Goal: Task Accomplishment & Management: Manage account settings

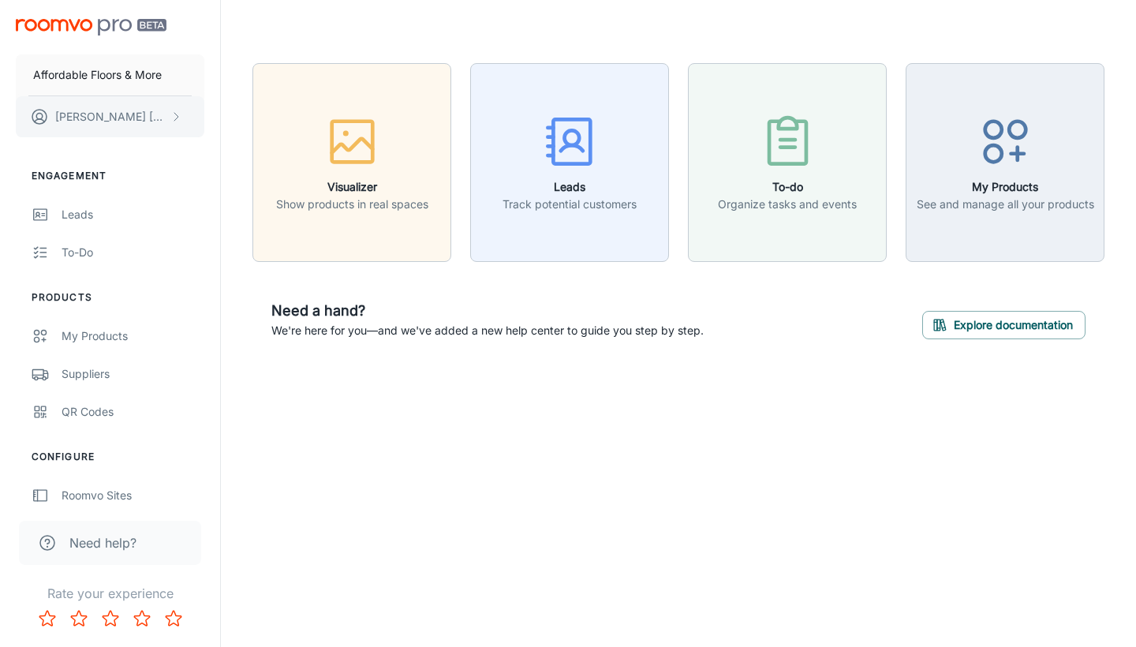
click at [129, 114] on button "[PERSON_NAME]" at bounding box center [110, 116] width 189 height 41
click at [1006, 158] on div at bounding box center [568, 323] width 1136 height 647
click at [165, 135] on button "[PERSON_NAME]" at bounding box center [110, 116] width 189 height 41
click at [278, 104] on li "User Profile" at bounding box center [246, 116] width 84 height 27
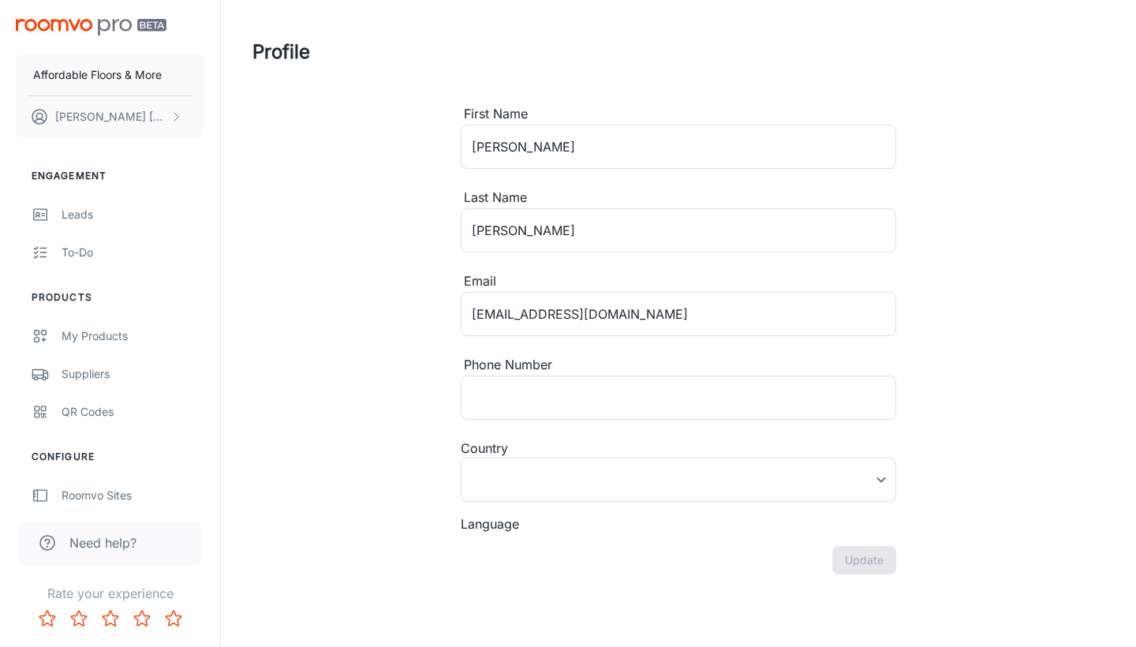
type input "[GEOGRAPHIC_DATA]"
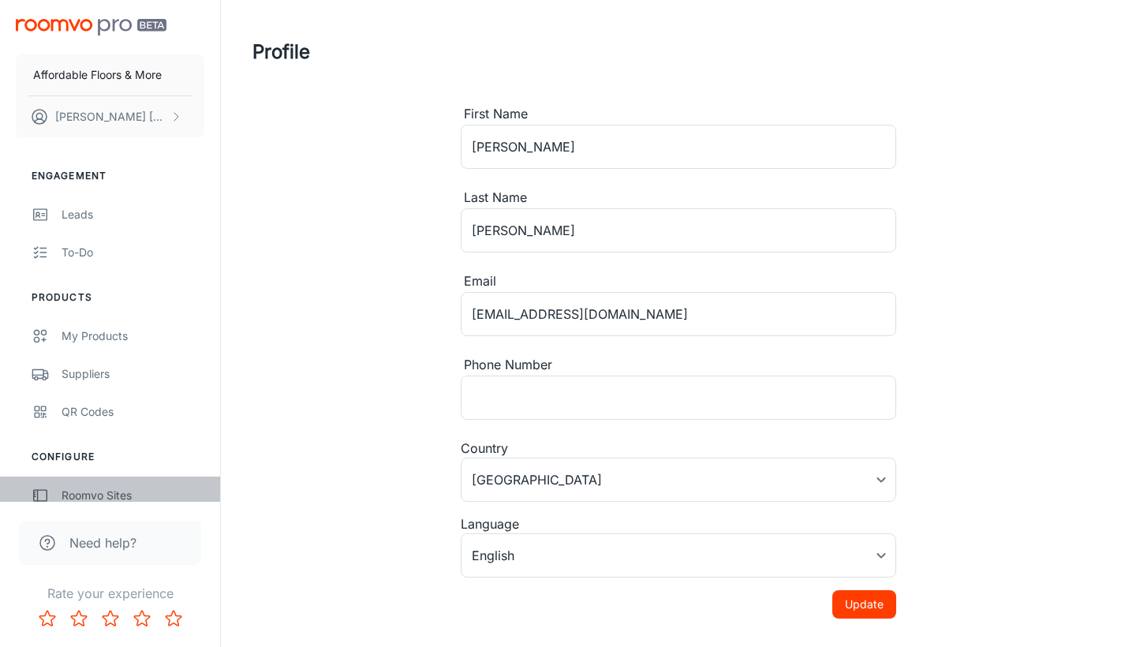
click at [77, 485] on link "Roomvo Sites" at bounding box center [110, 495] width 220 height 38
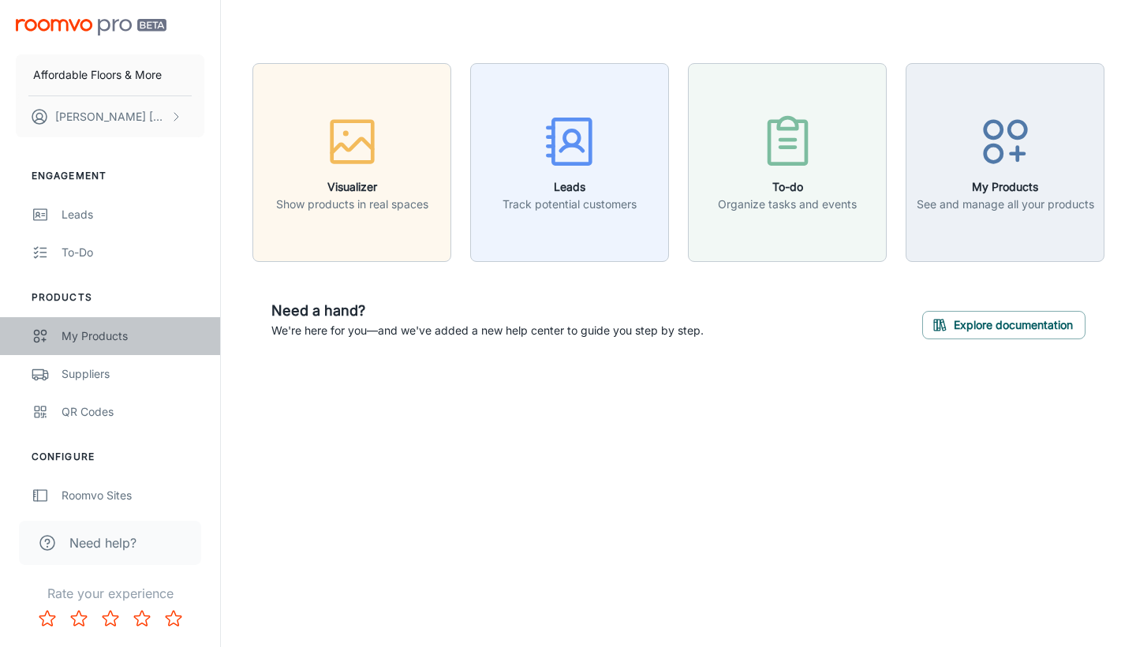
click at [125, 327] on div "My Products" at bounding box center [133, 335] width 143 height 17
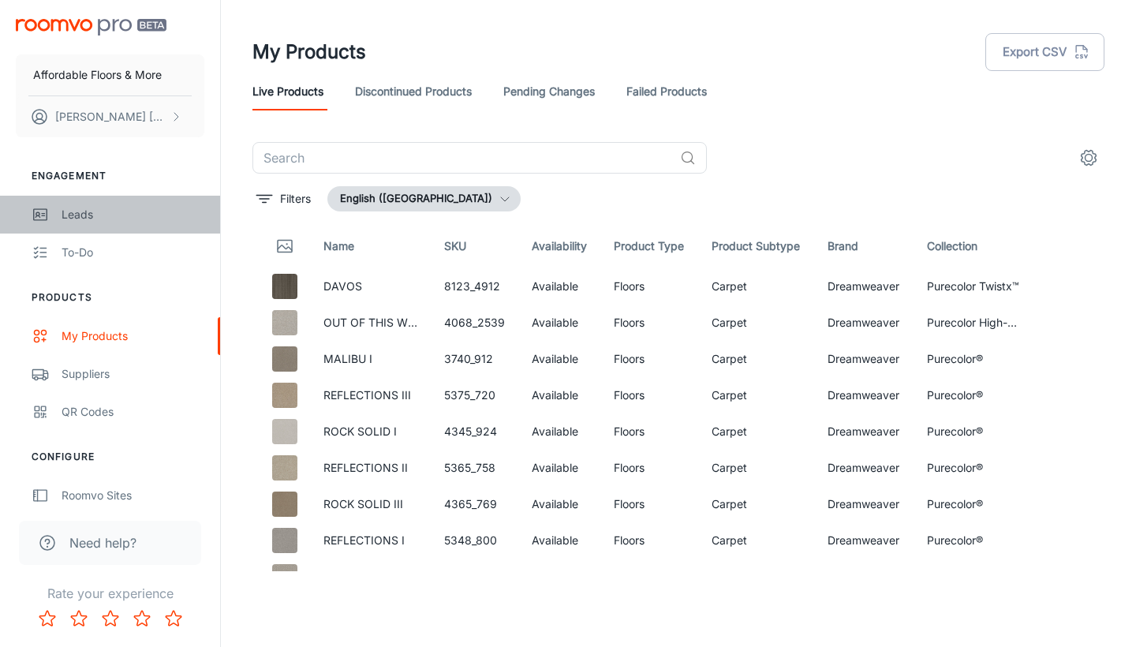
click at [71, 225] on link "Leads" at bounding box center [110, 215] width 220 height 38
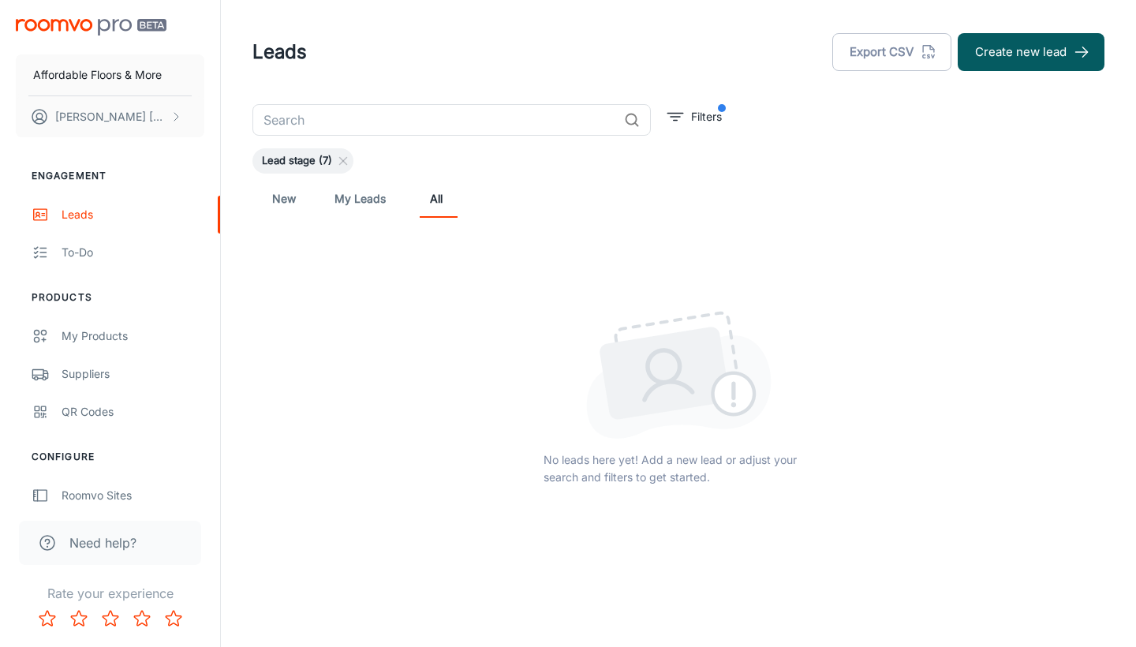
click at [263, 196] on div "New My Leads All" at bounding box center [678, 199] width 852 height 50
click at [289, 198] on link "New" at bounding box center [284, 199] width 38 height 38
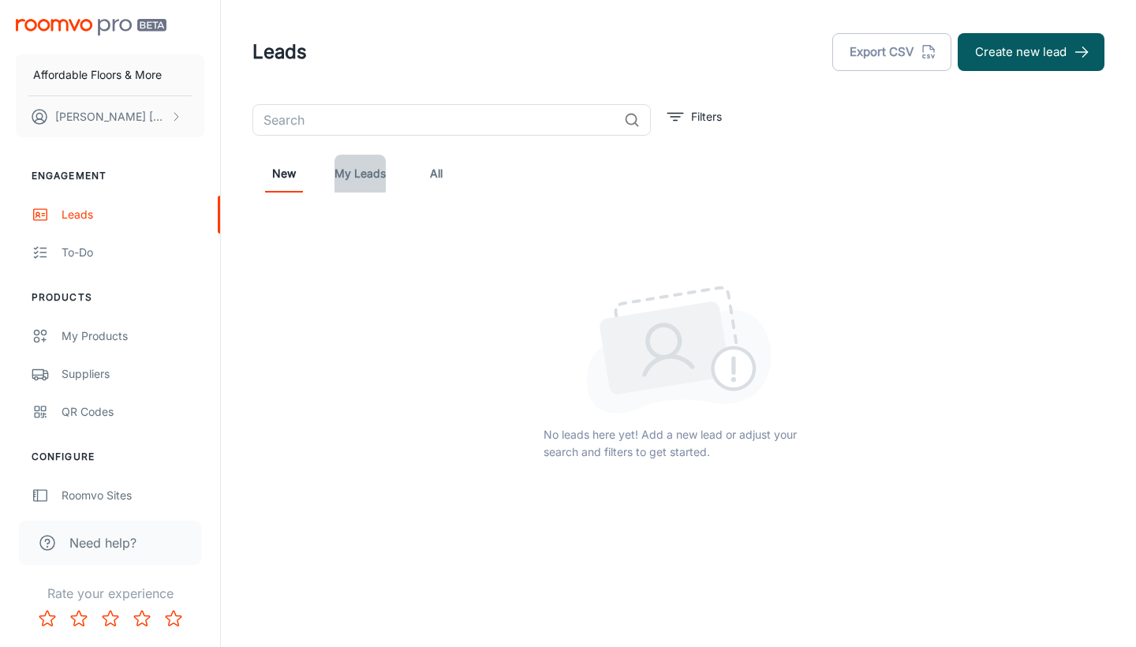
click at [367, 177] on link "My Leads" at bounding box center [359, 174] width 51 height 38
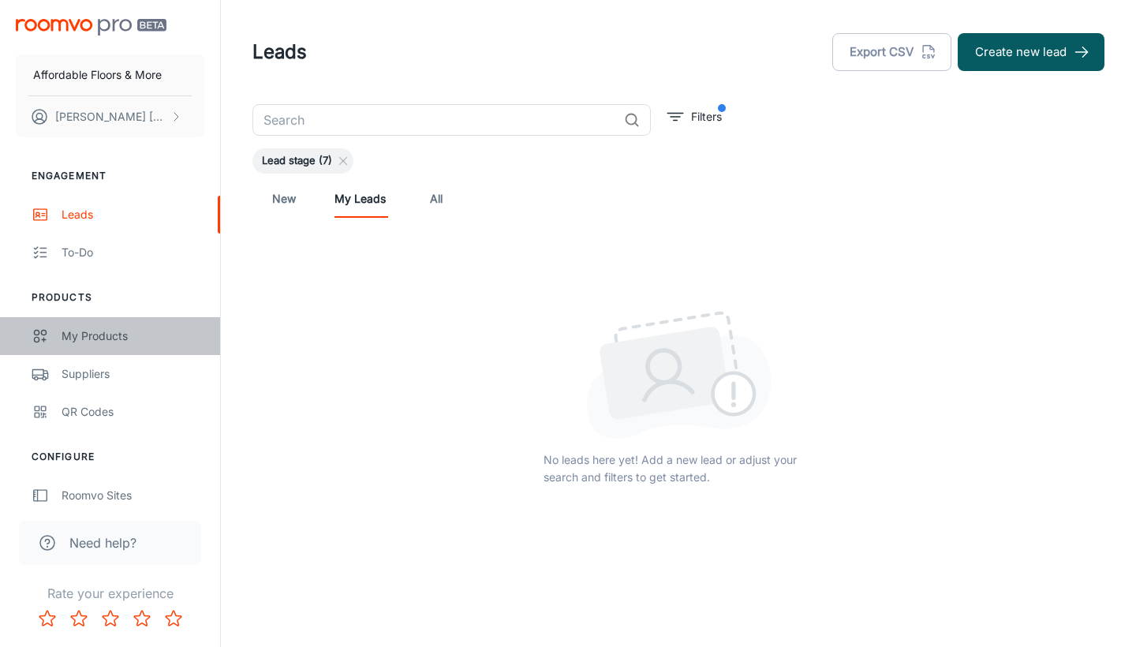
click at [64, 341] on div "My Products" at bounding box center [133, 335] width 143 height 17
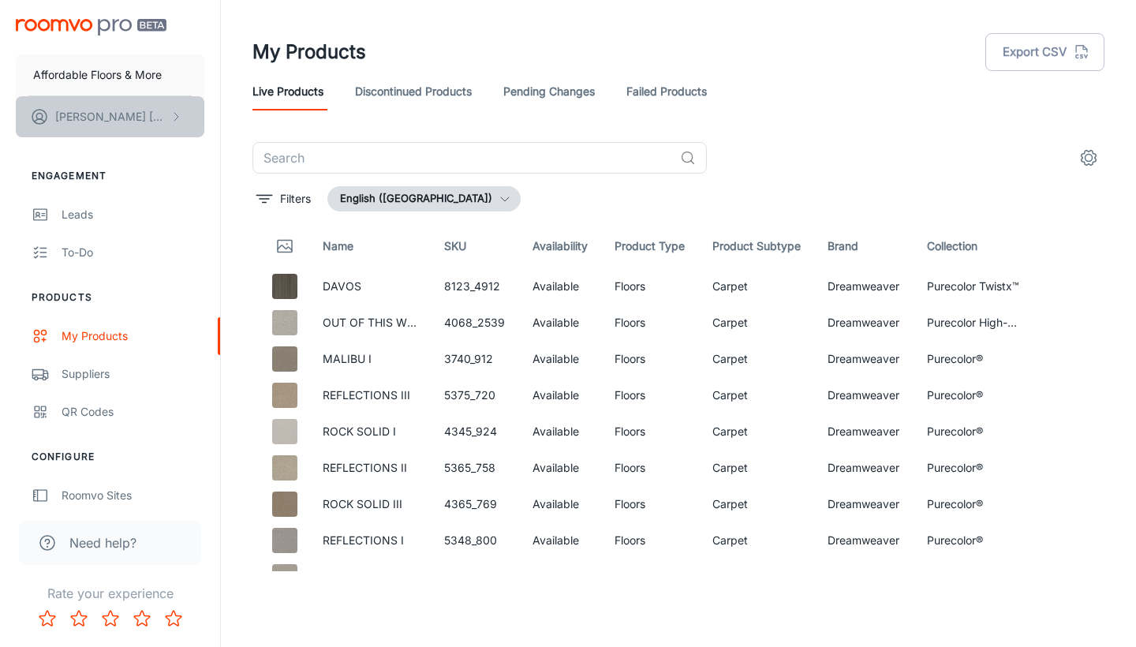
click at [107, 115] on p "[PERSON_NAME]" at bounding box center [110, 116] width 111 height 17
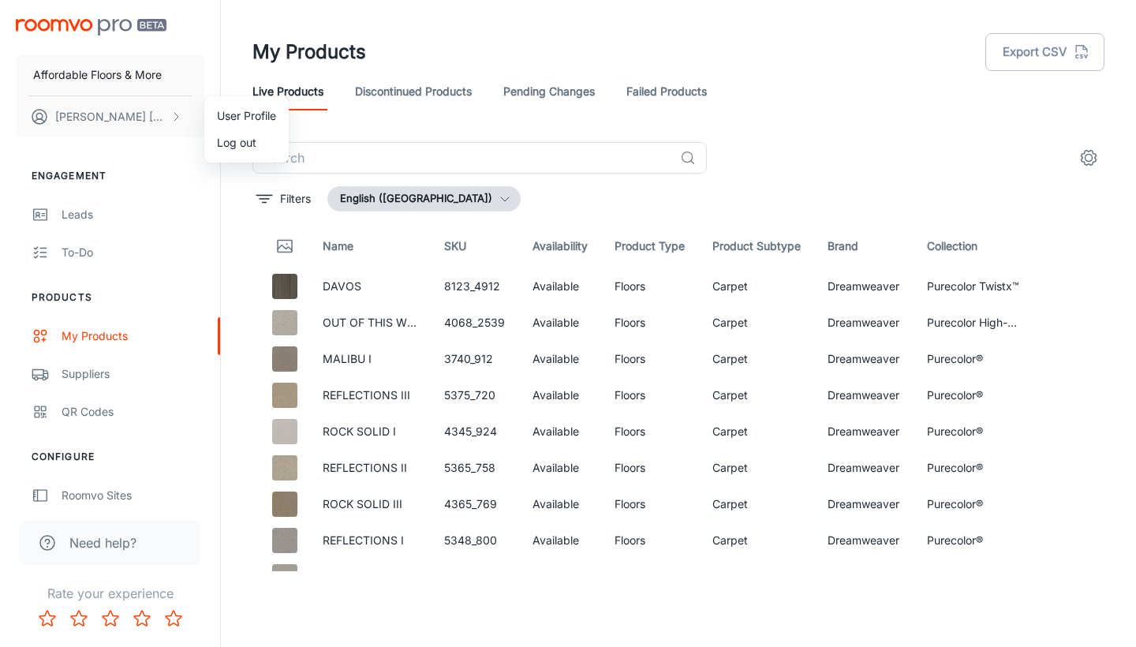
click at [57, 379] on div at bounding box center [568, 323] width 1136 height 647
click at [57, 375] on link "Suppliers" at bounding box center [110, 374] width 220 height 38
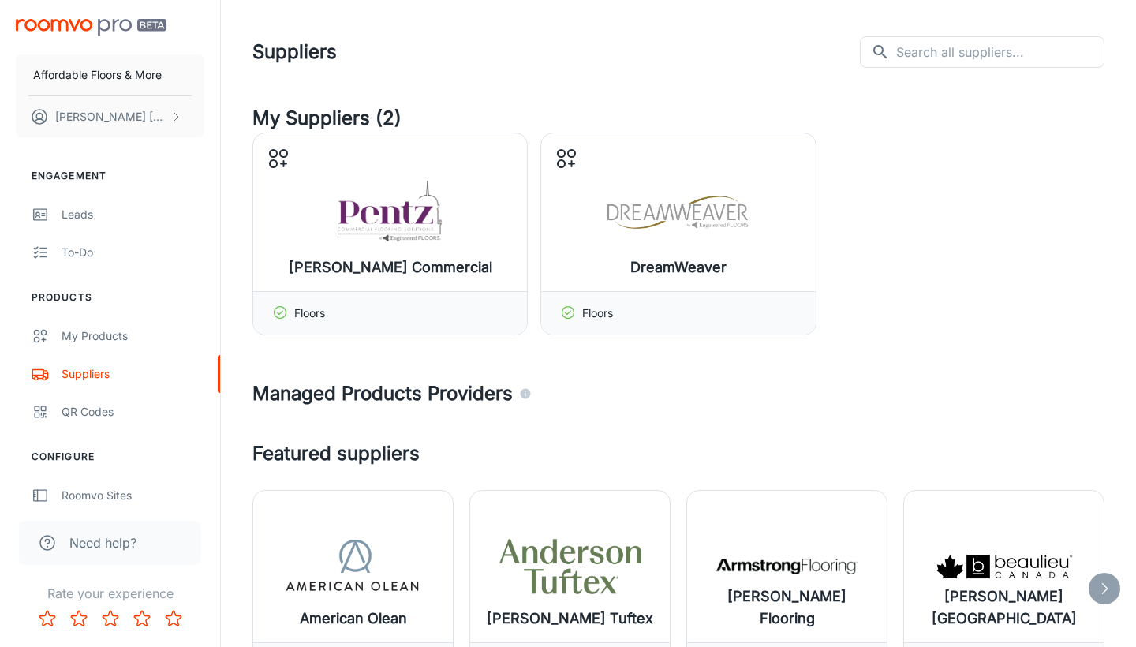
click at [767, 85] on header "Suppliers ​ ​" at bounding box center [678, 52] width 890 height 104
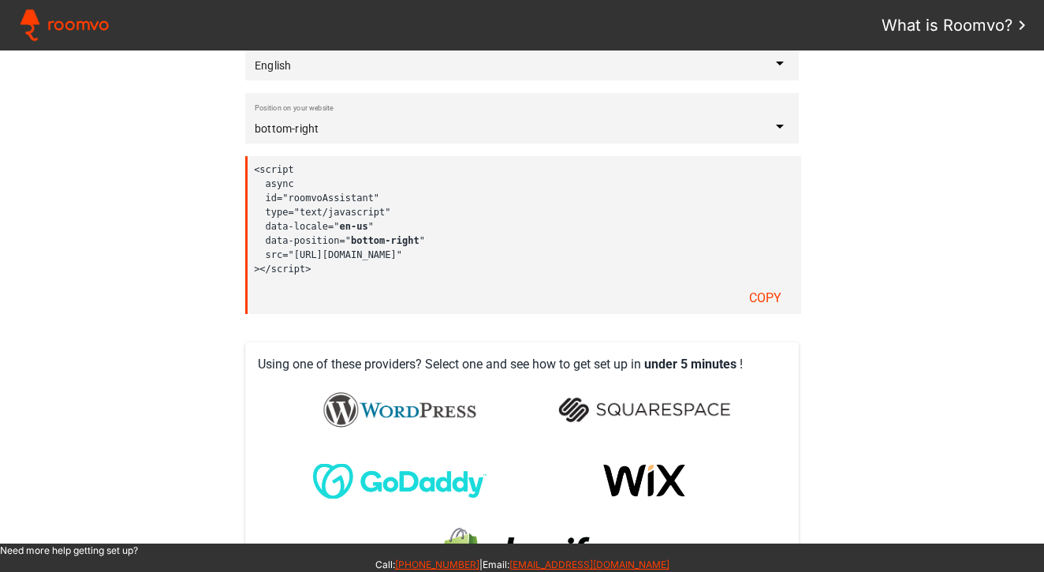
scroll to position [390, 0]
drag, startPoint x: 342, startPoint y: 268, endPoint x: 360, endPoint y: 277, distance: 20.8
click at [360, 277] on div "<script async id="roomvoAssistant" type="text/javascript" data-locale=" en-us "…" at bounding box center [523, 234] width 556 height 158
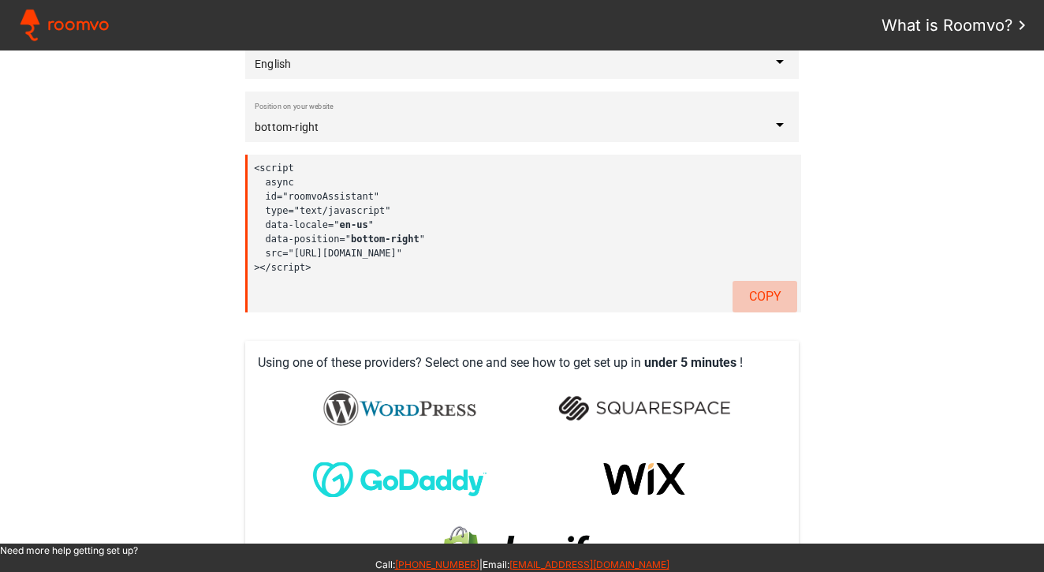
click at [0, 0] on slot "Copy" at bounding box center [0, 0] width 0 height 0
drag, startPoint x: 328, startPoint y: 263, endPoint x: 245, endPoint y: 162, distance: 131.7
click at [245, 162] on assistant-instructions at bounding box center [522, 296] width 1044 height 493
drag, startPoint x: 375, startPoint y: 191, endPoint x: 471, endPoint y: 374, distance: 206.4
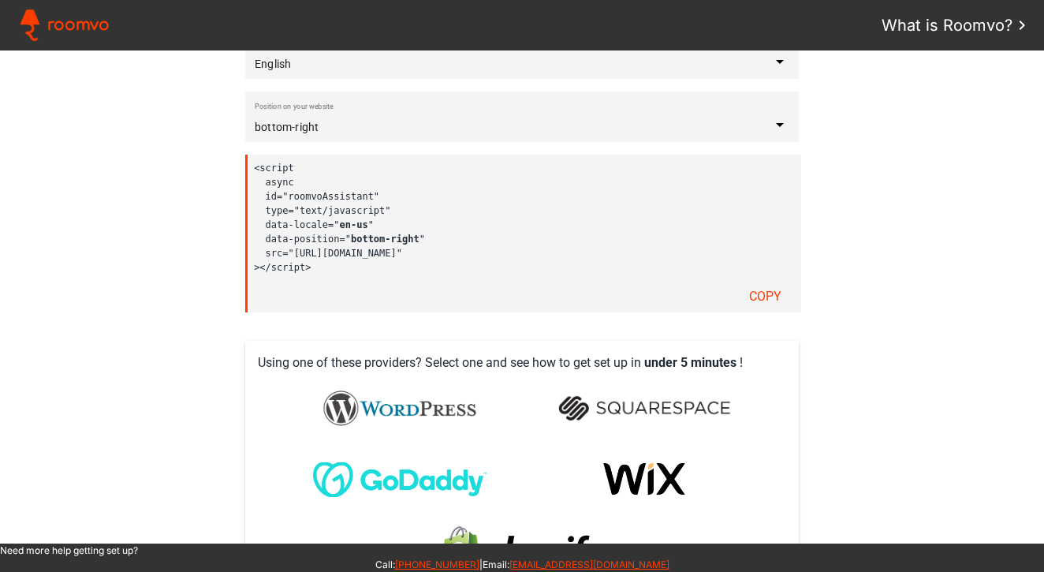
click at [472, 364] on assistant-instructions at bounding box center [522, 296] width 1044 height 493
click at [461, 218] on code "<script async id="roomvoAssistant" type="text/javascript" data-locale=" en-us "…" at bounding box center [518, 218] width 528 height 114
drag, startPoint x: 328, startPoint y: 266, endPoint x: 241, endPoint y: 149, distance: 145.4
click at [241, 149] on assistant-instructions at bounding box center [522, 296] width 1044 height 493
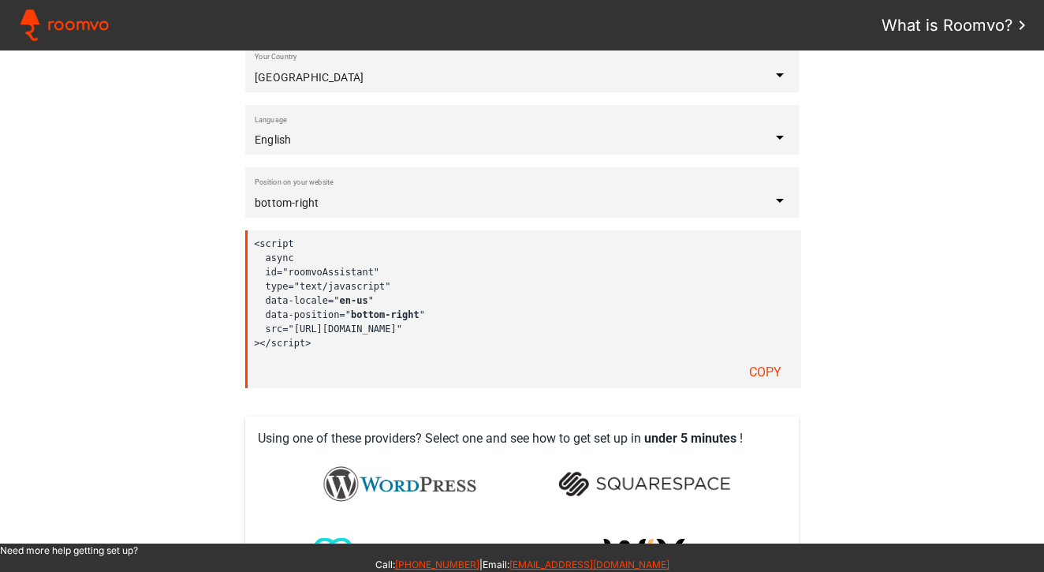
scroll to position [325, 0]
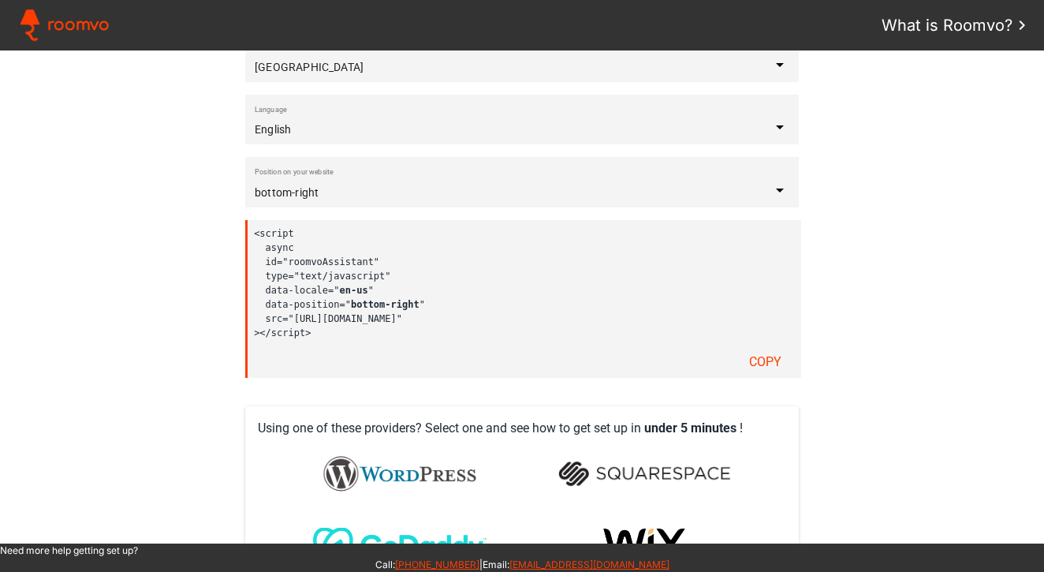
click at [356, 341] on div "<script async id="roomvoAssistant" type="text/javascript" data-locale=" en-us "…" at bounding box center [523, 299] width 556 height 158
drag, startPoint x: 254, startPoint y: 235, endPoint x: 353, endPoint y: 341, distance: 144.5
click at [353, 341] on div "<script async id="roomvoAssistant" type="text/javascript" data-locale=" en-us "…" at bounding box center [523, 299] width 556 height 158
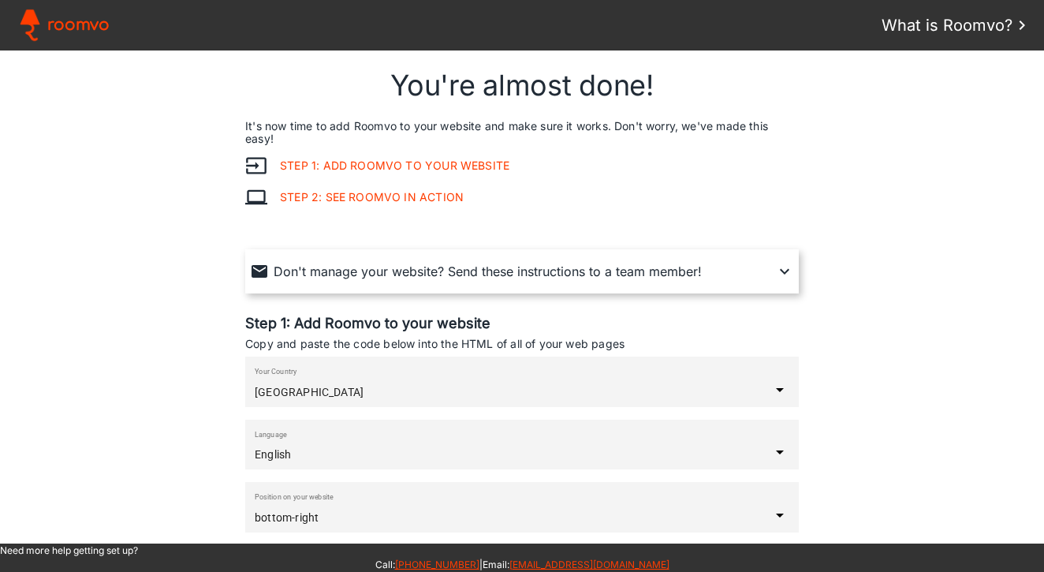
scroll to position [0, 0]
click at [349, 168] on link "Step 1: Add Roomvo to your website" at bounding box center [388, 165] width 242 height 13
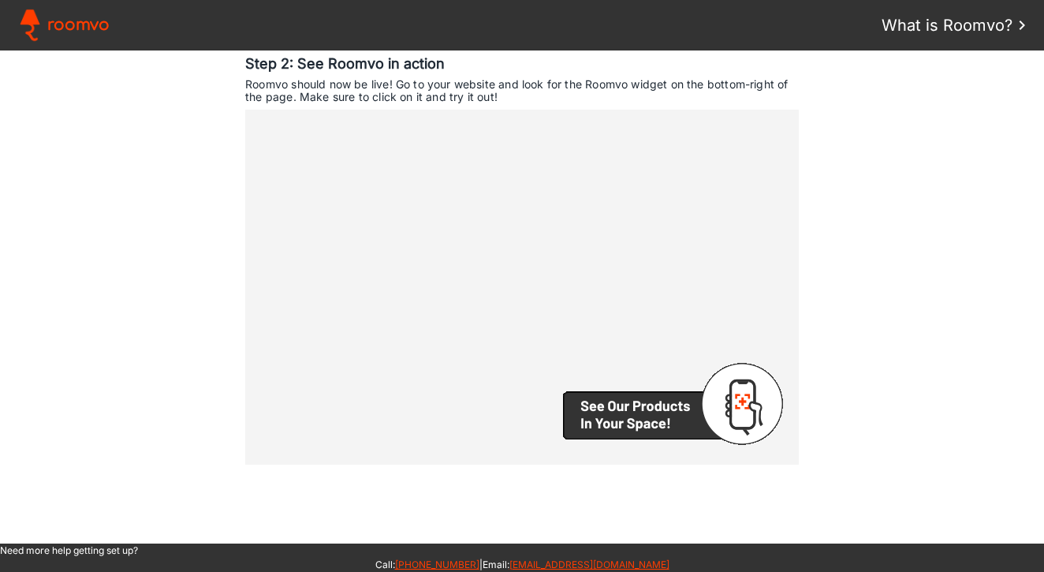
scroll to position [958, 0]
click at [822, 30] on div at bounding box center [546, 25] width 672 height 50
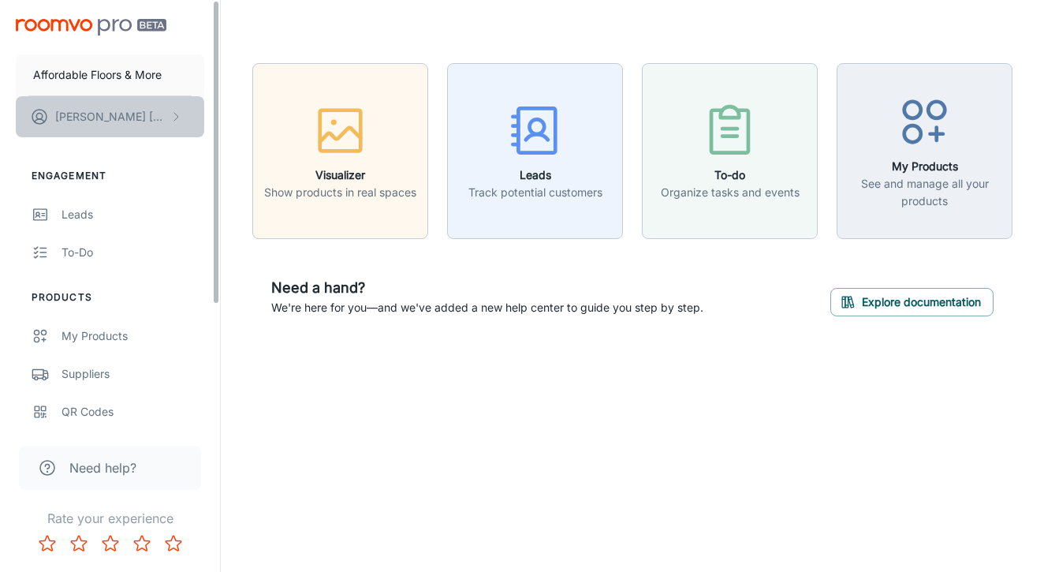
click at [182, 116] on button "[PERSON_NAME]" at bounding box center [110, 116] width 189 height 41
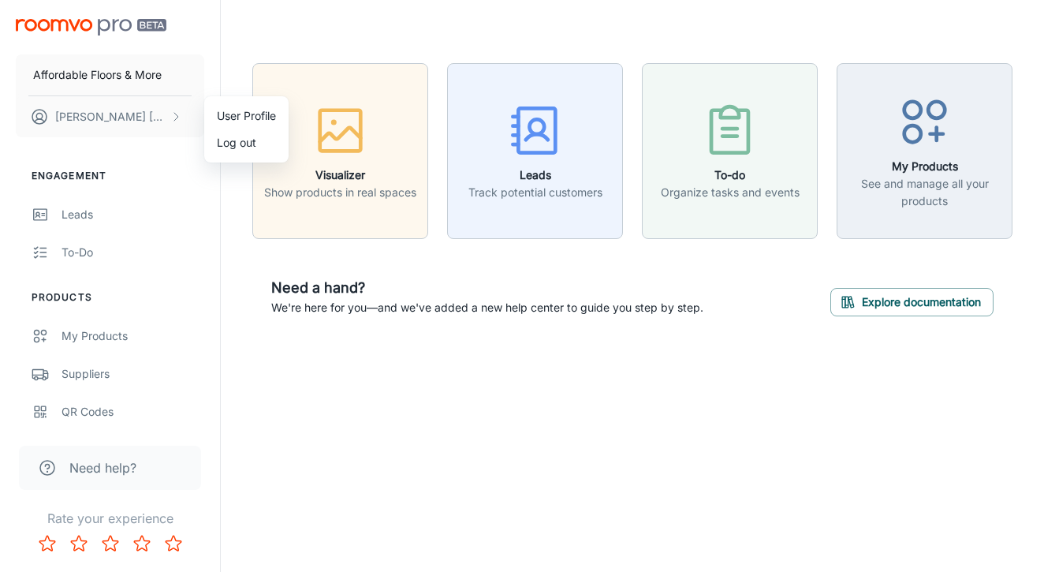
click at [146, 80] on div at bounding box center [522, 286] width 1044 height 572
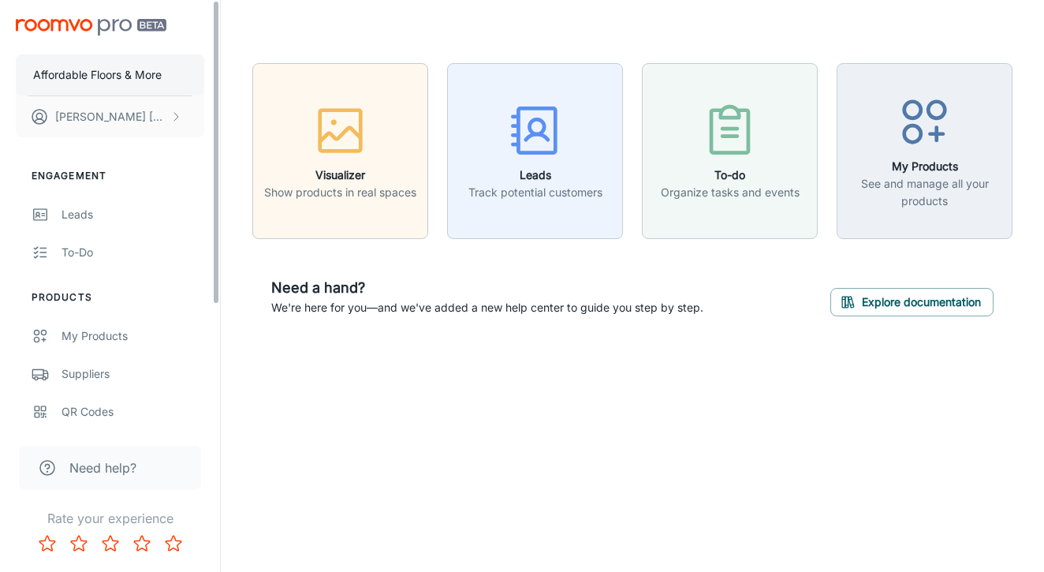
click at [146, 77] on p "Affordable Floors & More" at bounding box center [97, 74] width 129 height 17
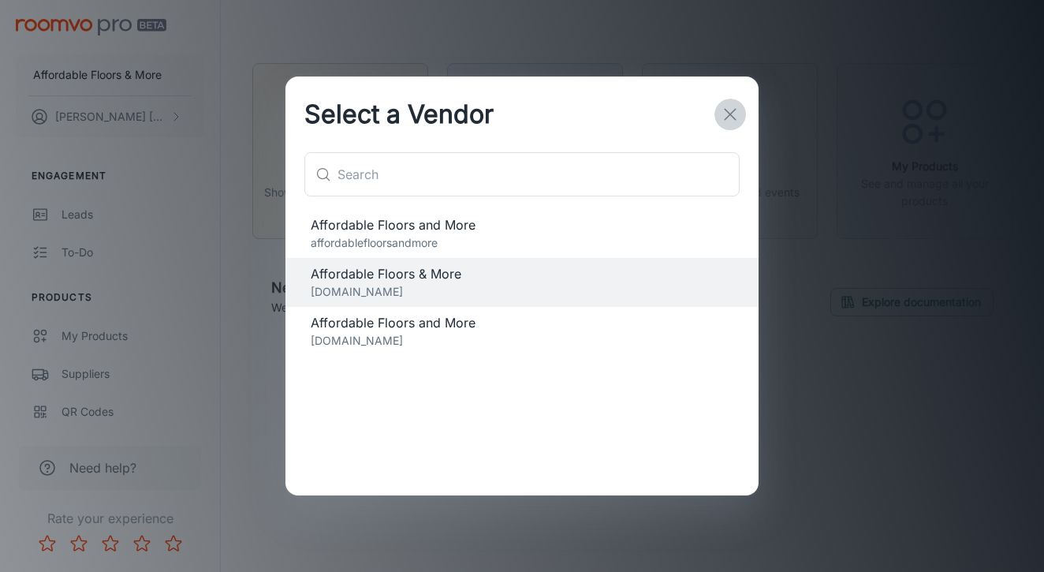
click at [728, 114] on icon "button" at bounding box center [730, 114] width 19 height 19
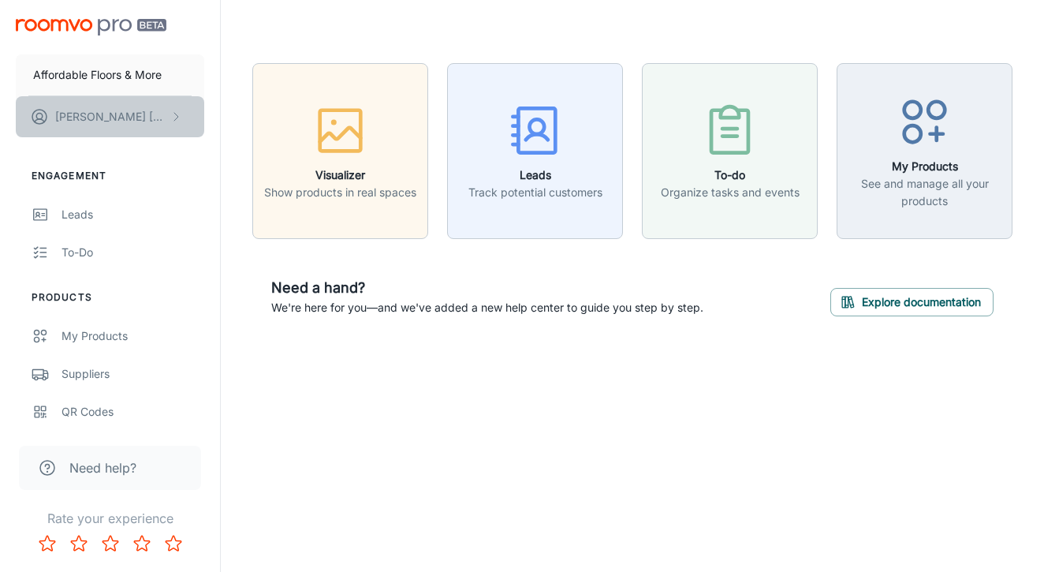
click at [177, 107] on button "[PERSON_NAME]" at bounding box center [110, 116] width 189 height 41
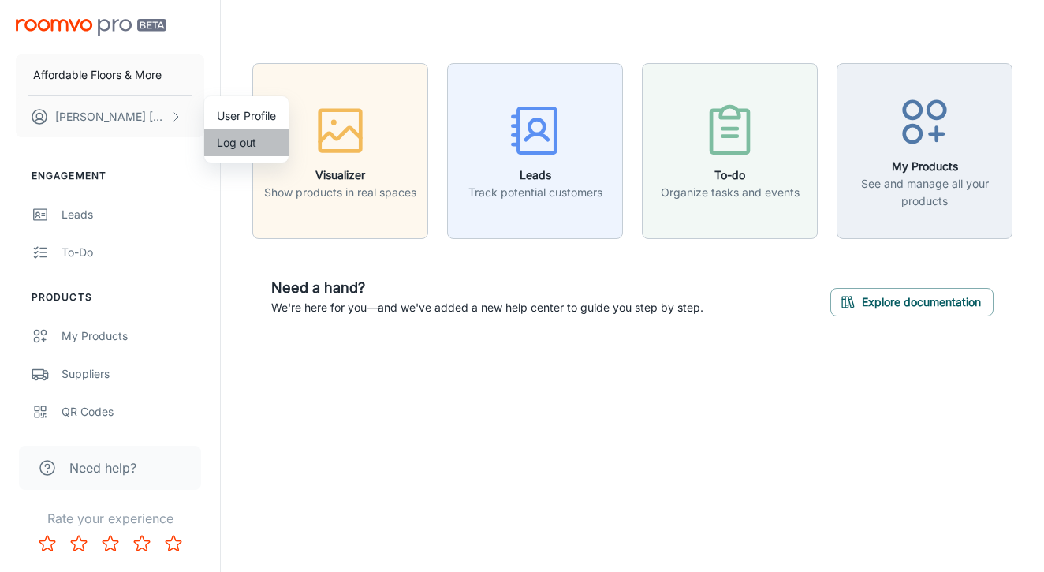
click at [249, 154] on li "Log out" at bounding box center [246, 142] width 84 height 27
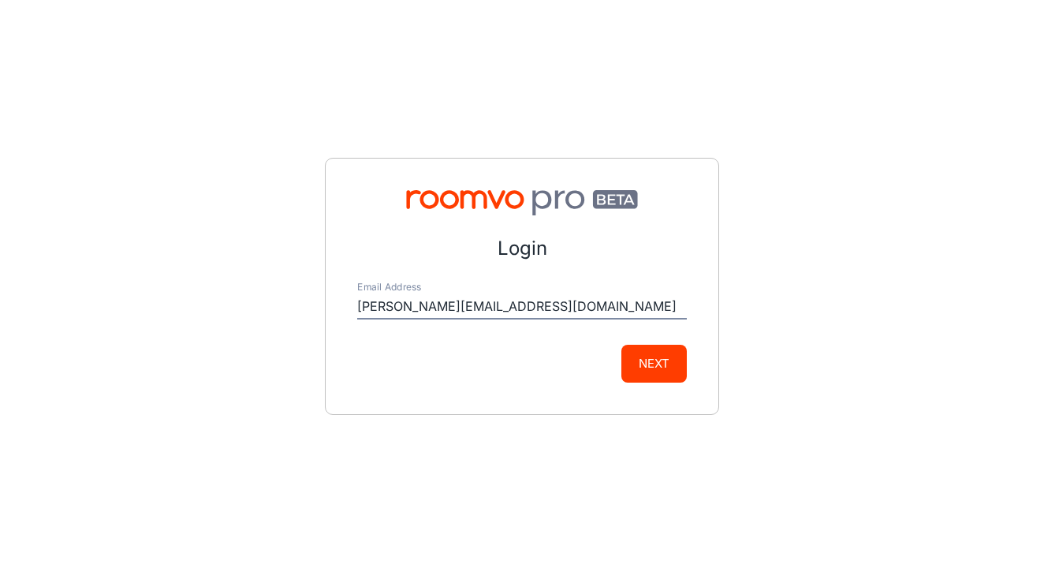
type input "[PERSON_NAME][EMAIL_ADDRESS][DOMAIN_NAME]"
click at [654, 363] on button "Next" at bounding box center [654, 364] width 65 height 38
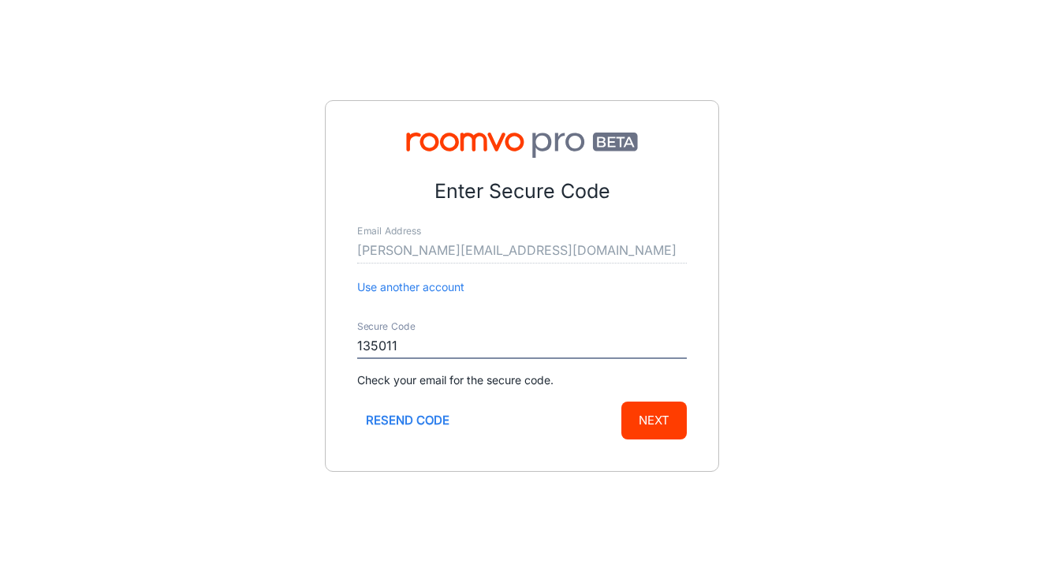
type input "135011"
click at [654, 420] on button "Next" at bounding box center [654, 420] width 65 height 38
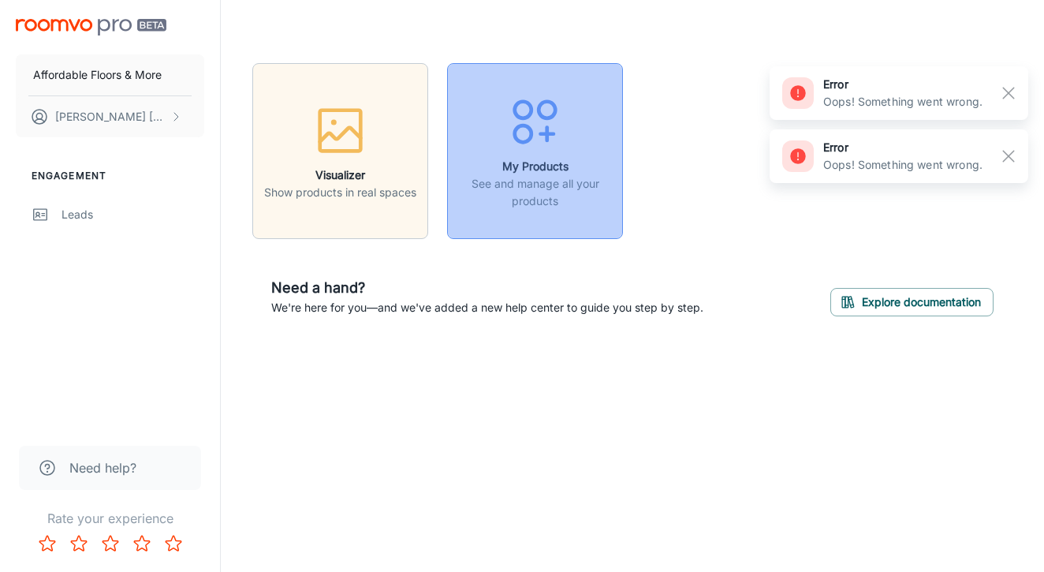
click at [498, 151] on div "button" at bounding box center [534, 124] width 155 height 65
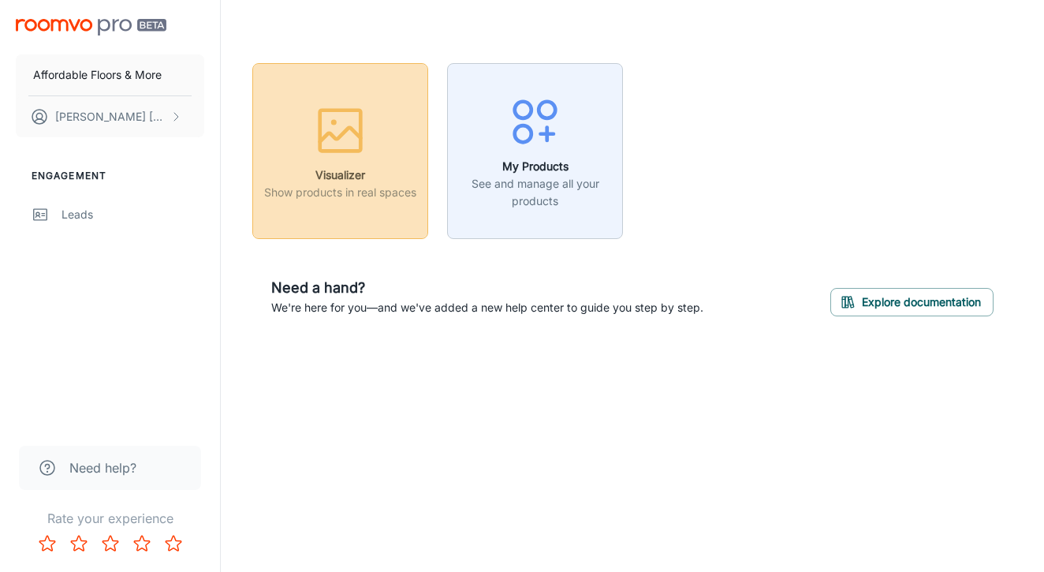
click at [320, 181] on h6 "Visualizer" at bounding box center [340, 174] width 152 height 17
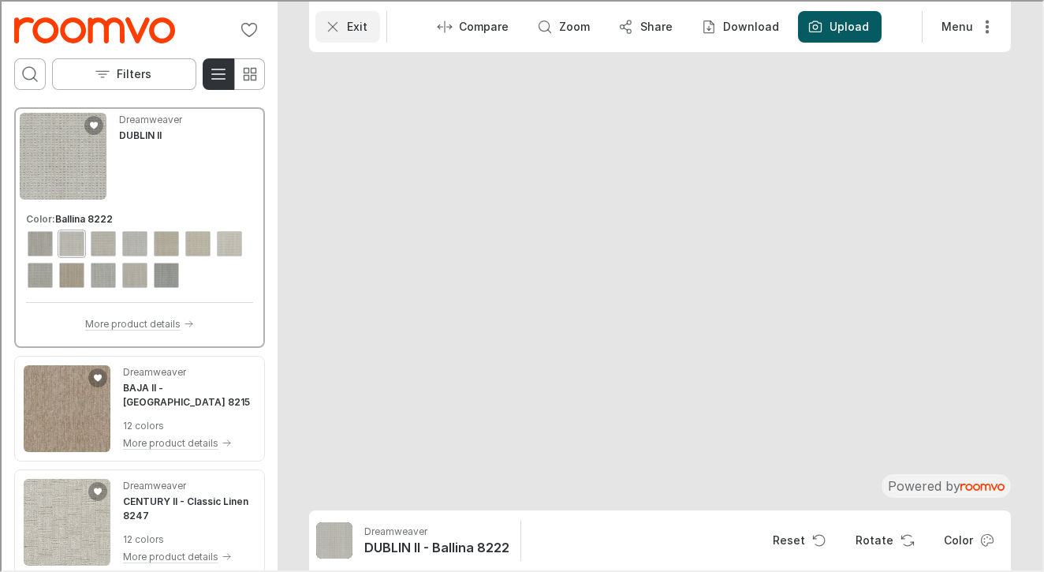
click at [354, 20] on p "Exit" at bounding box center [355, 25] width 21 height 16
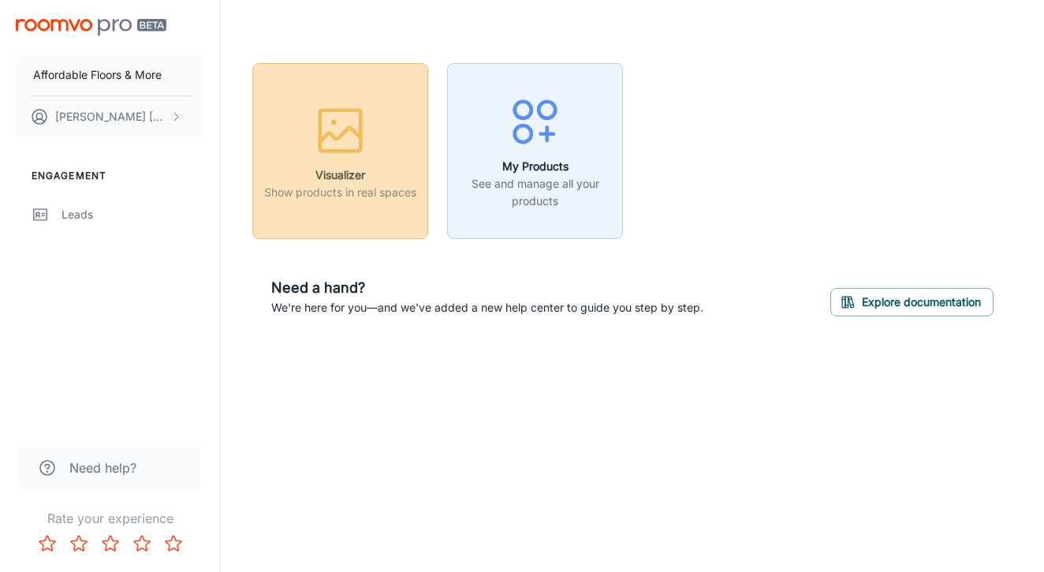
click at [350, 206] on button "Visualizer Show products in real spaces" at bounding box center [340, 151] width 176 height 176
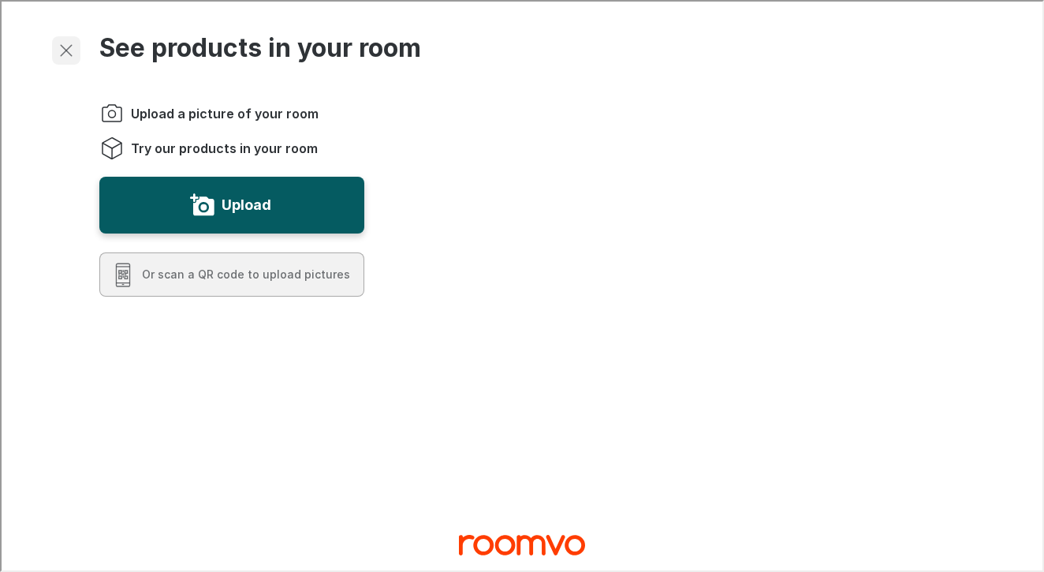
click at [54, 47] on button "Exit visualizer" at bounding box center [64, 49] width 28 height 28
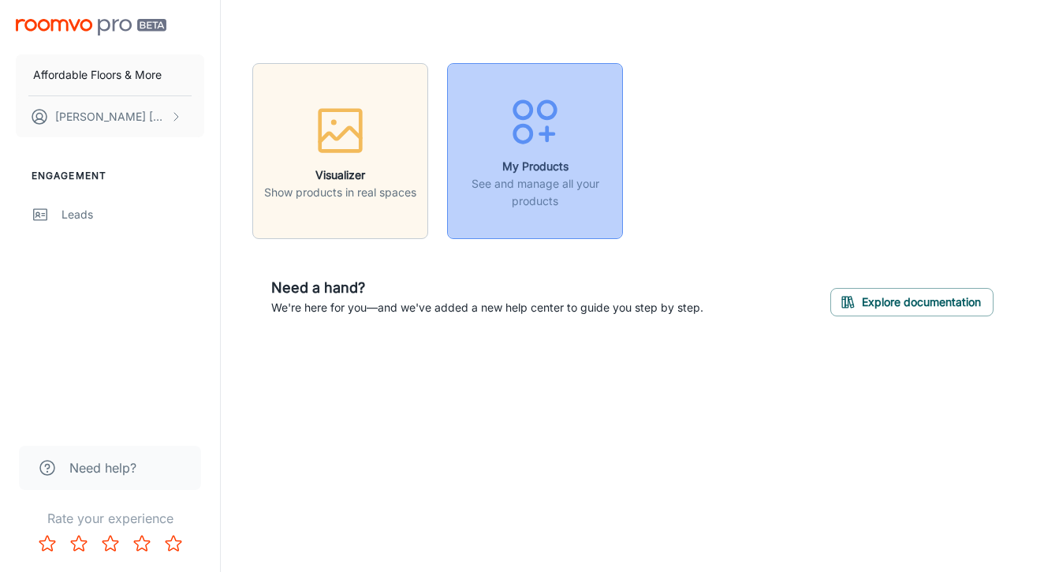
click at [548, 125] on icon "button" at bounding box center [535, 121] width 59 height 59
click at [574, 186] on p "See and manage all your products" at bounding box center [534, 192] width 155 height 35
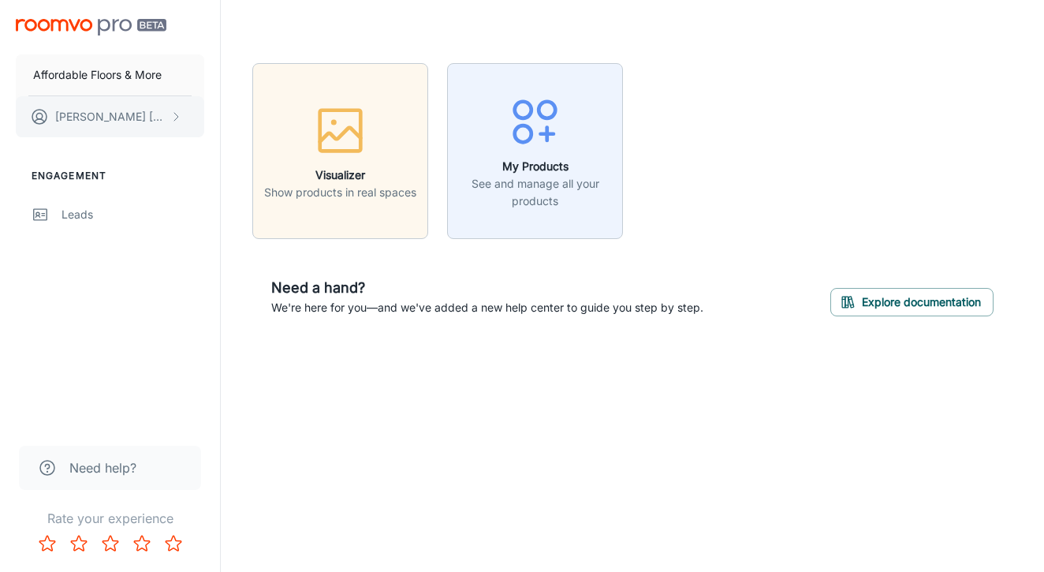
click at [164, 118] on button "[PERSON_NAME]" at bounding box center [110, 116] width 189 height 41
click at [270, 113] on li "User Profile" at bounding box center [246, 116] width 84 height 27
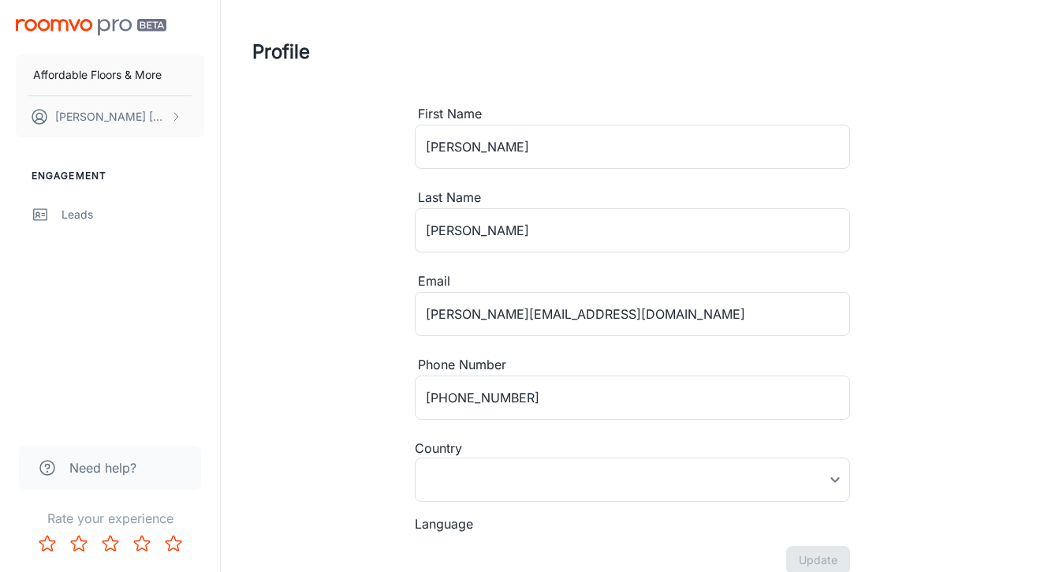
type input "[GEOGRAPHIC_DATA]"
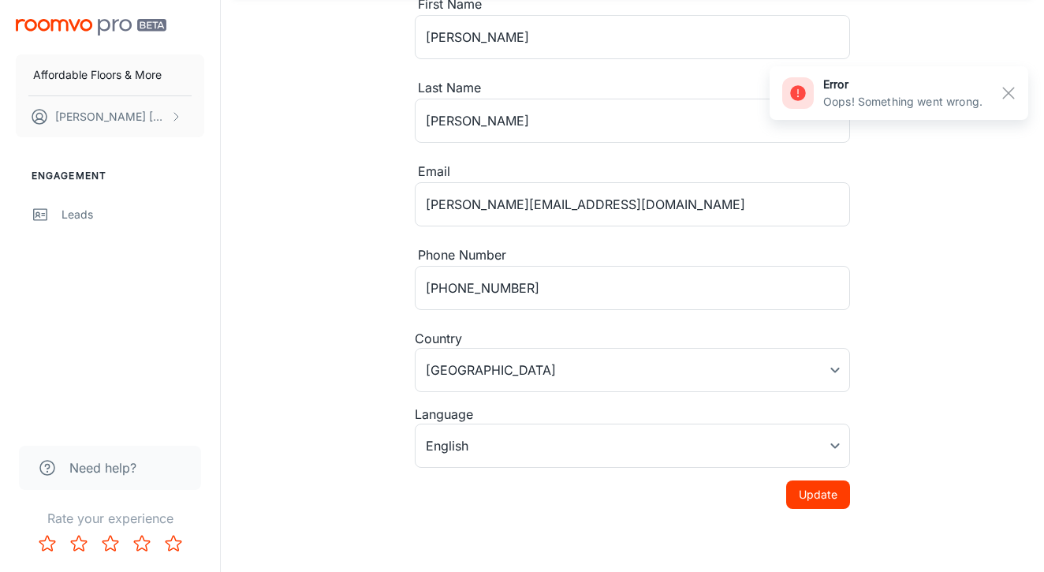
scroll to position [110, 0]
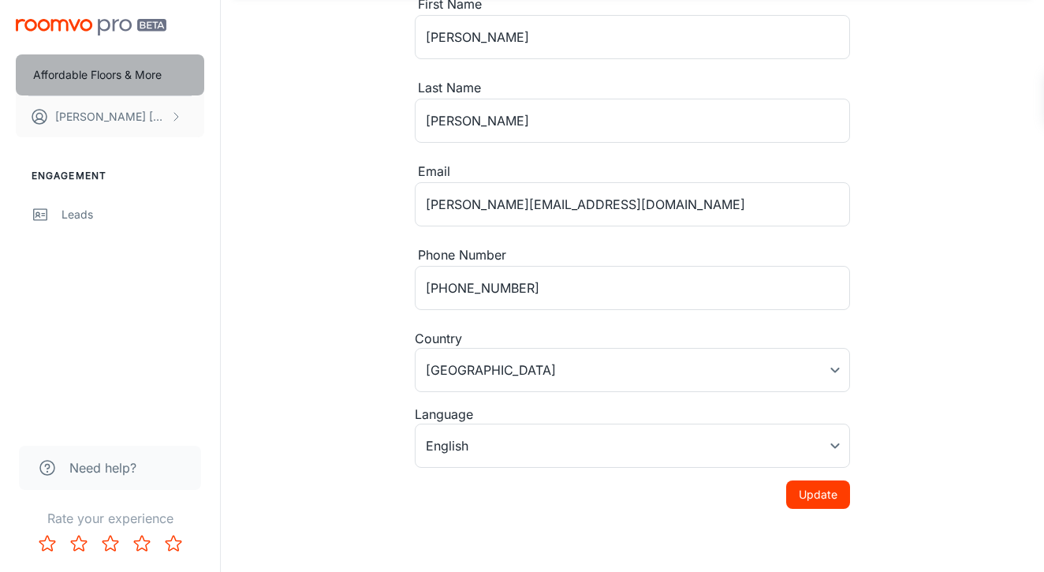
click at [111, 73] on p "Affordable Floors & More" at bounding box center [97, 74] width 129 height 17
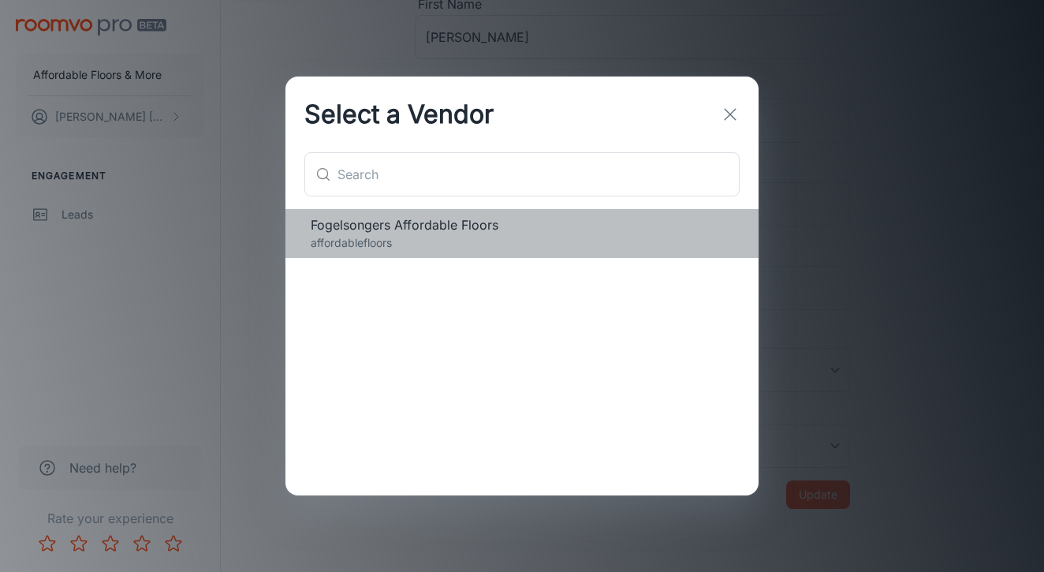
click at [384, 234] on p "affordablefloors" at bounding box center [522, 242] width 423 height 17
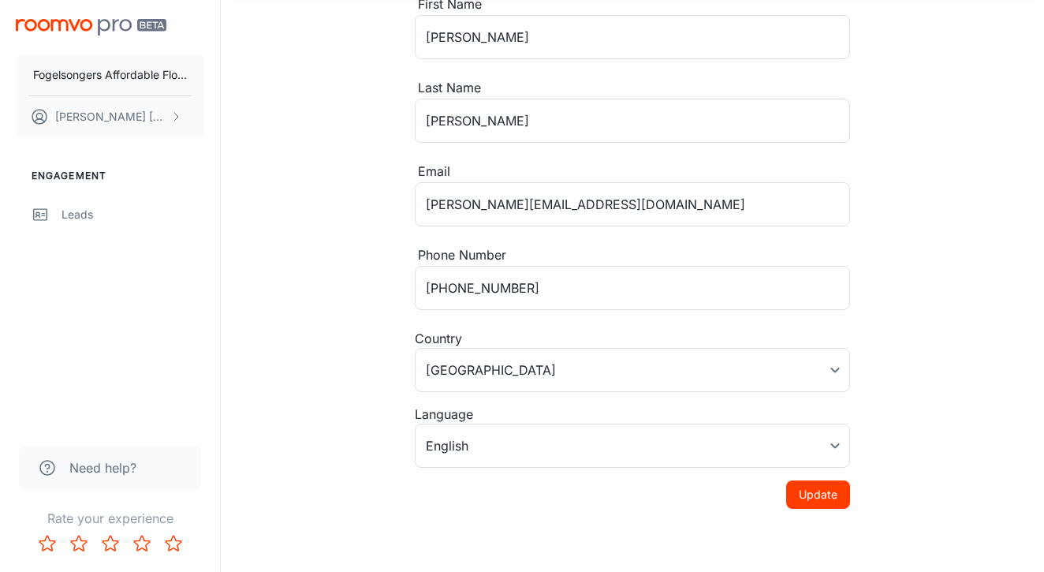
scroll to position [0, 0]
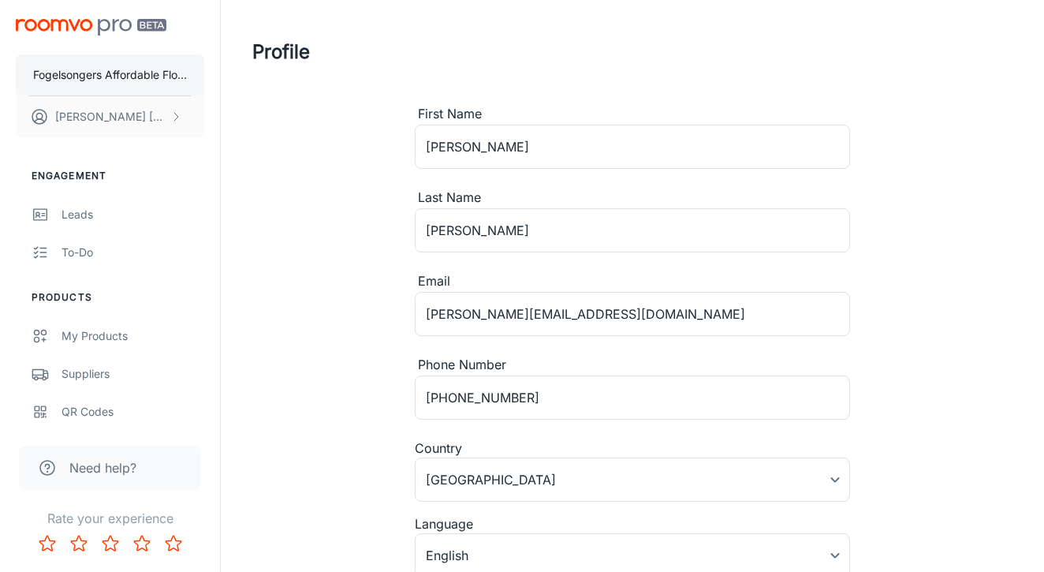
click at [123, 74] on p "Fogelsongers Affordable Floors" at bounding box center [110, 74] width 154 height 17
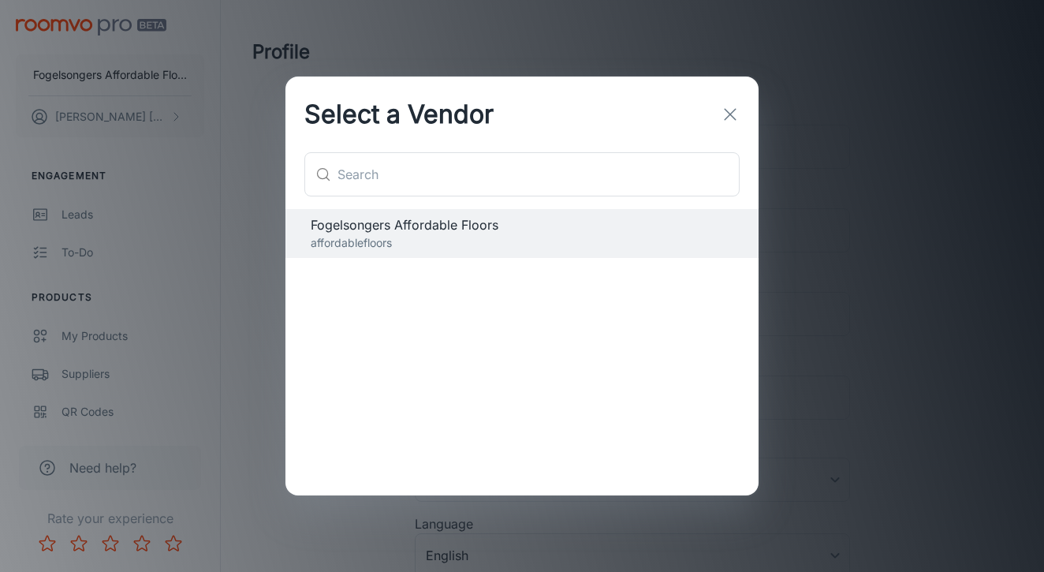
drag, startPoint x: 123, startPoint y: 74, endPoint x: 338, endPoint y: 74, distance: 214.5
click at [123, 74] on div "Select a Vendor ​ ​ Fogelsongers Affordable Floors affordablefloors" at bounding box center [522, 286] width 1044 height 572
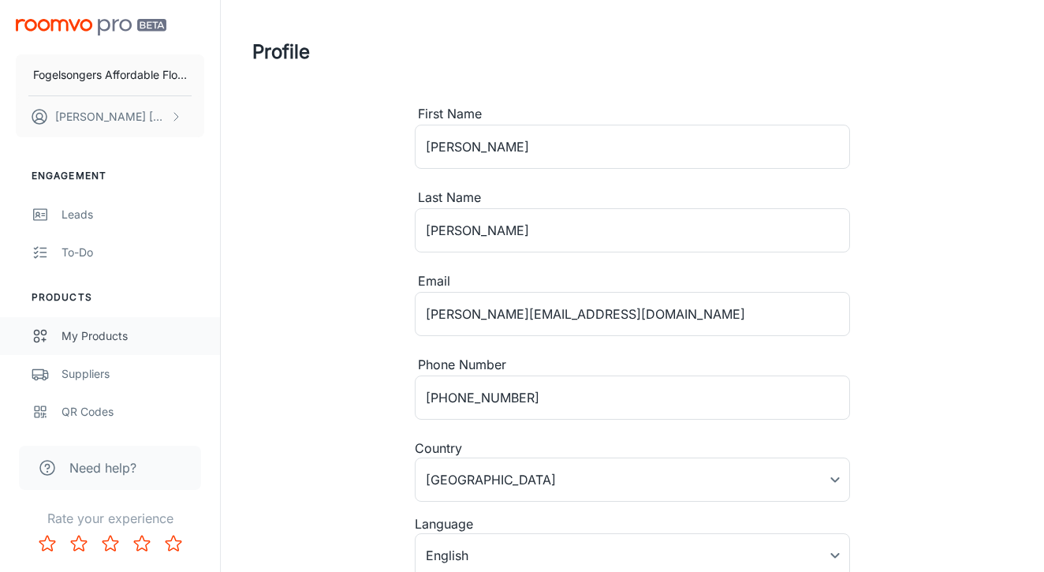
click at [89, 334] on div "My Products" at bounding box center [133, 335] width 143 height 17
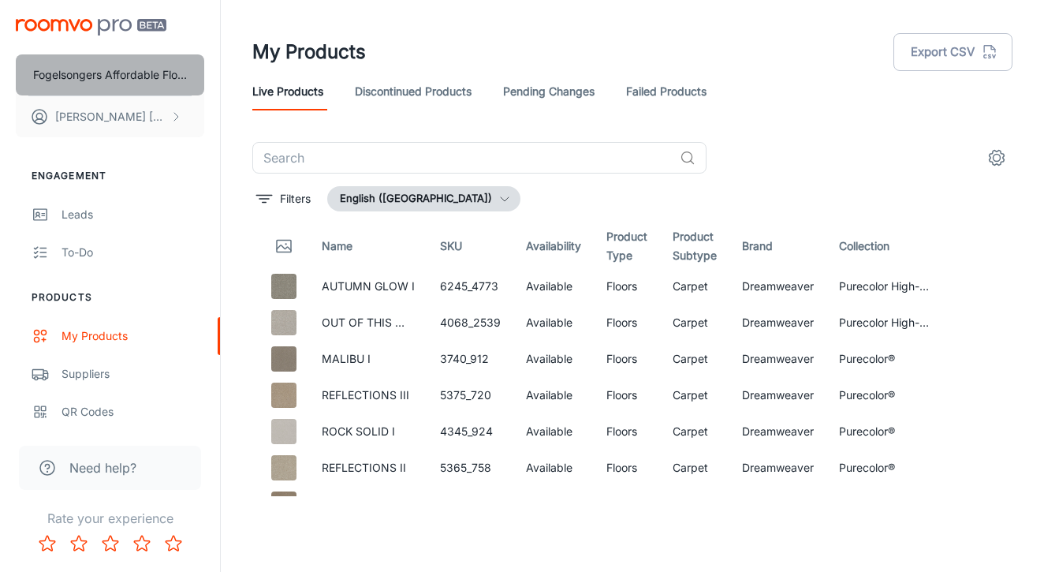
click at [93, 73] on p "Fogelsongers Affordable Floors" at bounding box center [110, 74] width 154 height 17
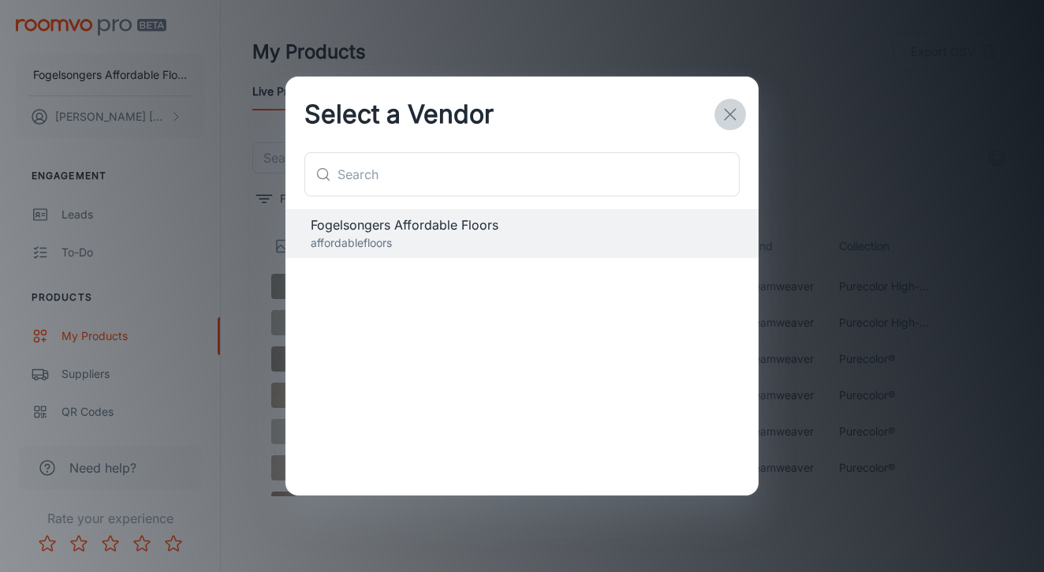
click at [732, 115] on icon "button" at bounding box center [730, 114] width 19 height 19
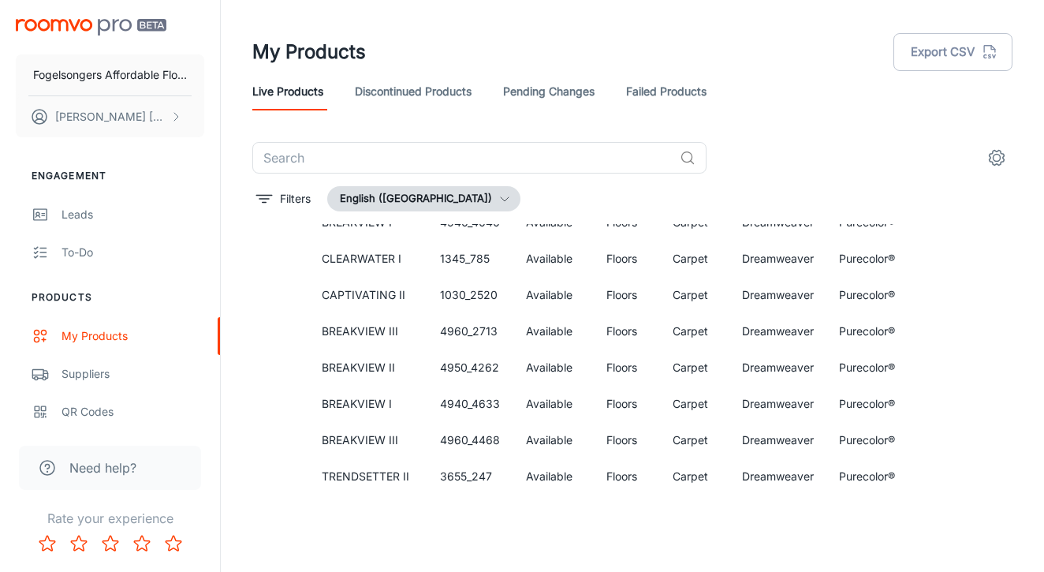
scroll to position [870, 0]
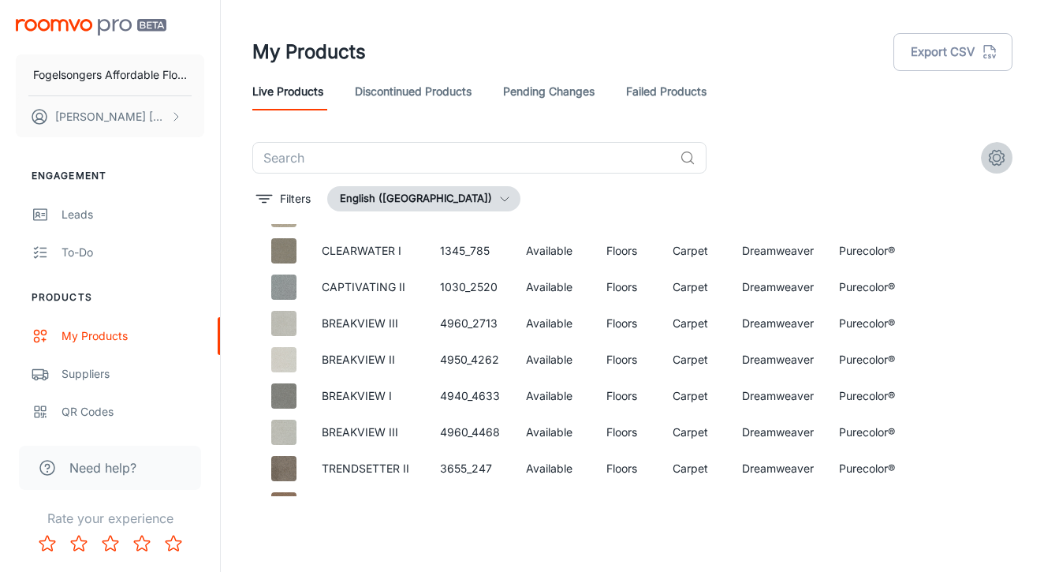
click at [999, 155] on circle "settings" at bounding box center [997, 158] width 7 height 7
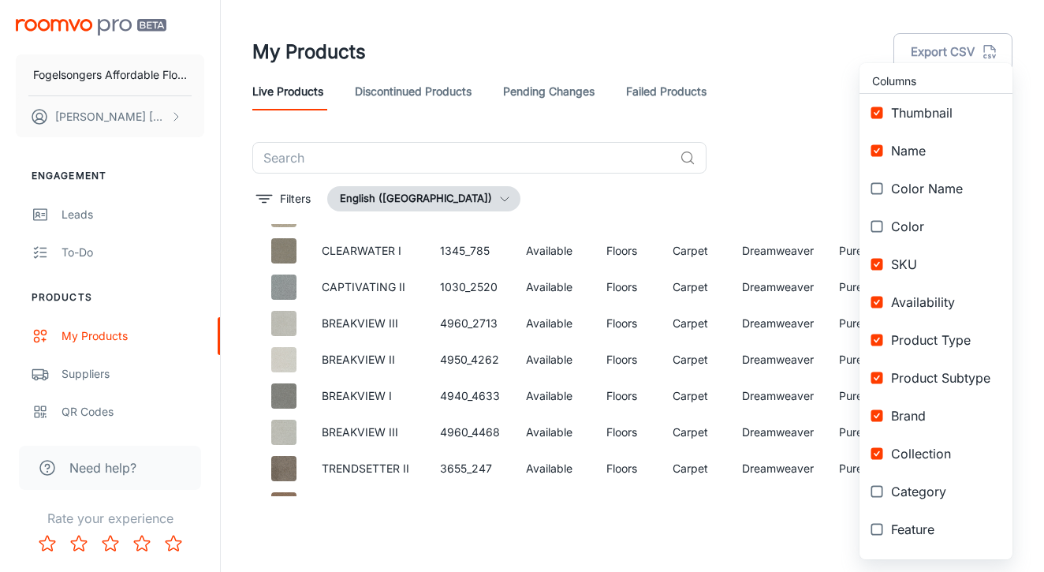
click at [999, 155] on span "Name" at bounding box center [945, 150] width 109 height 19
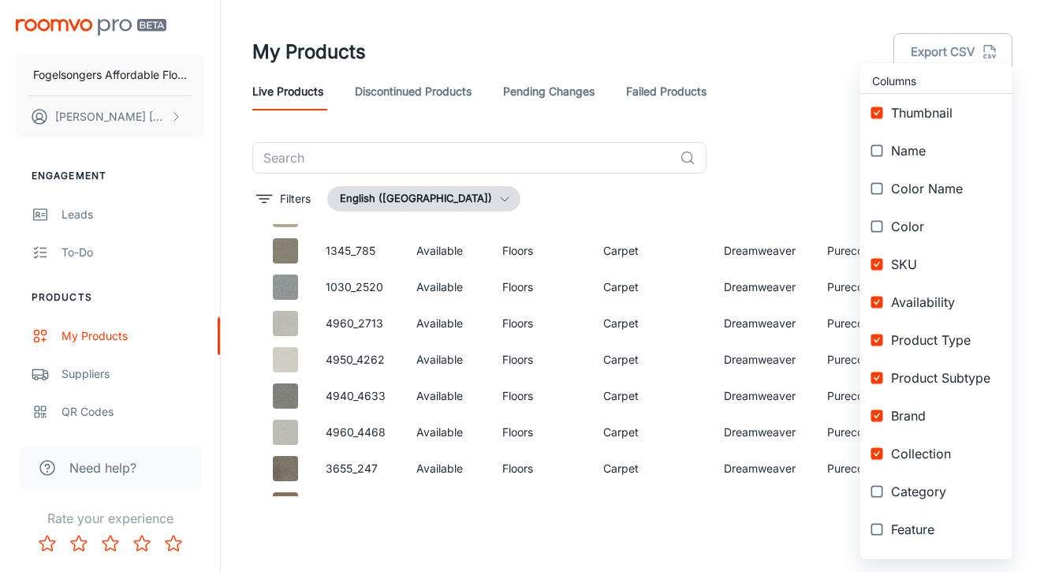
click at [999, 155] on span "Name" at bounding box center [945, 150] width 109 height 19
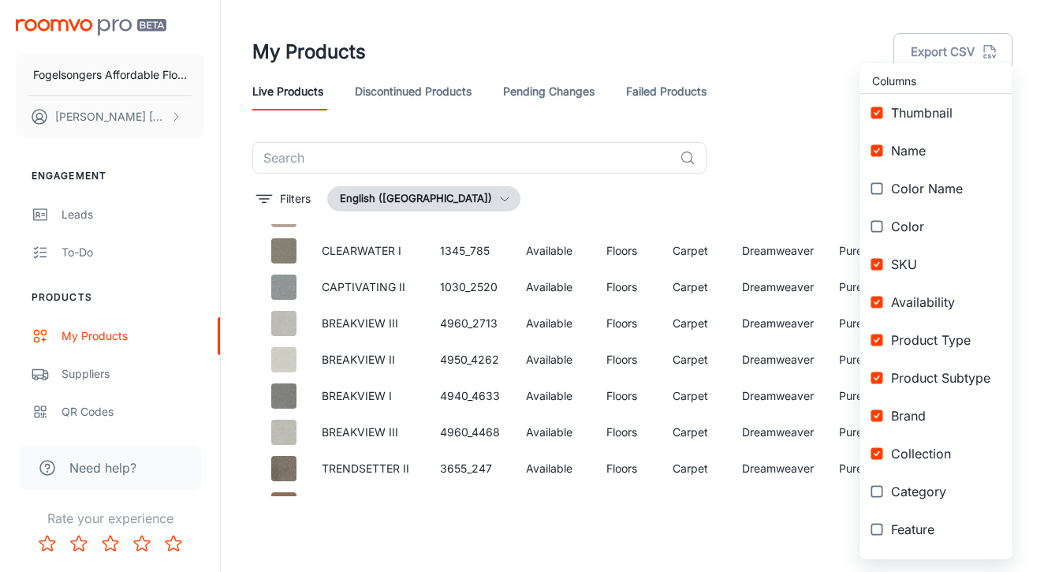
checkbox input "true"
click at [712, 170] on div at bounding box center [522, 286] width 1044 height 572
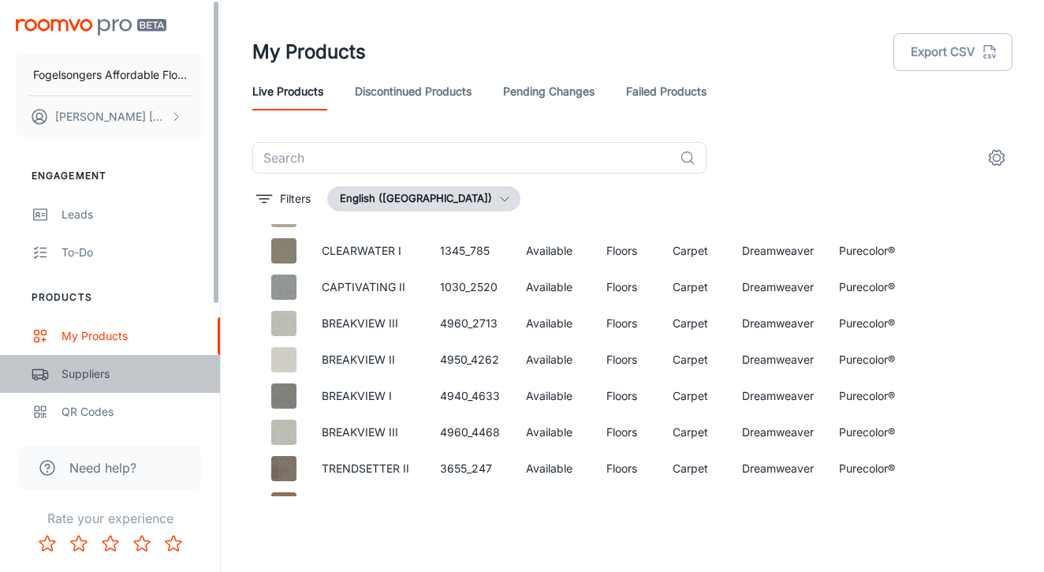
click at [65, 370] on div "Suppliers" at bounding box center [133, 373] width 143 height 17
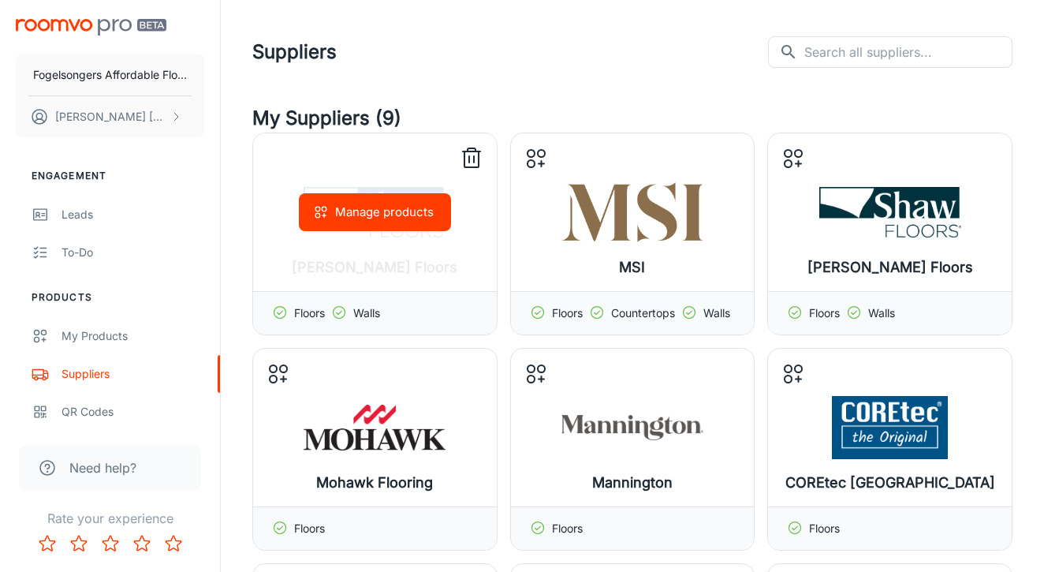
click at [465, 159] on icon at bounding box center [472, 159] width 14 height 16
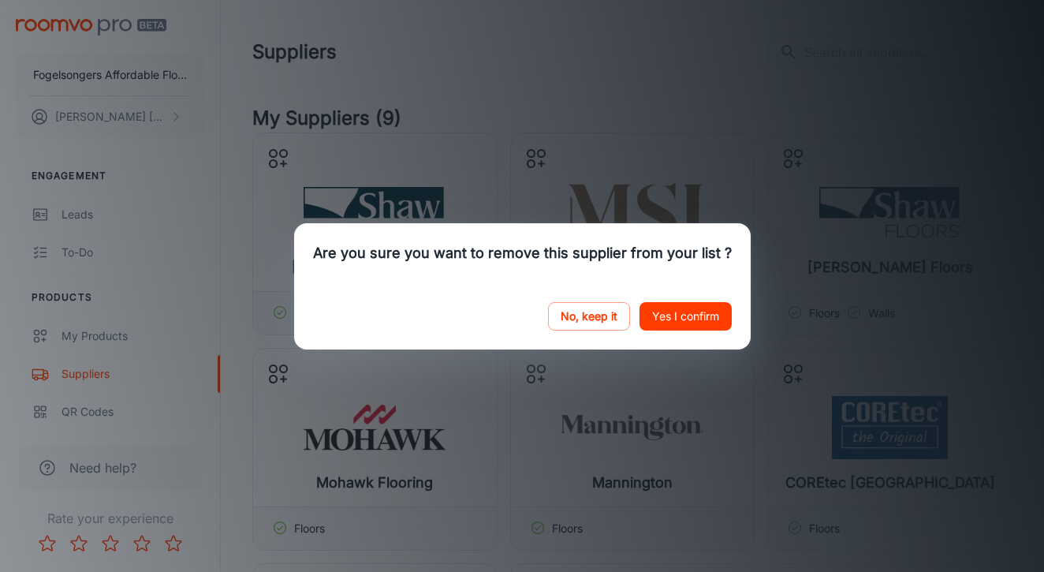
click at [677, 321] on button "Yes I confirm" at bounding box center [686, 316] width 92 height 28
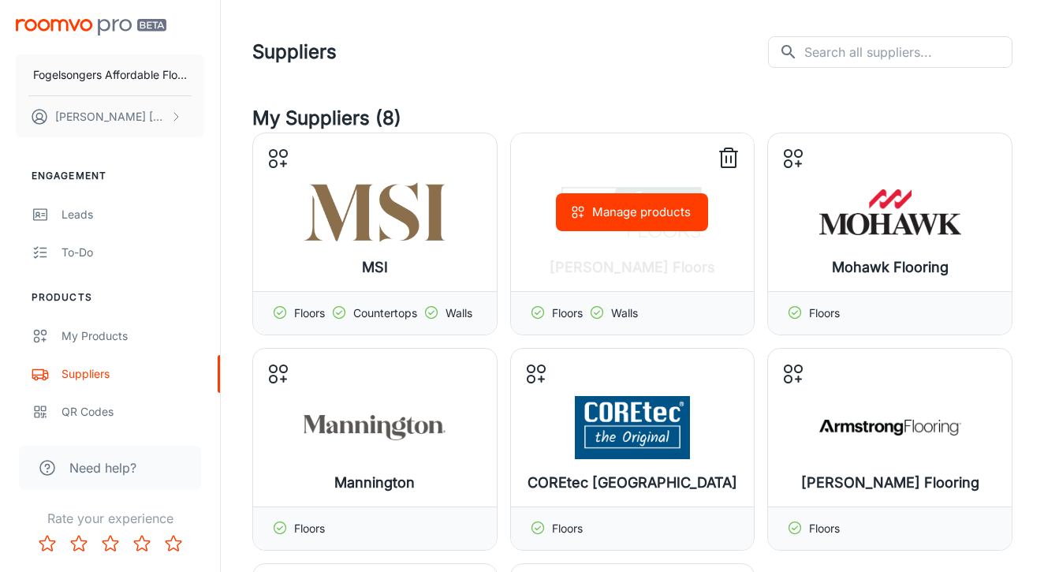
click at [736, 161] on icon at bounding box center [729, 159] width 14 height 16
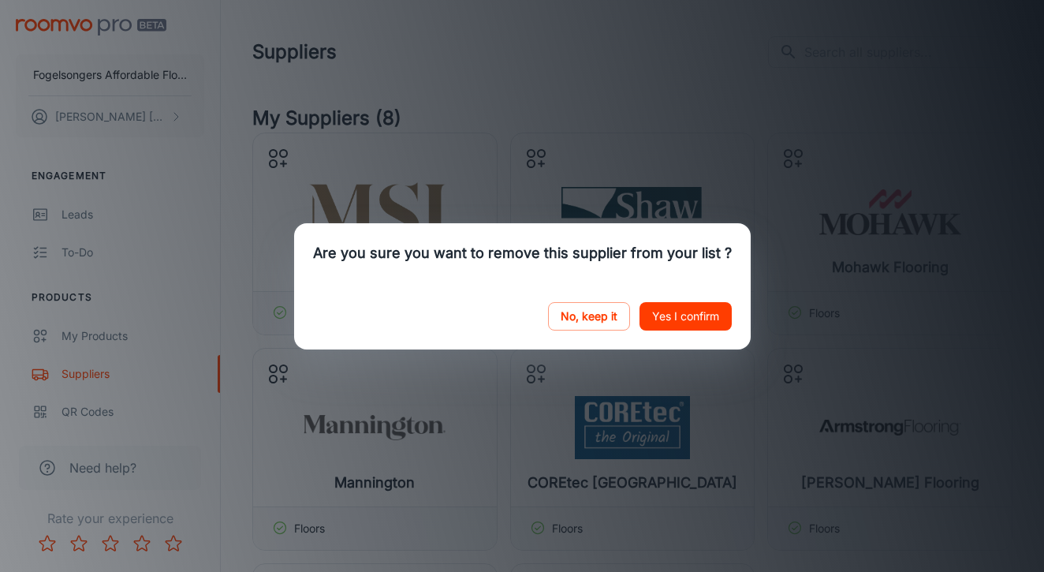
click at [690, 309] on button "Yes I confirm" at bounding box center [686, 316] width 92 height 28
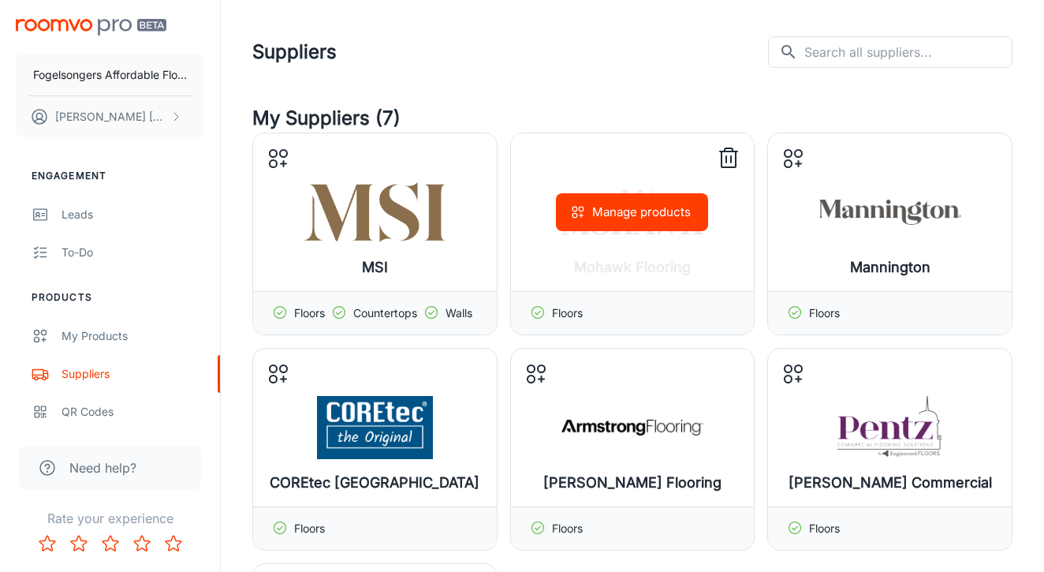
click at [734, 151] on line at bounding box center [728, 151] width 17 height 0
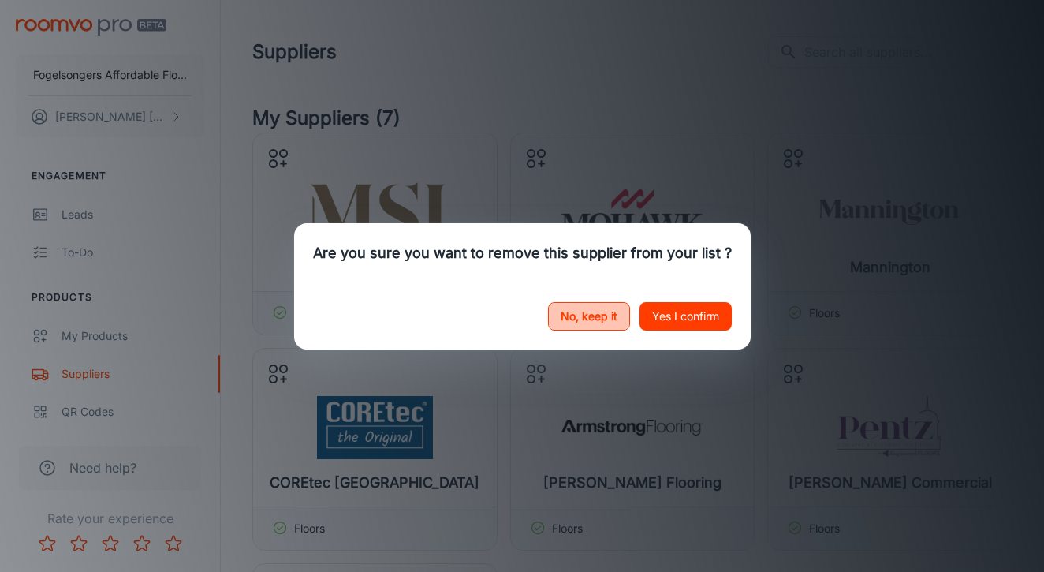
click at [588, 312] on button "No, keep it" at bounding box center [589, 316] width 82 height 28
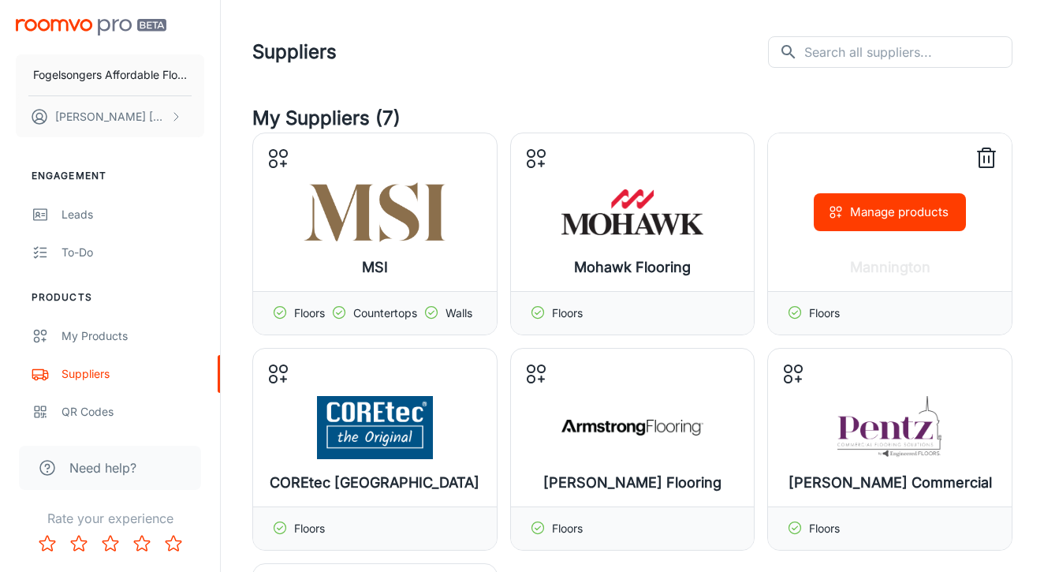
click at [994, 151] on icon at bounding box center [987, 159] width 14 height 16
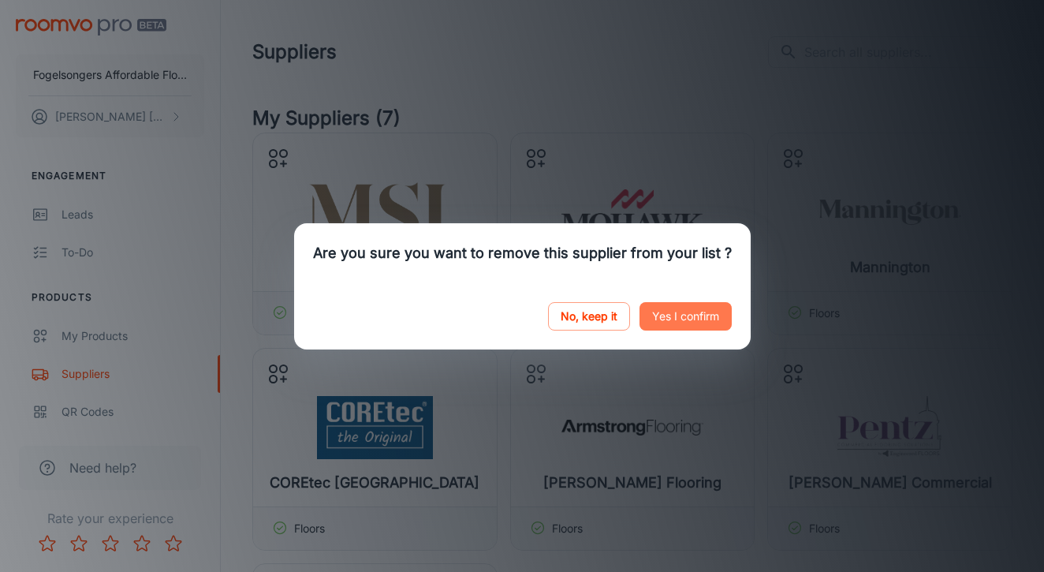
click at [685, 312] on button "Yes I confirm" at bounding box center [686, 316] width 92 height 28
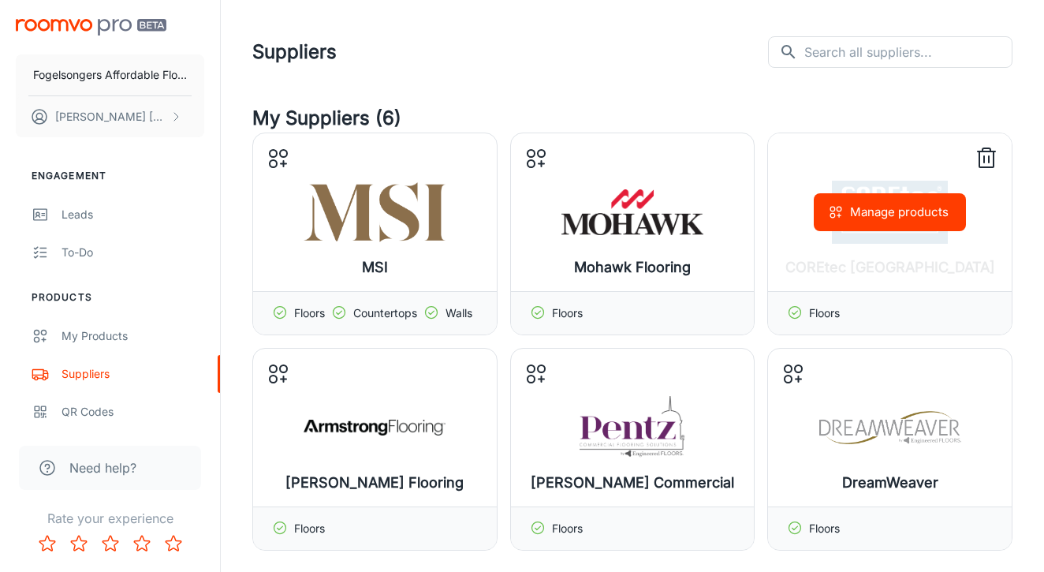
click at [995, 149] on icon at bounding box center [986, 158] width 25 height 25
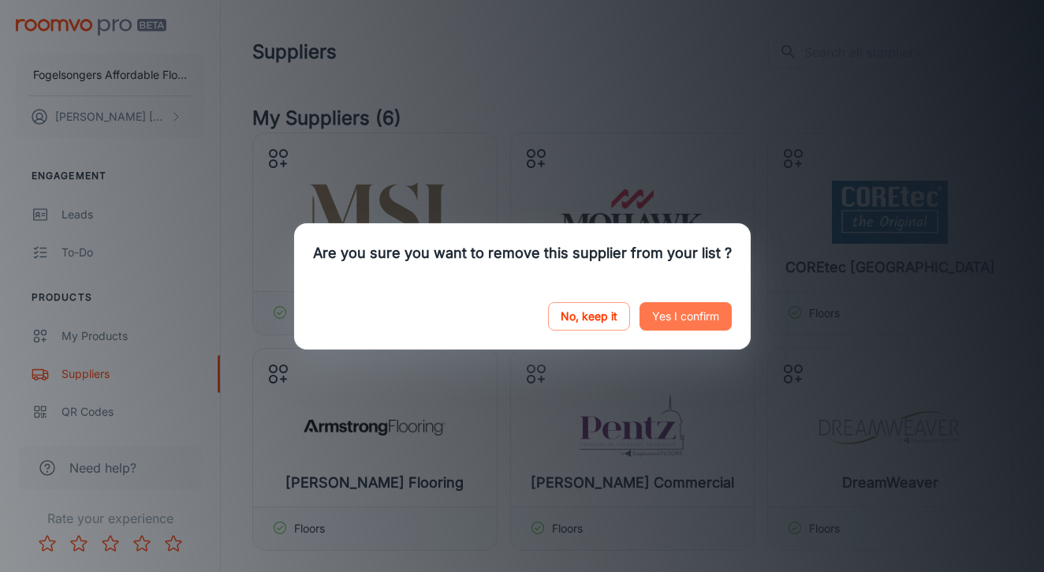
click at [679, 315] on button "Yes I confirm" at bounding box center [686, 316] width 92 height 28
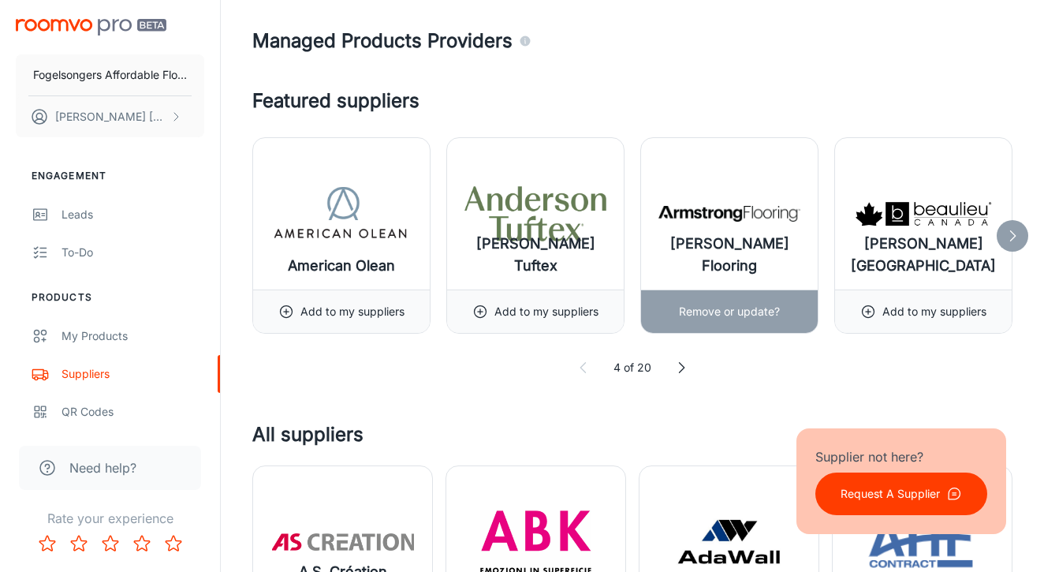
scroll to position [578, 0]
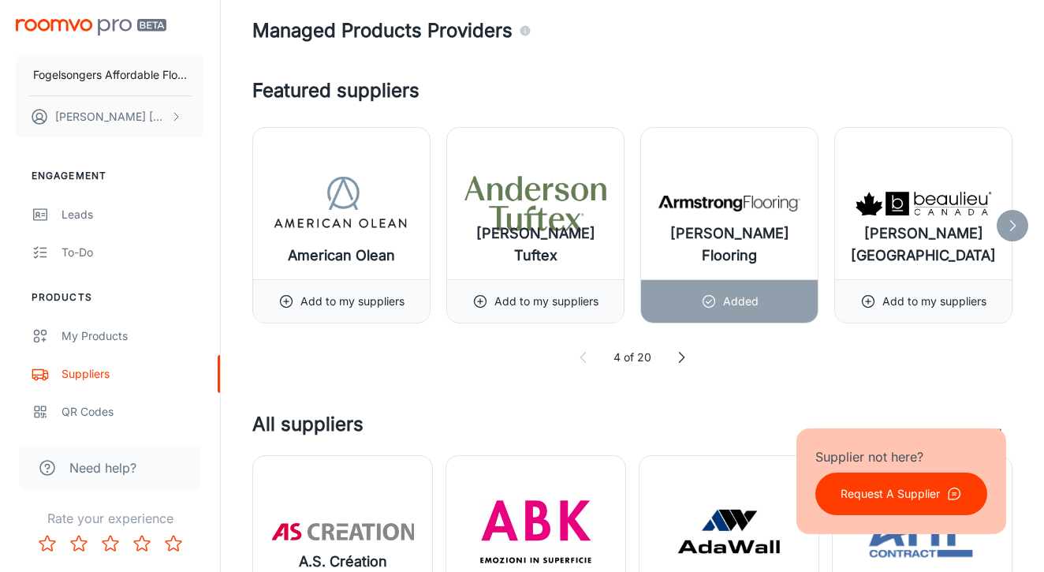
click at [680, 359] on icon at bounding box center [682, 357] width 16 height 16
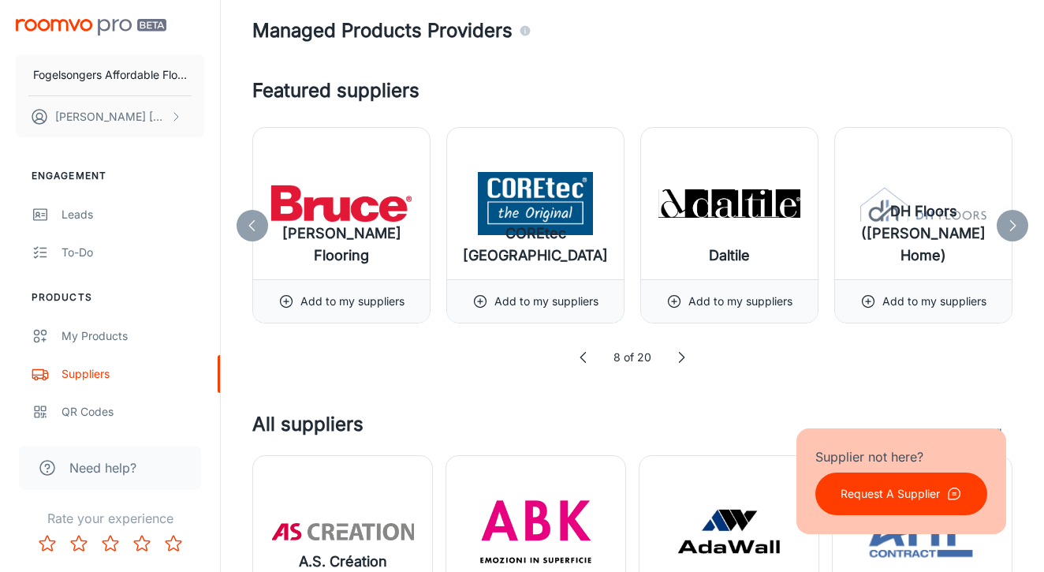
click at [587, 356] on icon at bounding box center [584, 357] width 16 height 16
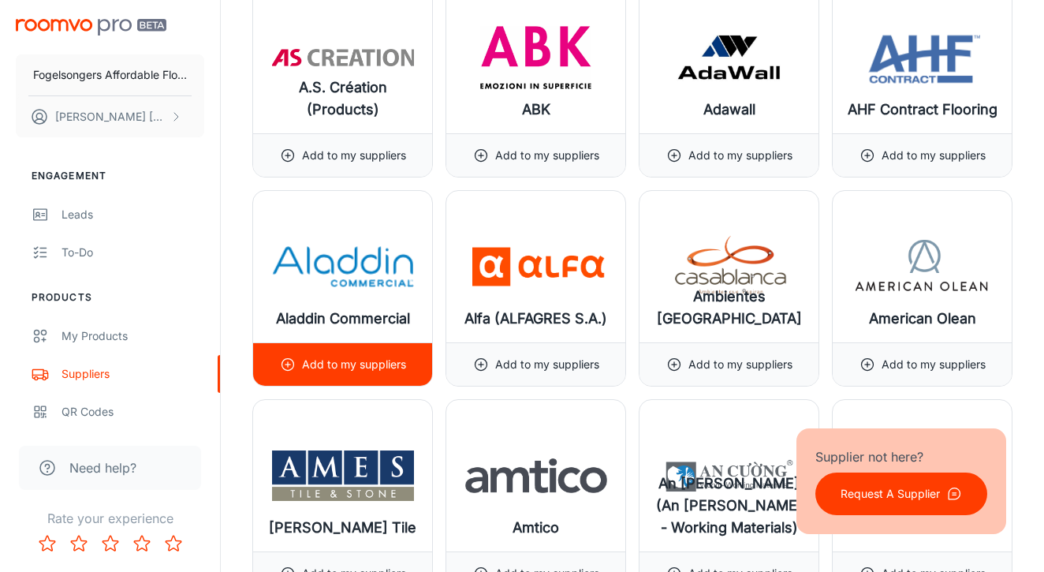
scroll to position [1053, 0]
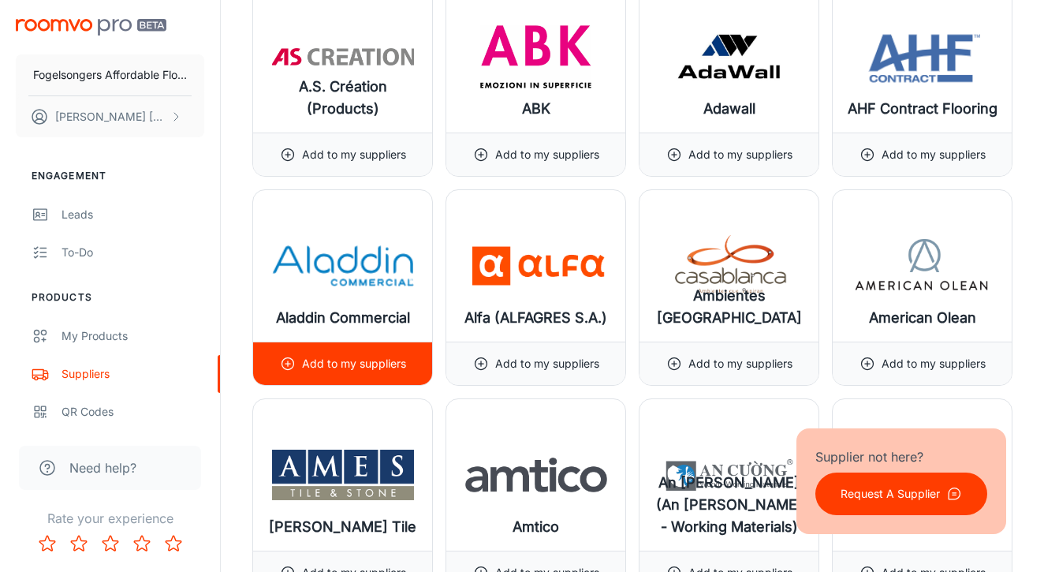
click at [319, 360] on p "Add to my suppliers" at bounding box center [354, 363] width 104 height 17
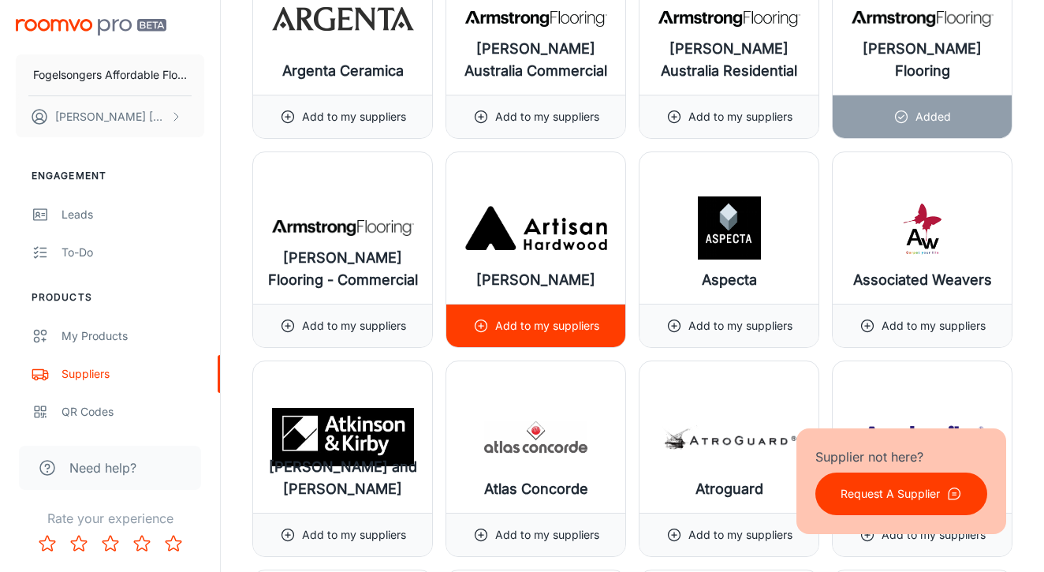
scroll to position [1931, 0]
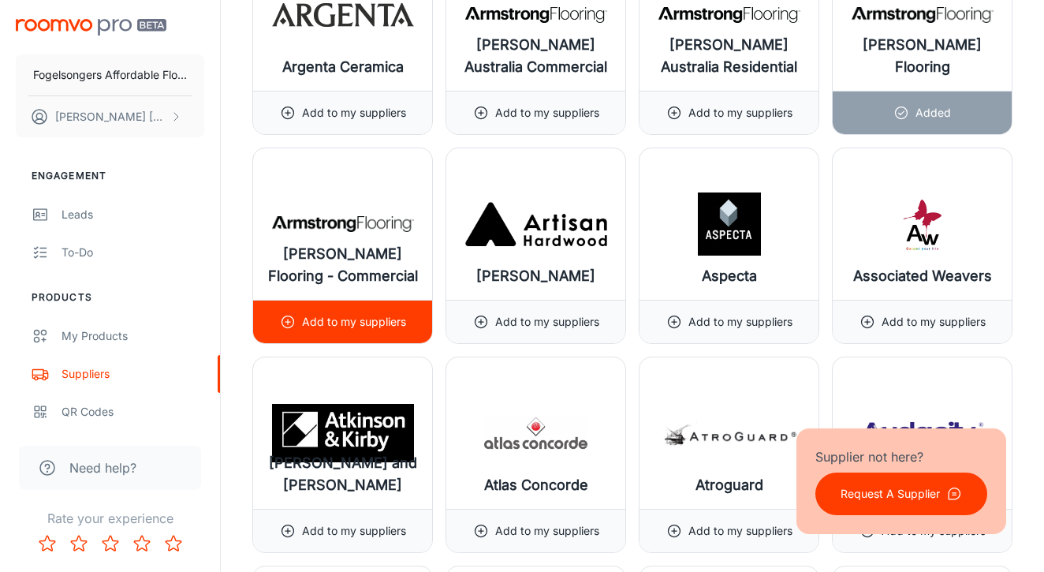
click at [342, 318] on p "Add to my suppliers" at bounding box center [354, 321] width 104 height 17
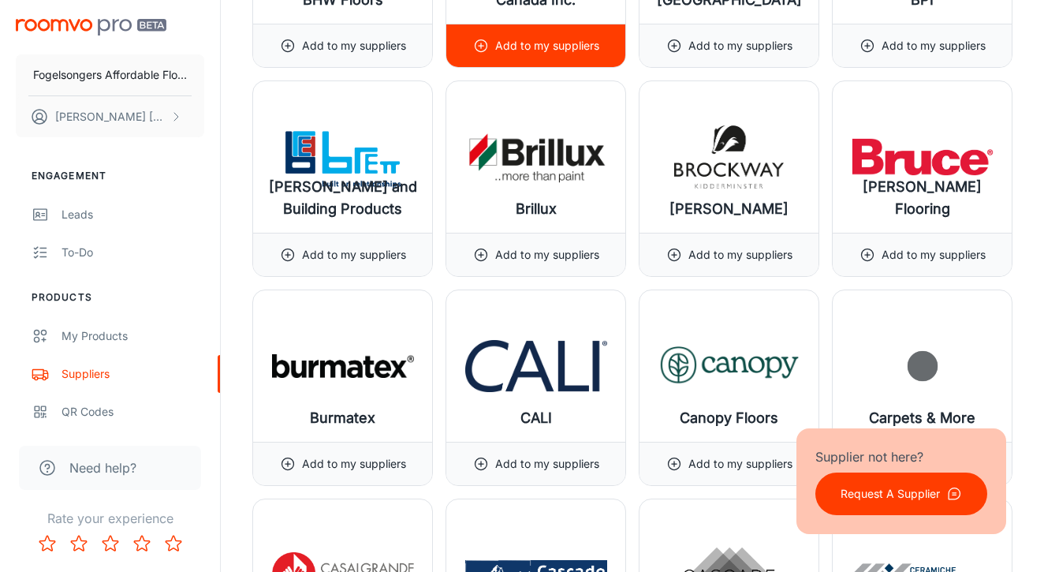
scroll to position [3677, 0]
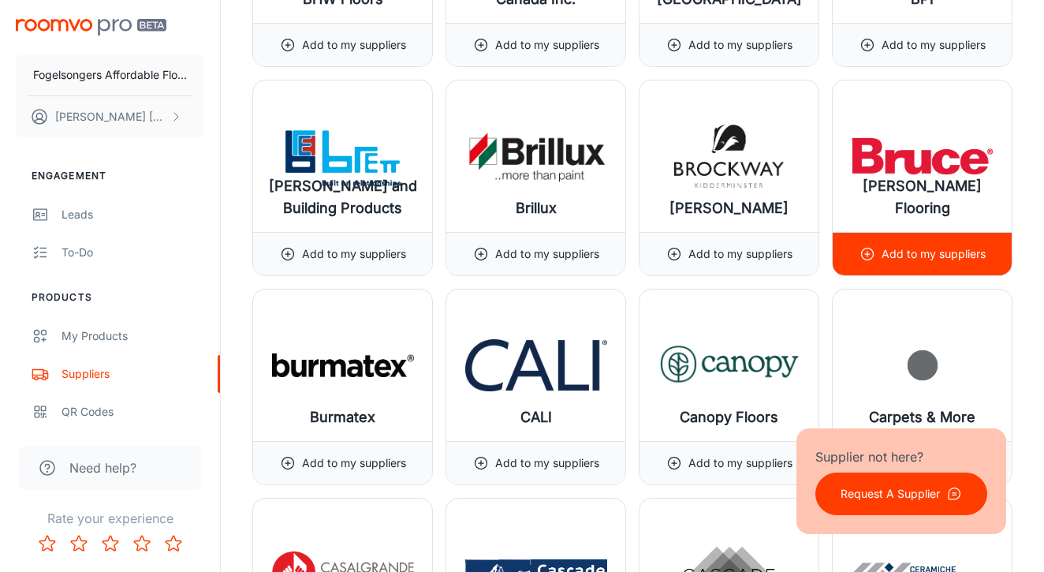
click at [889, 248] on p "Add to my suppliers" at bounding box center [934, 253] width 104 height 17
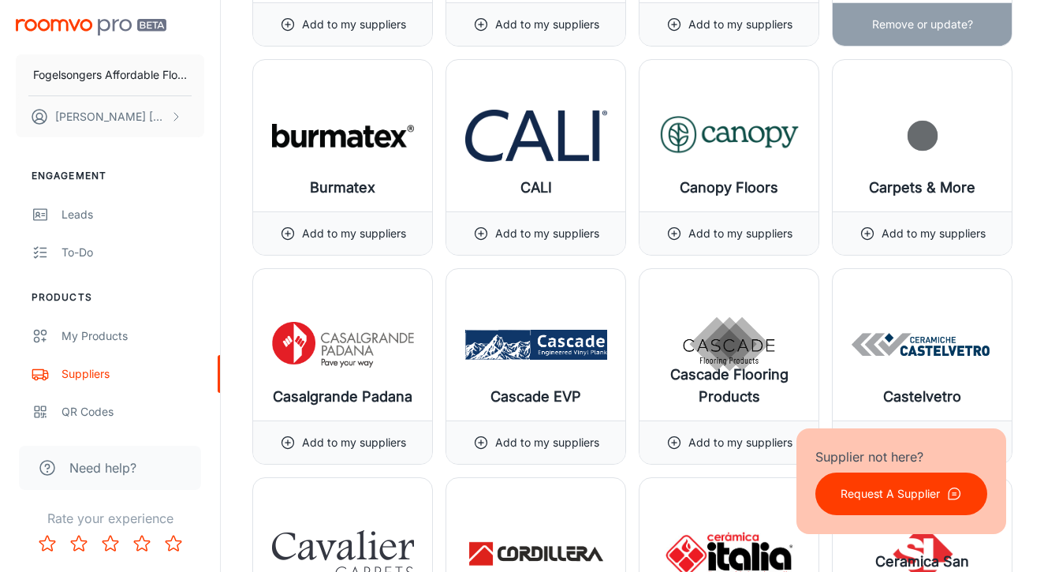
scroll to position [3910, 0]
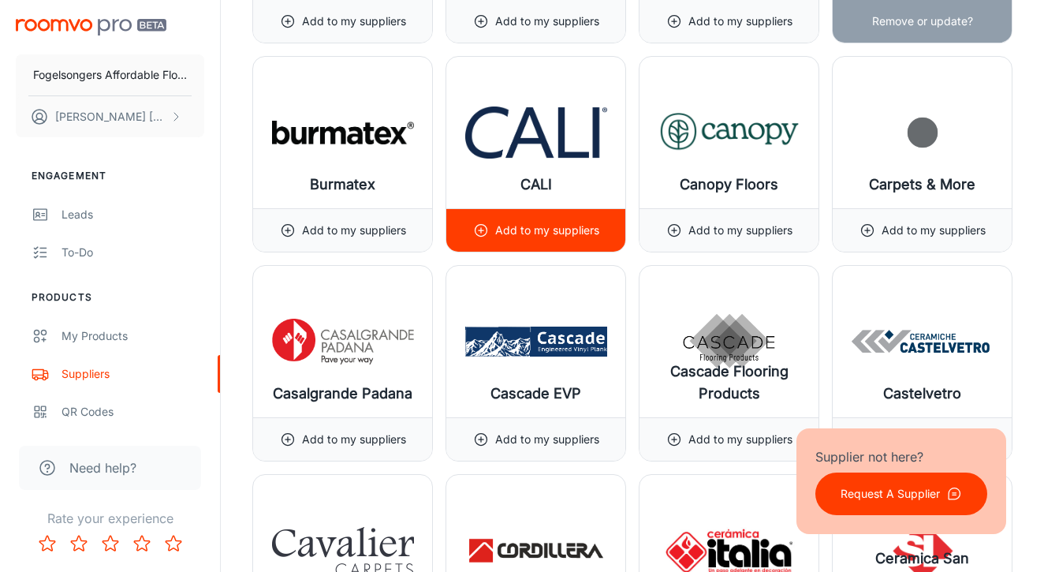
click at [558, 228] on p "Add to my suppliers" at bounding box center [547, 230] width 104 height 17
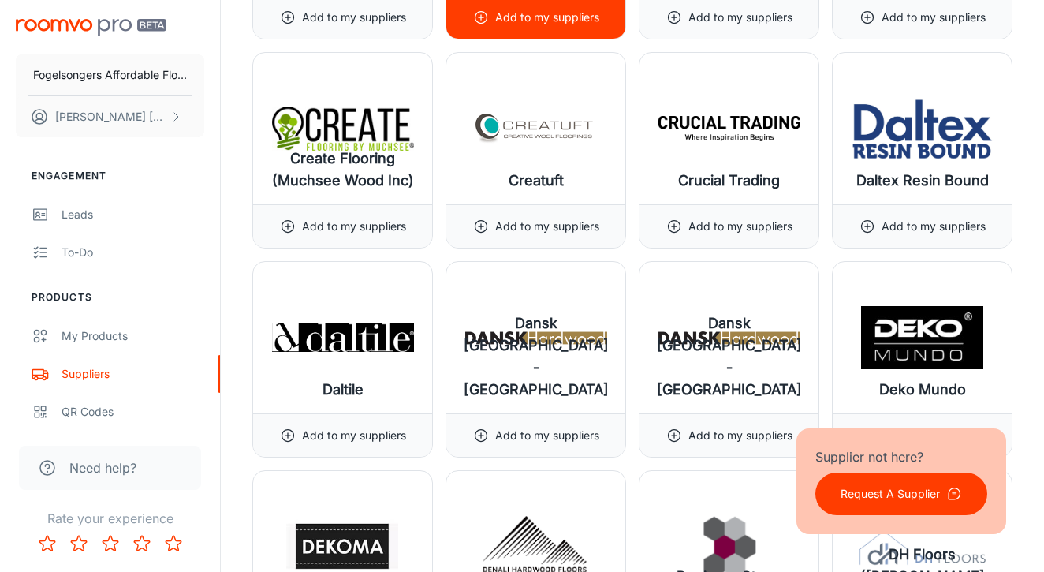
scroll to position [5586, 0]
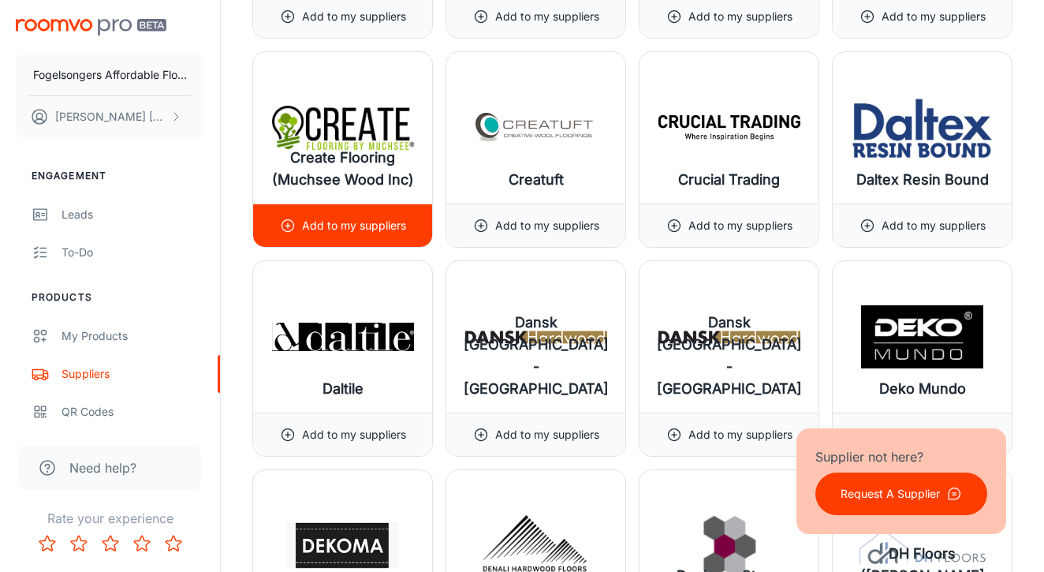
click at [368, 222] on p "Add to my suppliers" at bounding box center [354, 225] width 104 height 17
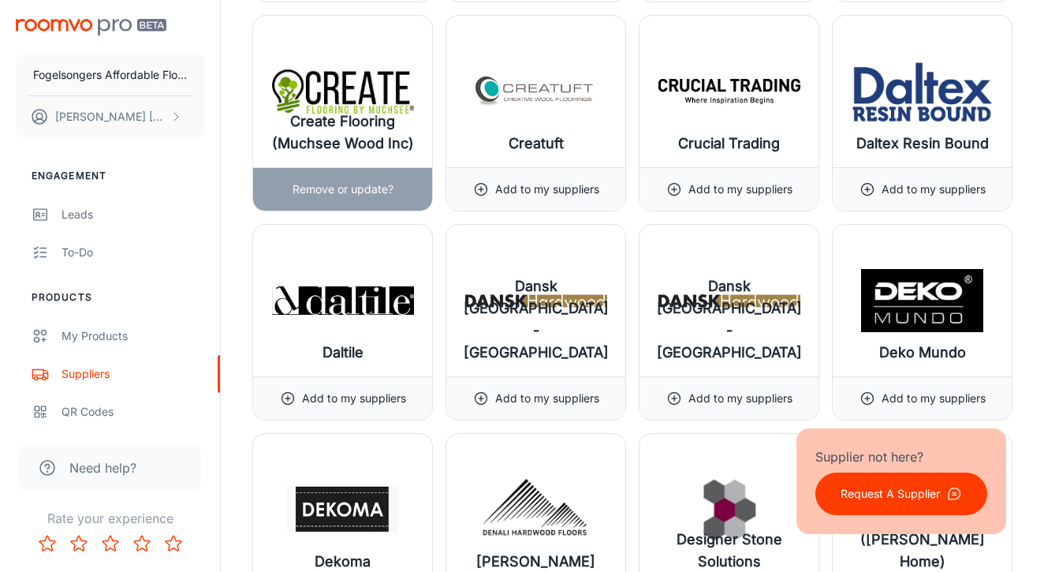
scroll to position [5671, 0]
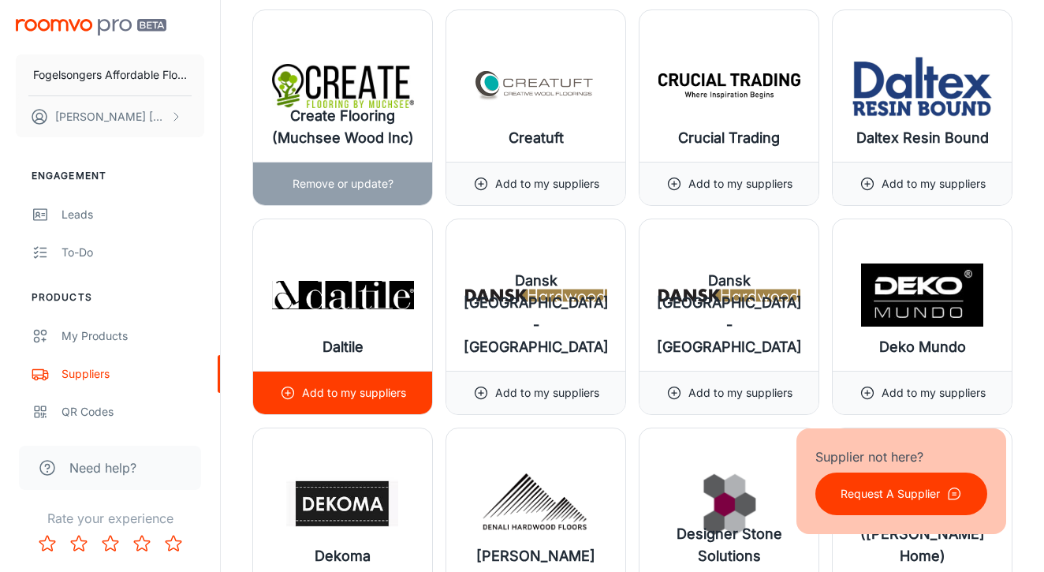
click at [325, 393] on p "Add to my suppliers" at bounding box center [354, 392] width 104 height 17
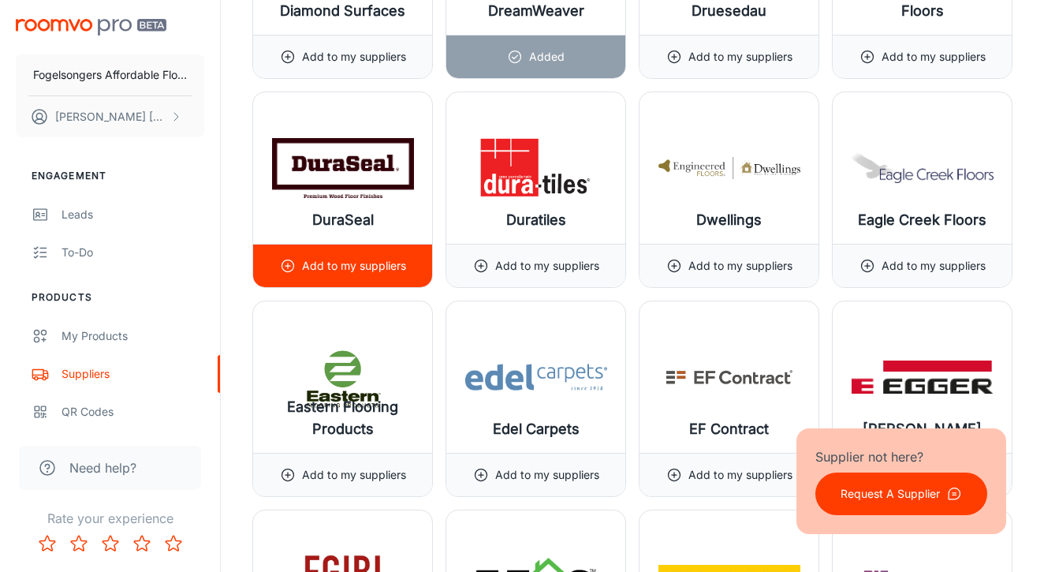
scroll to position [6437, 0]
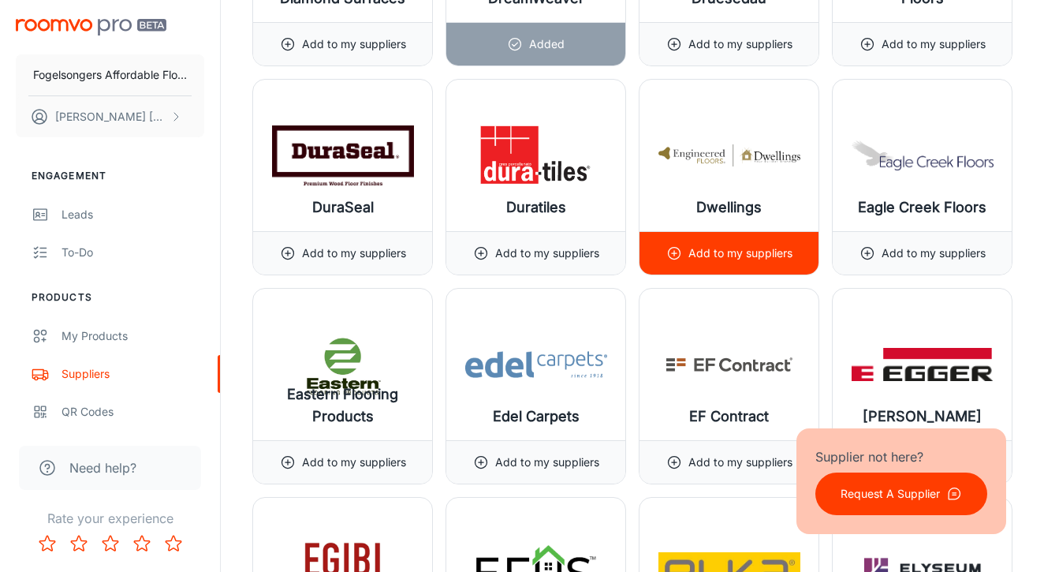
click at [696, 255] on p "Add to my suppliers" at bounding box center [741, 253] width 104 height 17
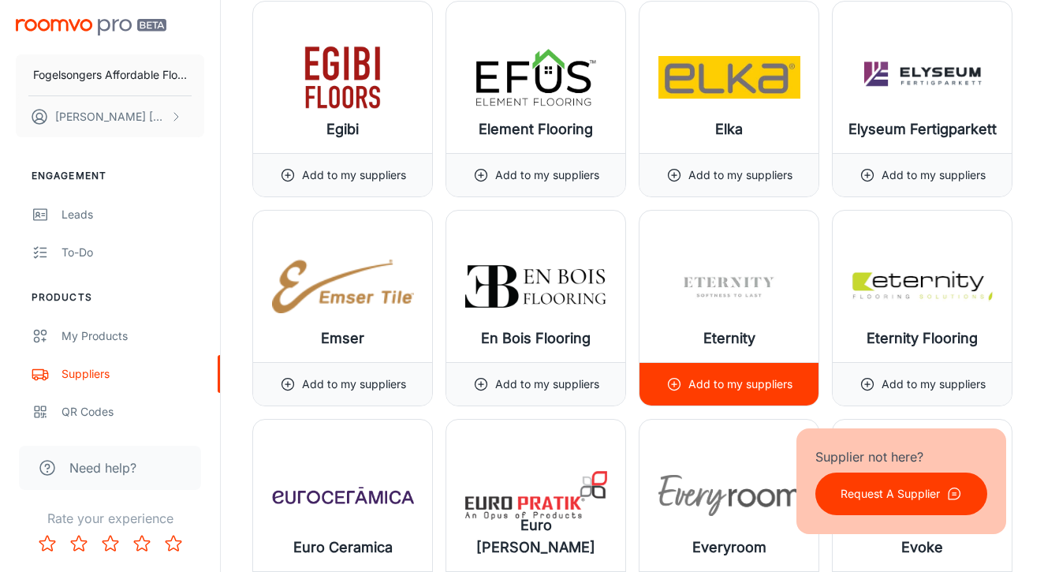
scroll to position [6934, 0]
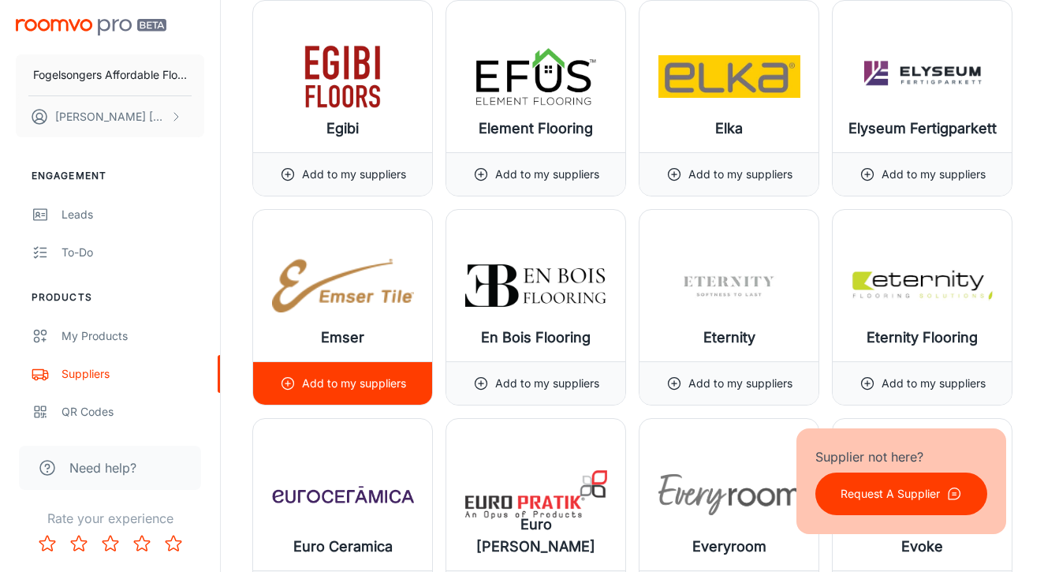
click at [355, 378] on p "Add to my suppliers" at bounding box center [354, 383] width 104 height 17
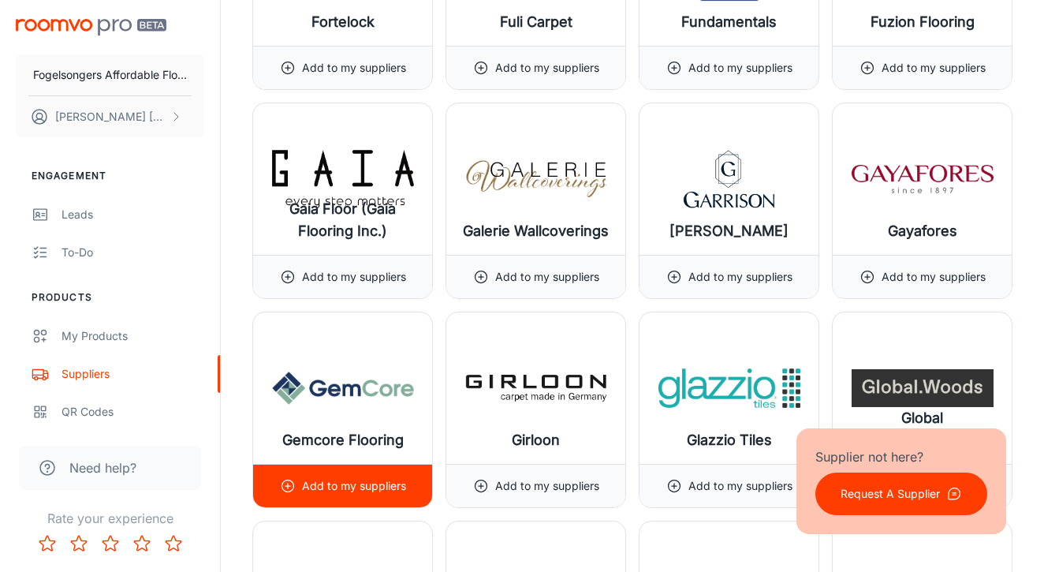
scroll to position [8295, 0]
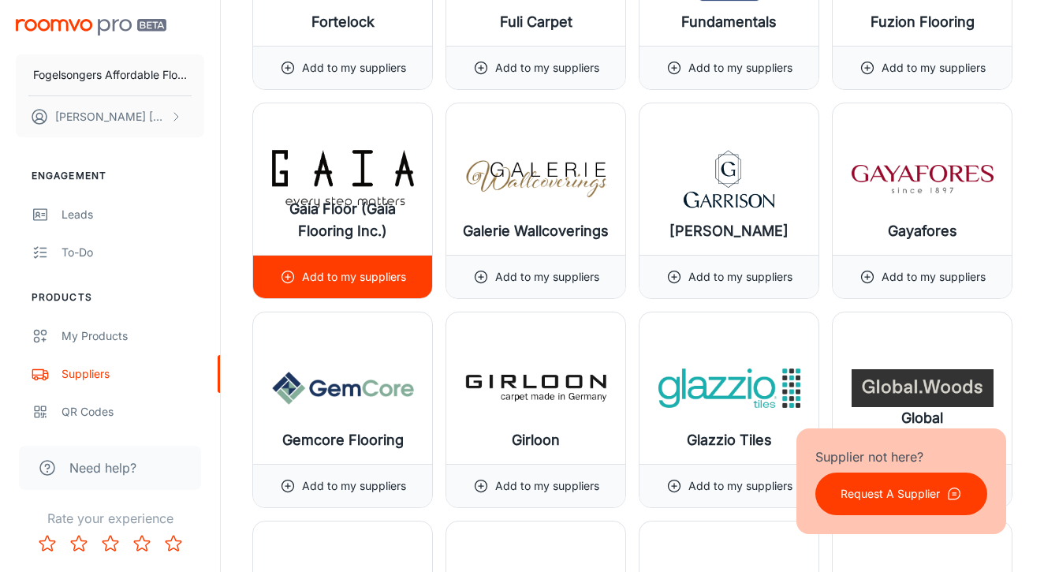
click at [383, 278] on p "Add to my suppliers" at bounding box center [354, 276] width 104 height 17
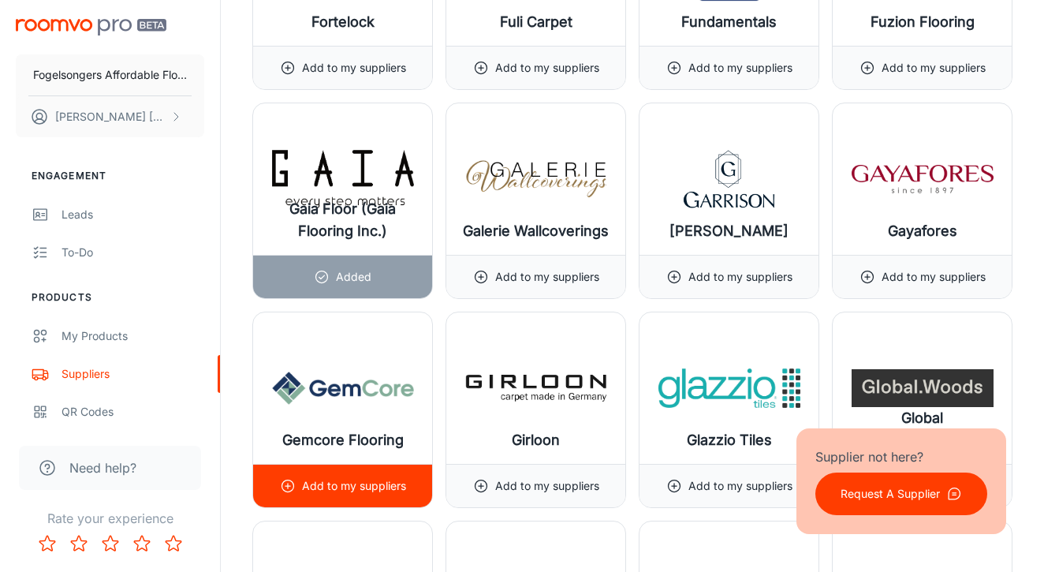
click at [328, 482] on p "Add to my suppliers" at bounding box center [354, 485] width 104 height 17
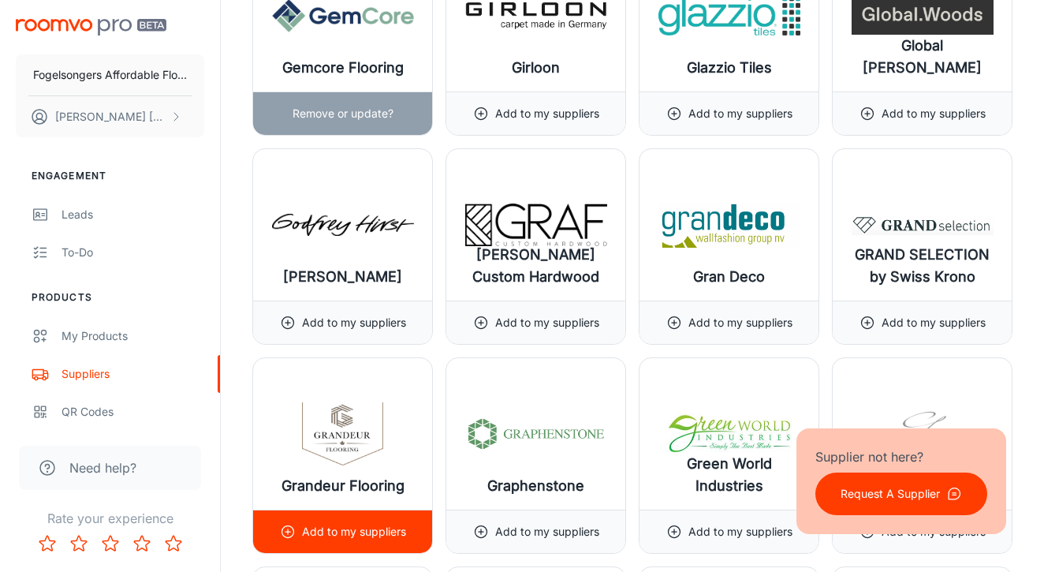
scroll to position [8676, 0]
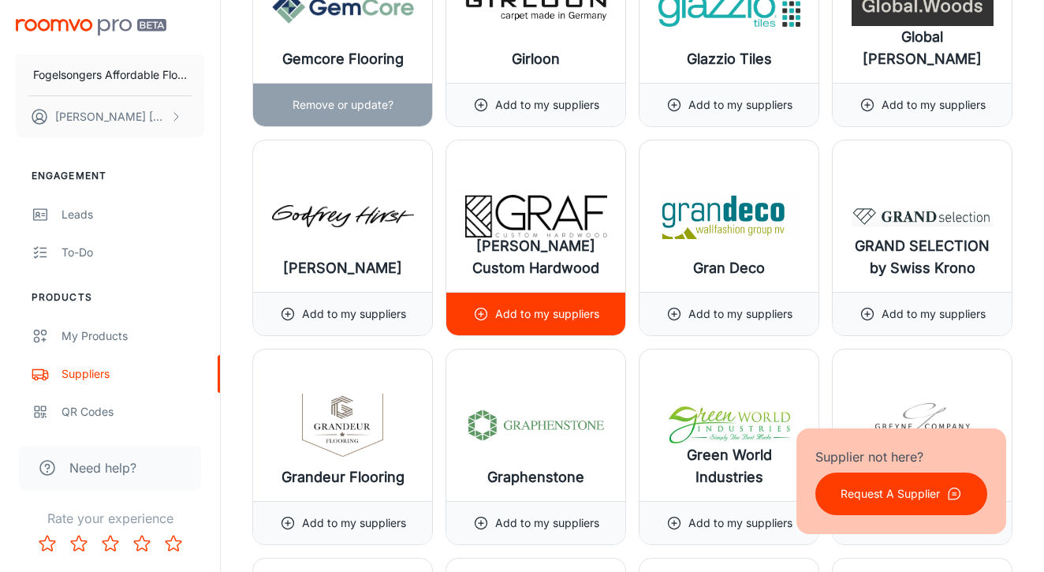
click at [535, 326] on div "Add to my suppliers" at bounding box center [536, 314] width 126 height 43
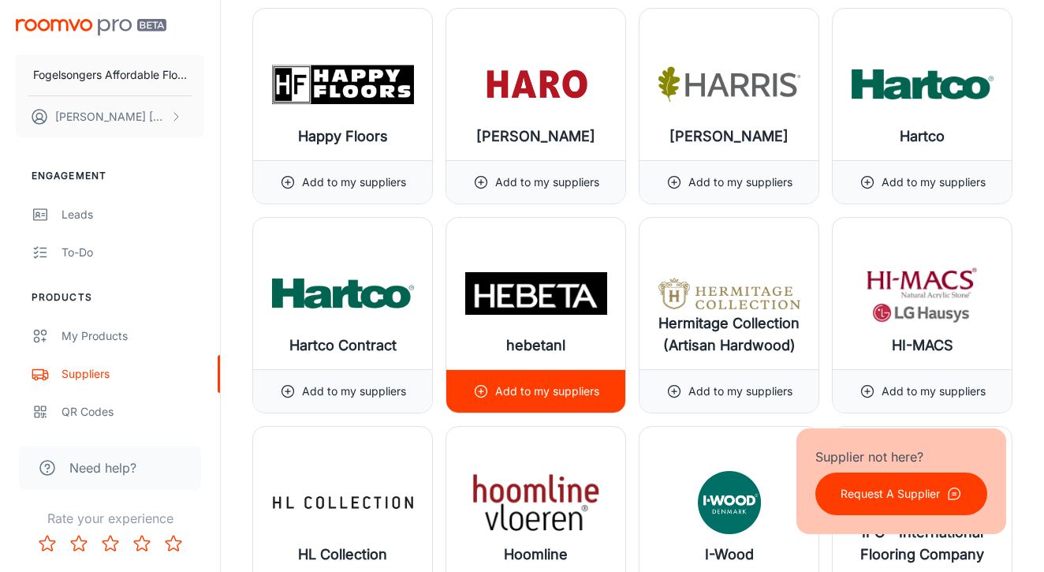
scroll to position [9435, 0]
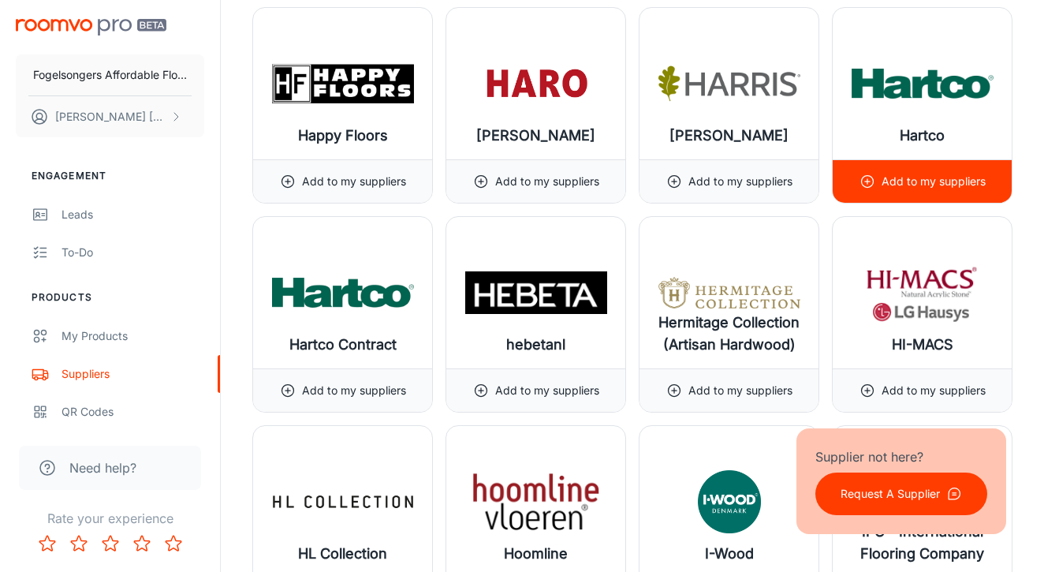
click at [872, 188] on icon at bounding box center [868, 182] width 16 height 16
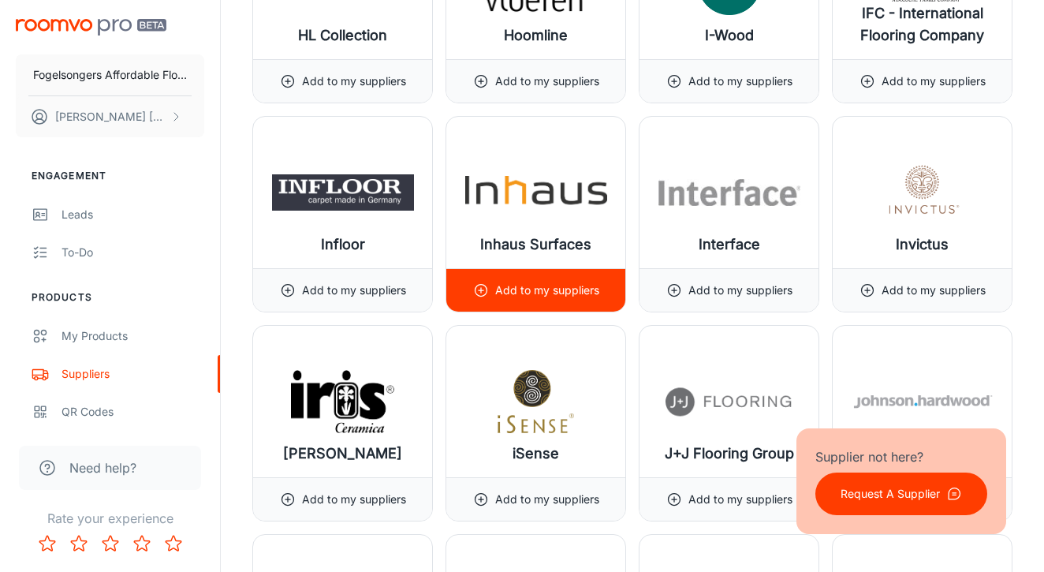
scroll to position [9954, 0]
click at [557, 278] on div "Add to my suppliers" at bounding box center [536, 289] width 126 height 43
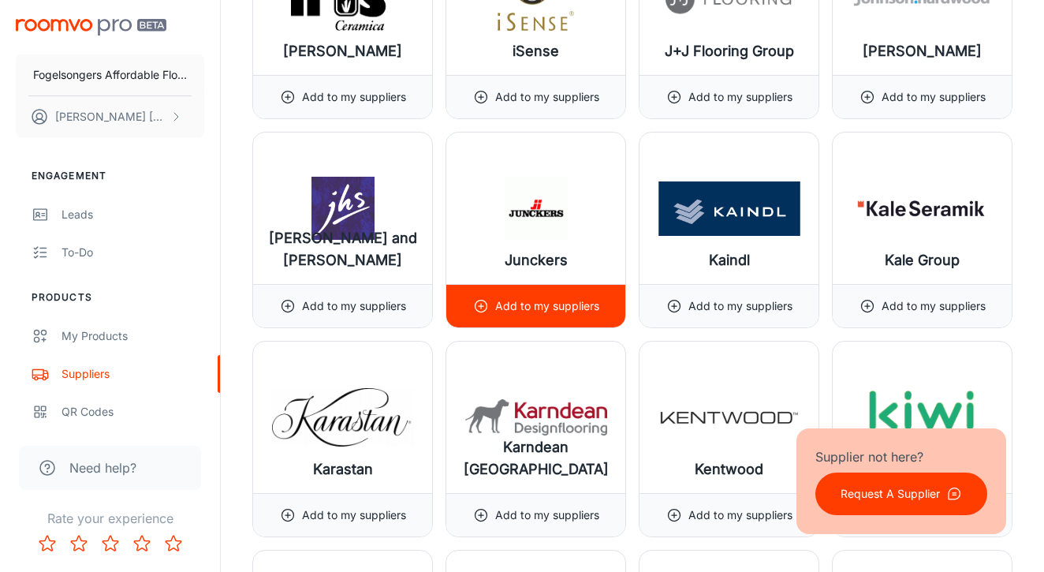
scroll to position [10357, 0]
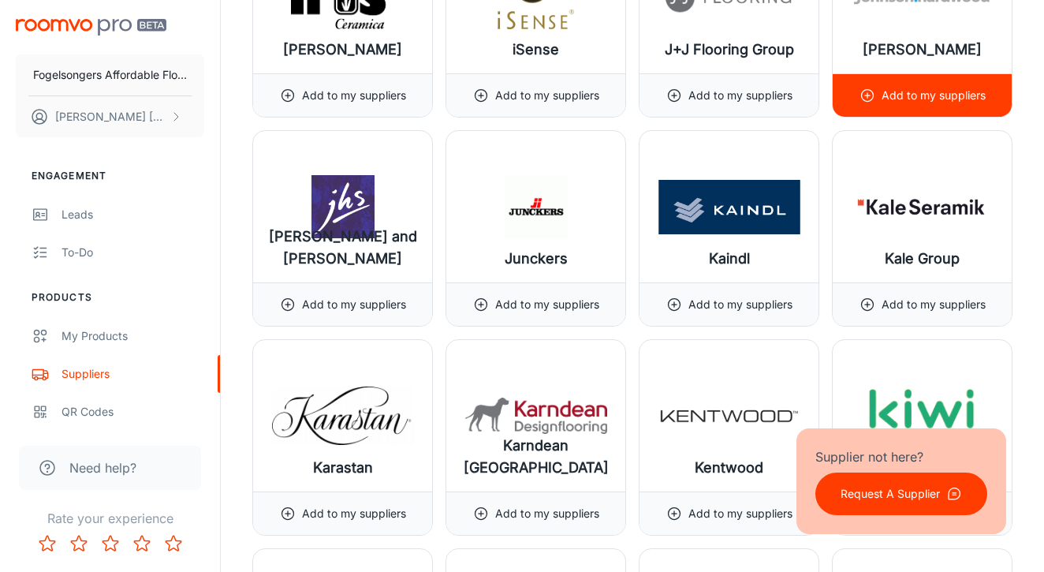
click at [914, 96] on p "Add to my suppliers" at bounding box center [934, 95] width 104 height 17
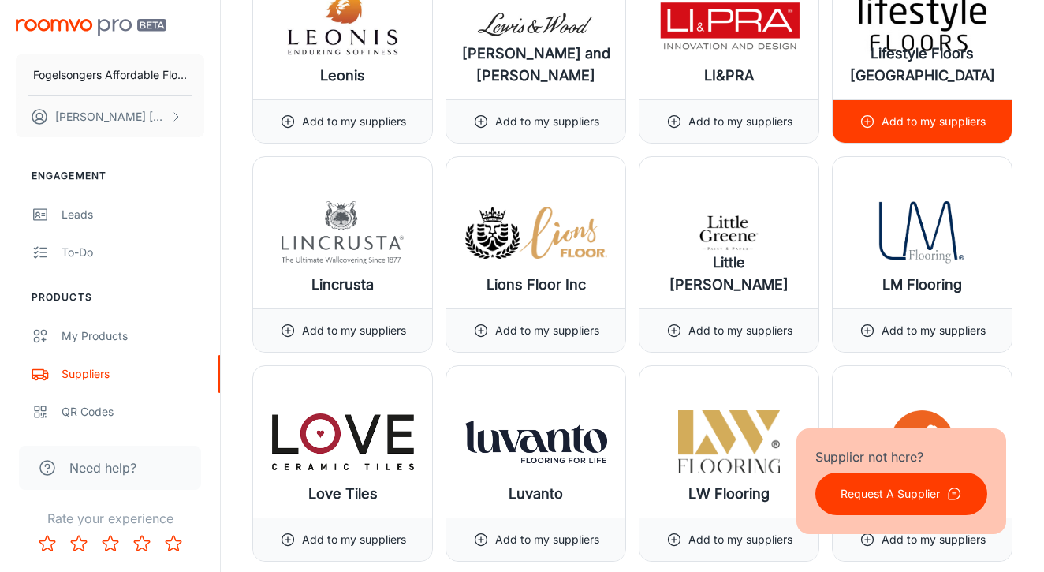
scroll to position [11805, 0]
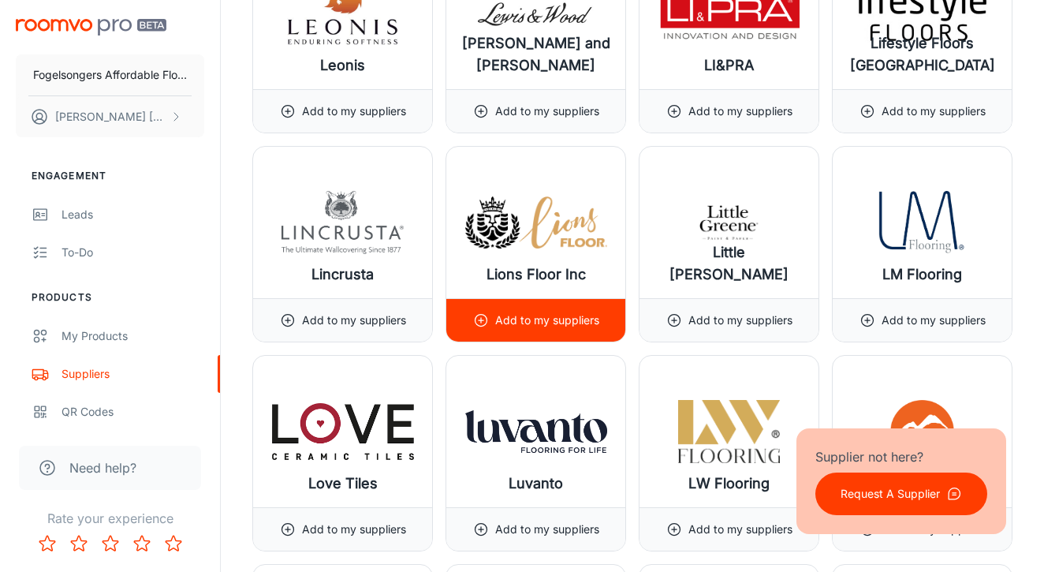
click at [518, 322] on p "Add to my suppliers" at bounding box center [547, 320] width 104 height 17
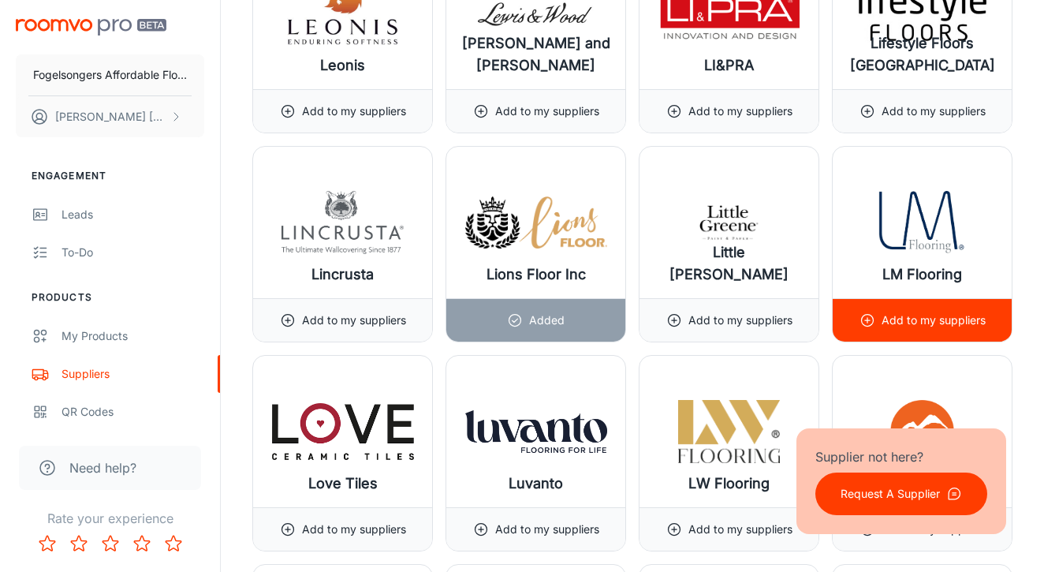
click at [896, 323] on p "Add to my suppliers" at bounding box center [934, 320] width 104 height 17
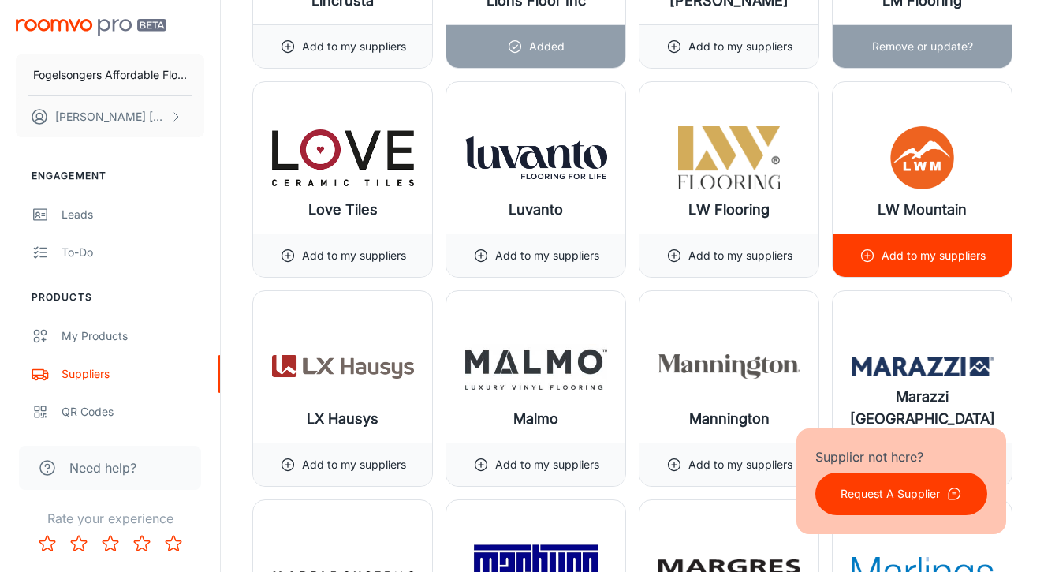
scroll to position [12079, 0]
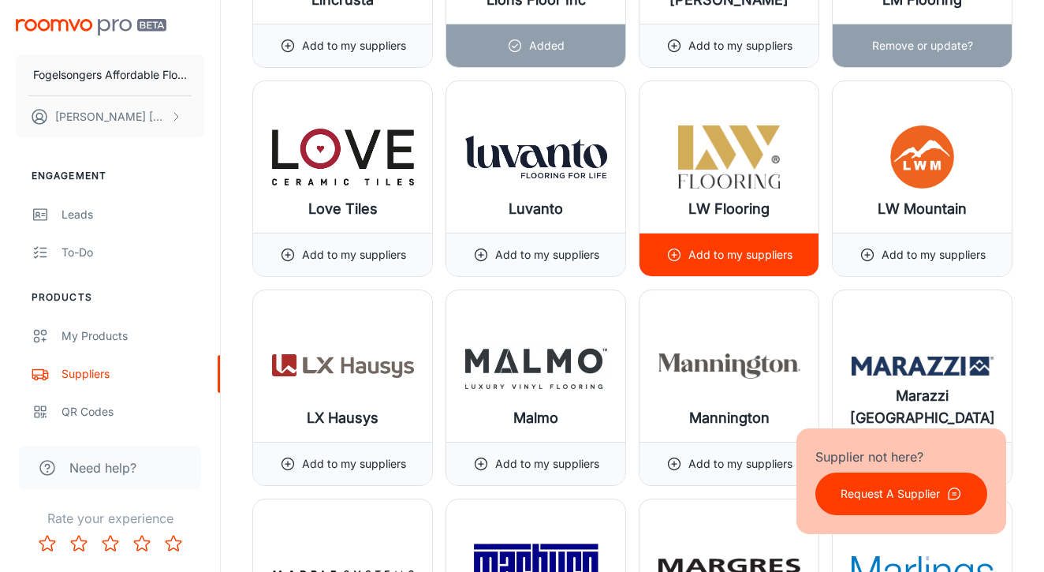
click at [770, 262] on p "Add to my suppliers" at bounding box center [741, 254] width 104 height 17
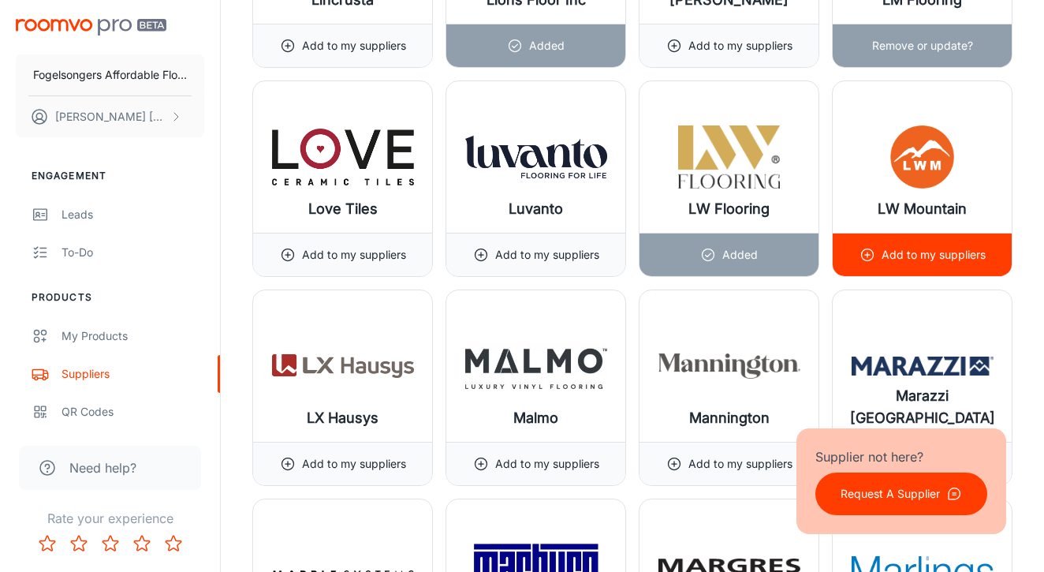
click at [921, 259] on p "Add to my suppliers" at bounding box center [934, 254] width 104 height 17
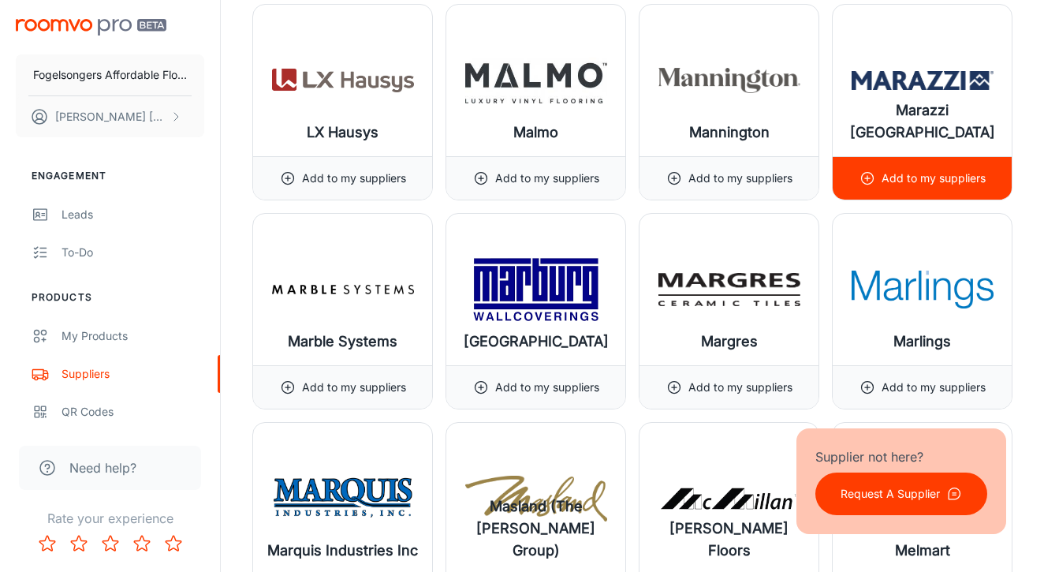
scroll to position [12367, 0]
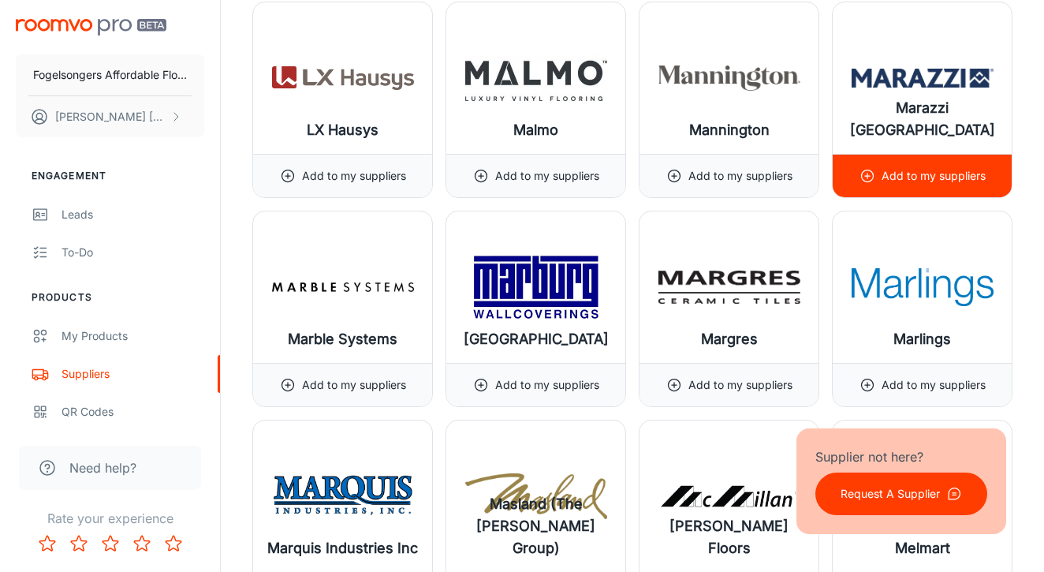
click at [913, 181] on p "Add to my suppliers" at bounding box center [934, 175] width 104 height 17
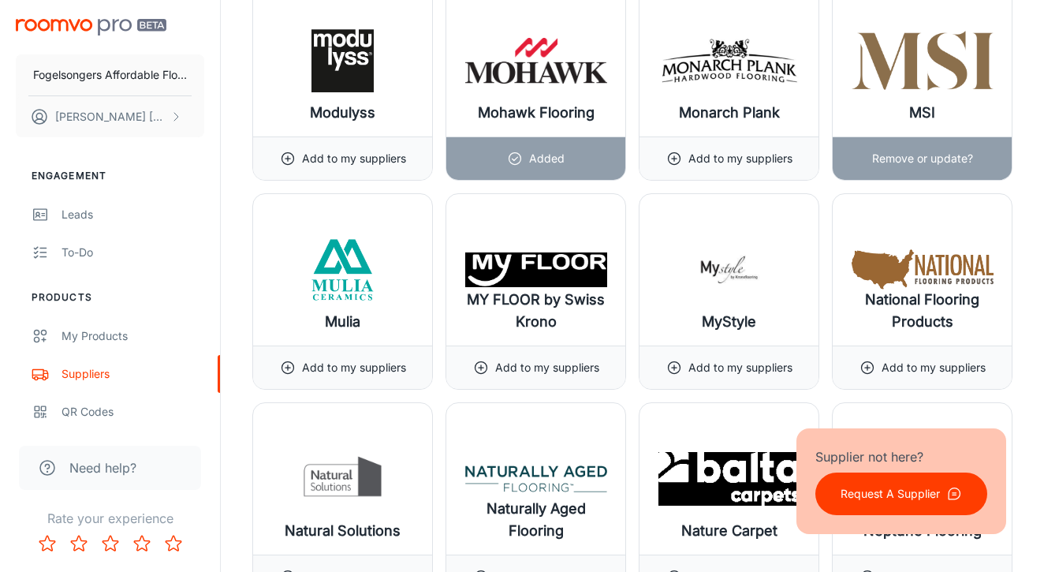
scroll to position [13223, 0]
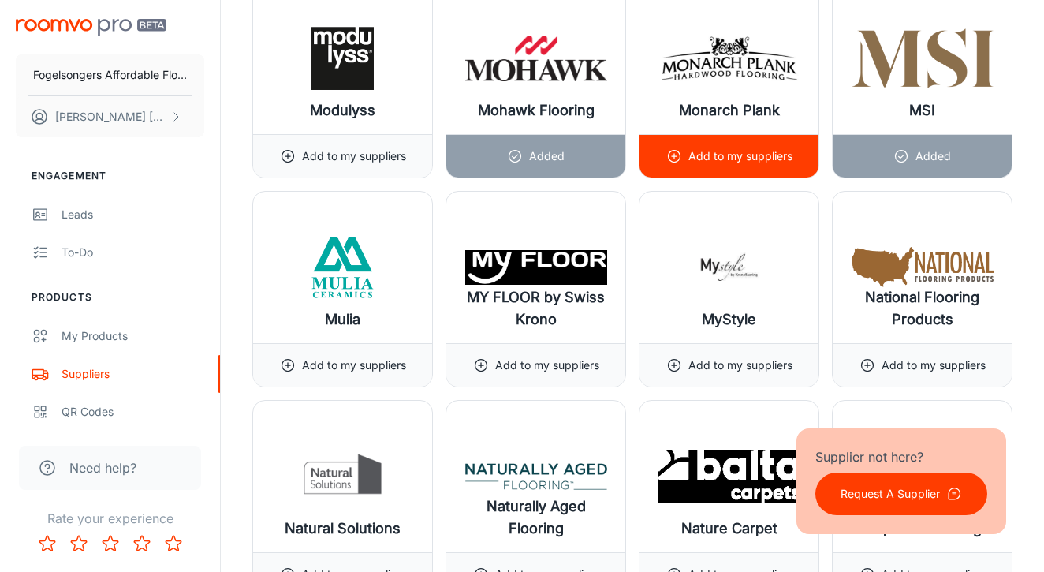
click at [749, 153] on p "Add to my suppliers" at bounding box center [741, 155] width 104 height 17
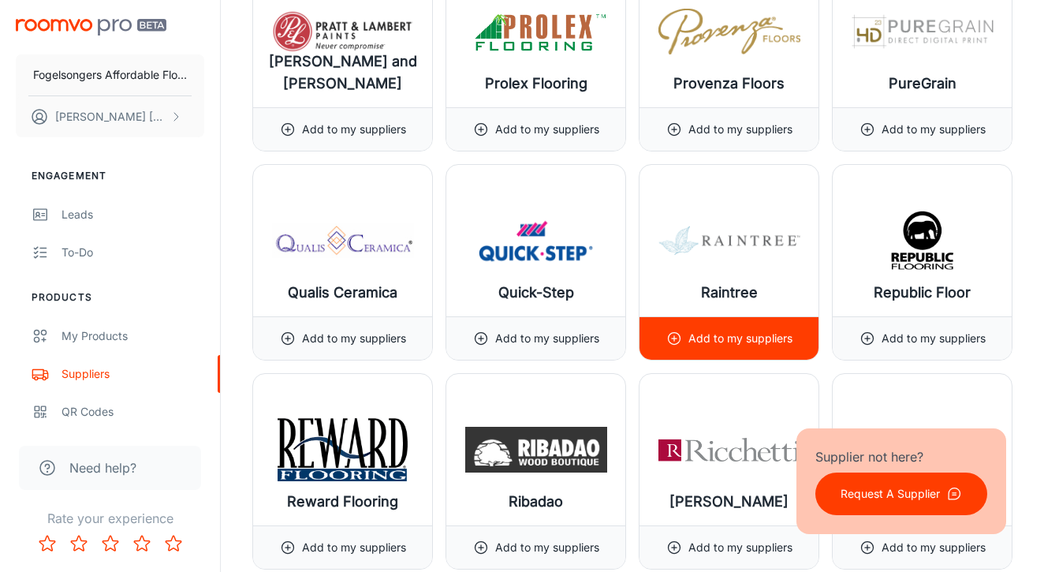
scroll to position [15545, 0]
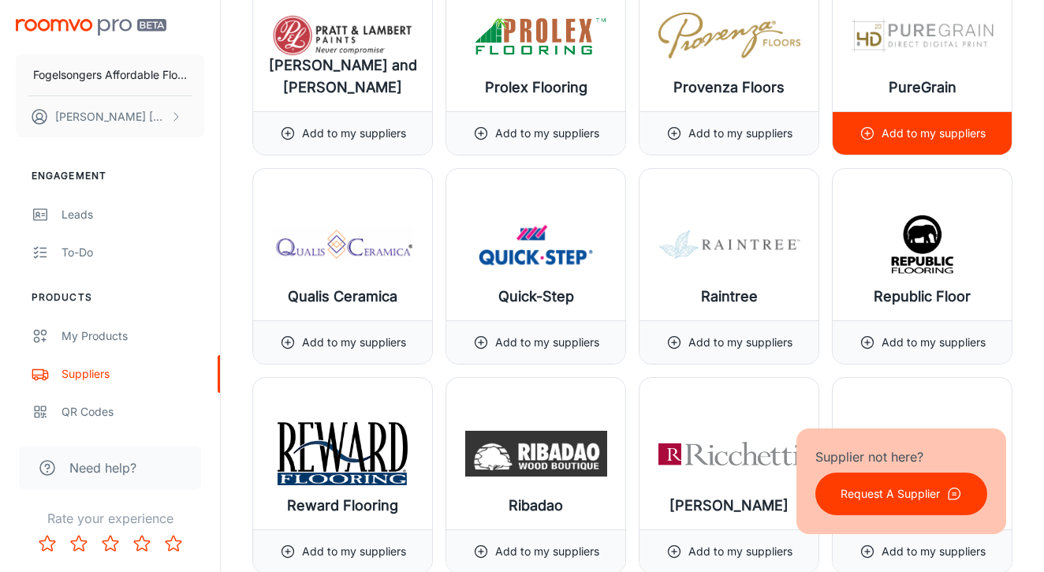
click at [927, 131] on p "Add to my suppliers" at bounding box center [934, 133] width 104 height 17
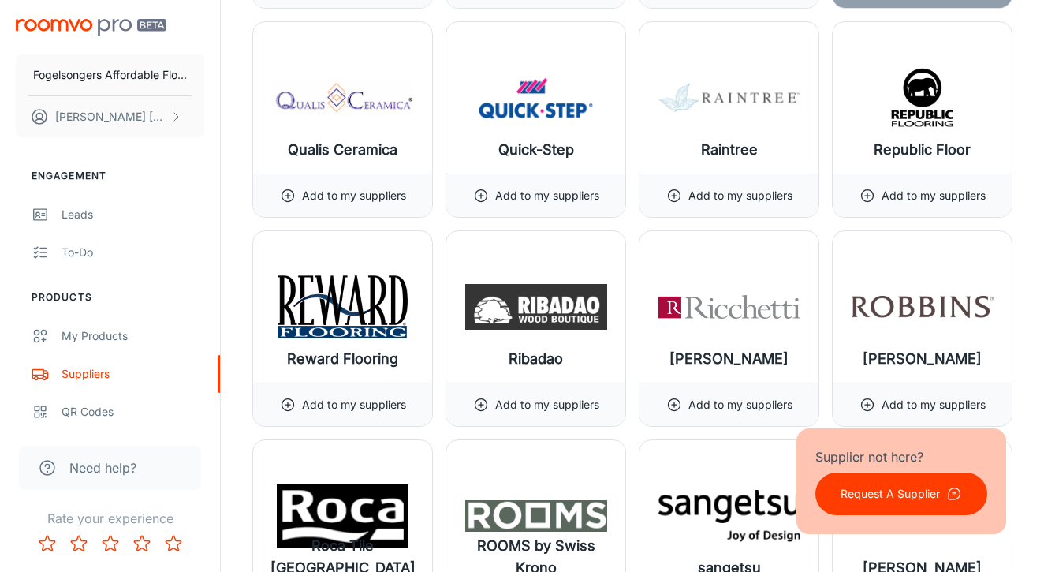
scroll to position [15693, 0]
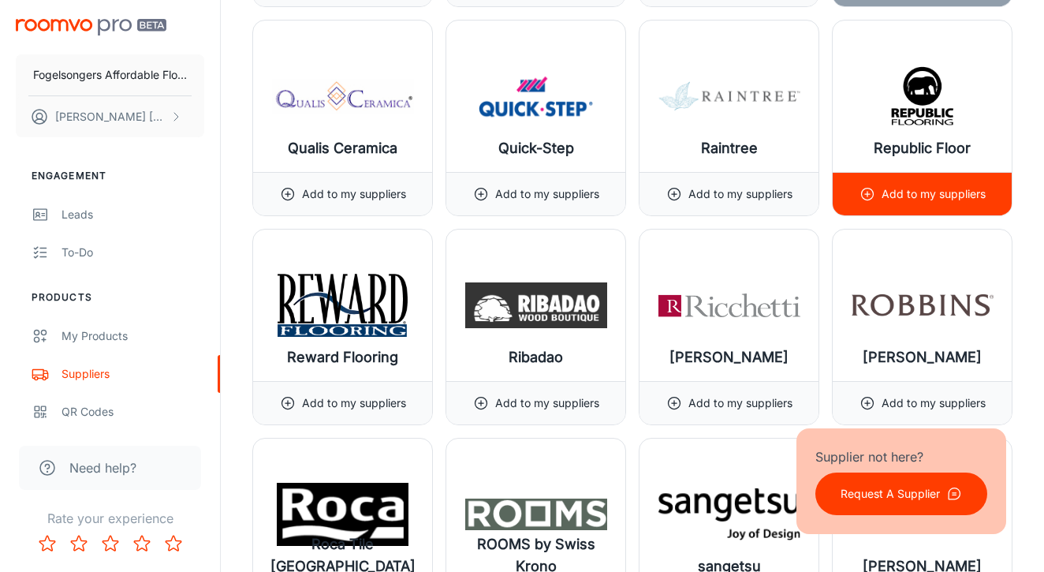
click at [901, 197] on p "Add to my suppliers" at bounding box center [934, 193] width 104 height 17
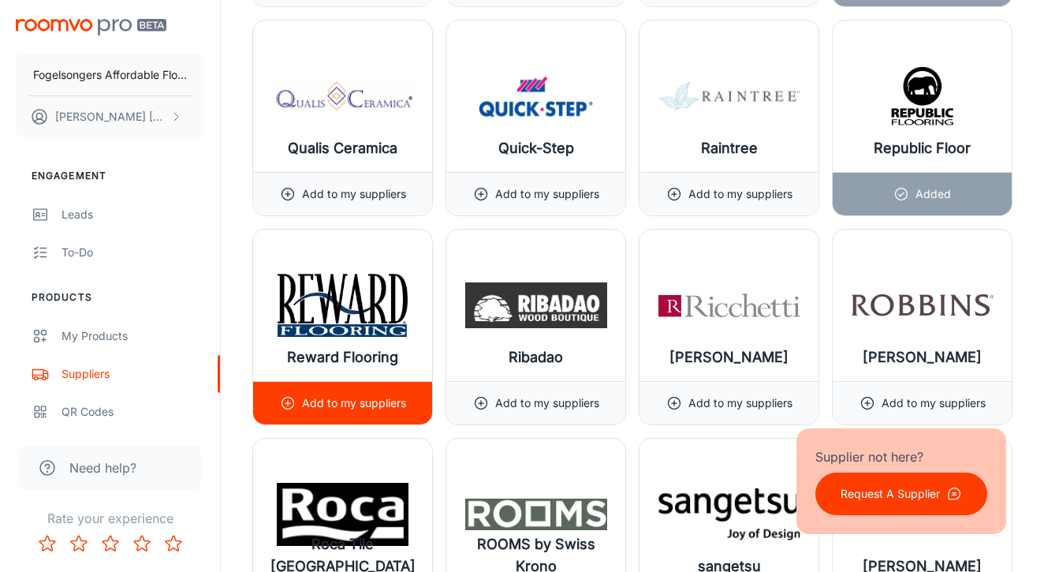
click at [328, 401] on p "Add to my suppliers" at bounding box center [354, 402] width 104 height 17
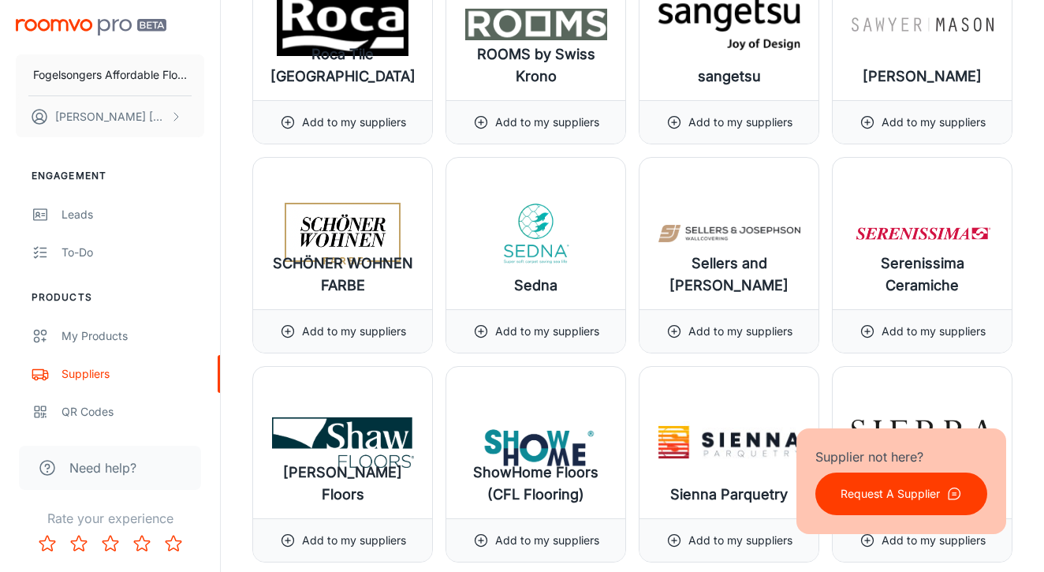
scroll to position [16184, 0]
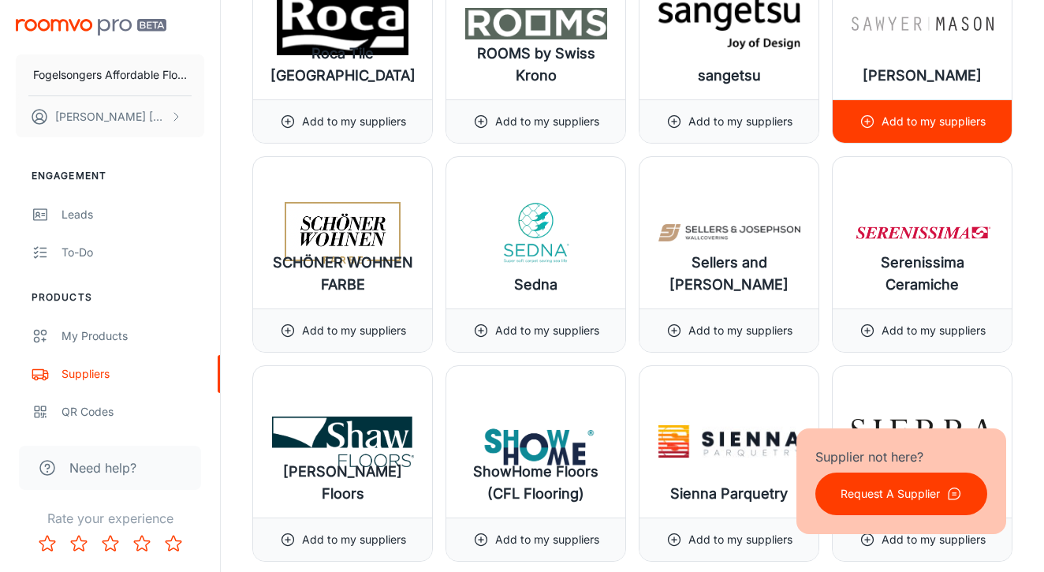
click at [906, 122] on p "Add to my suppliers" at bounding box center [934, 121] width 104 height 17
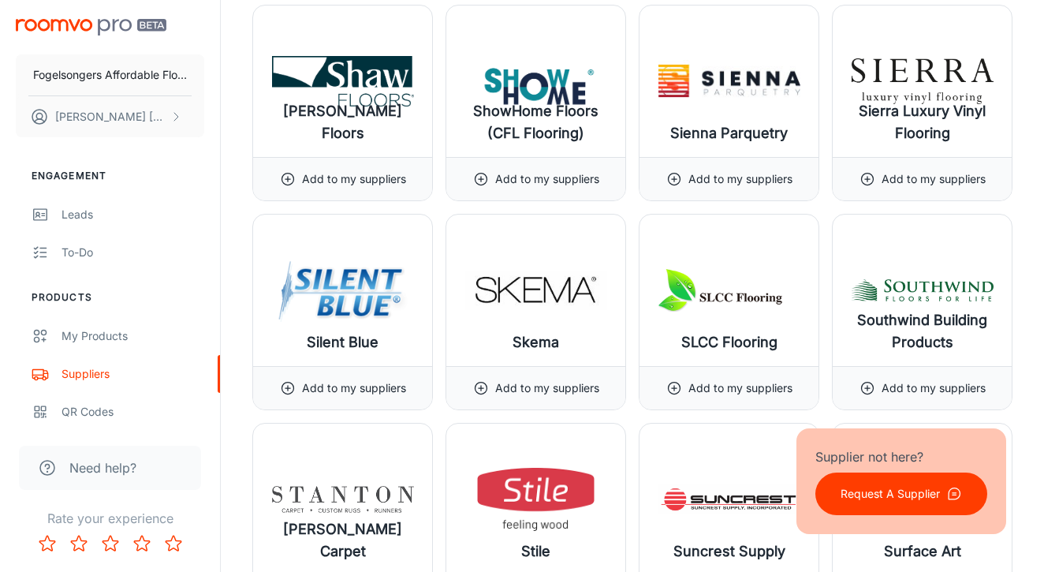
scroll to position [16545, 0]
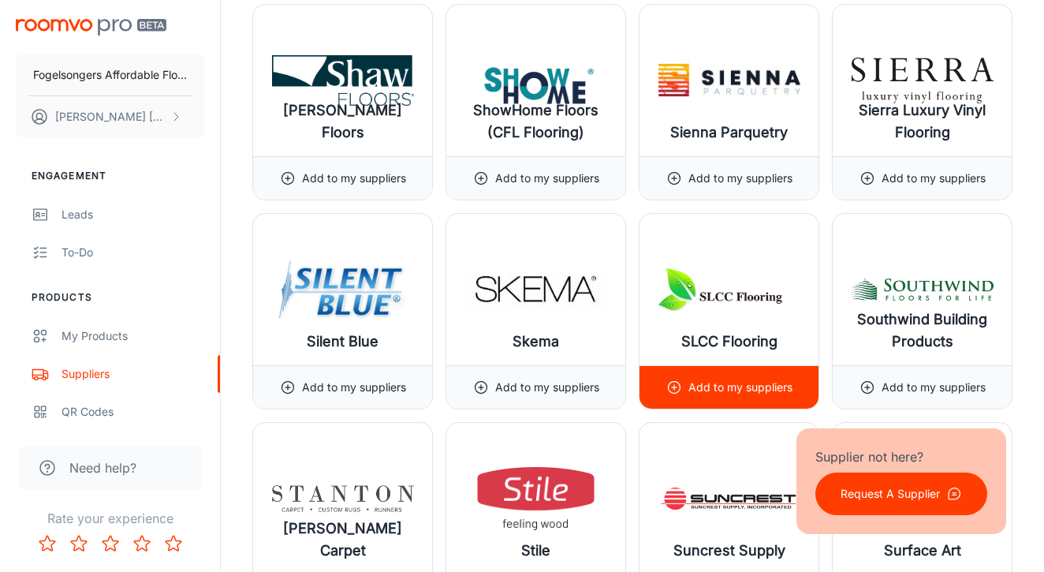
click at [737, 381] on p "Add to my suppliers" at bounding box center [741, 387] width 104 height 17
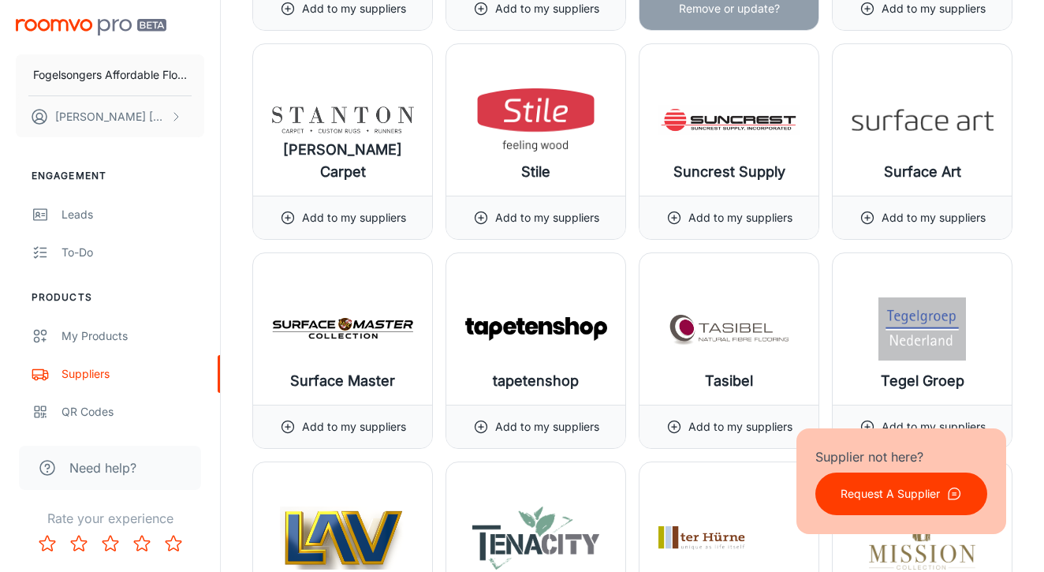
scroll to position [16924, 0]
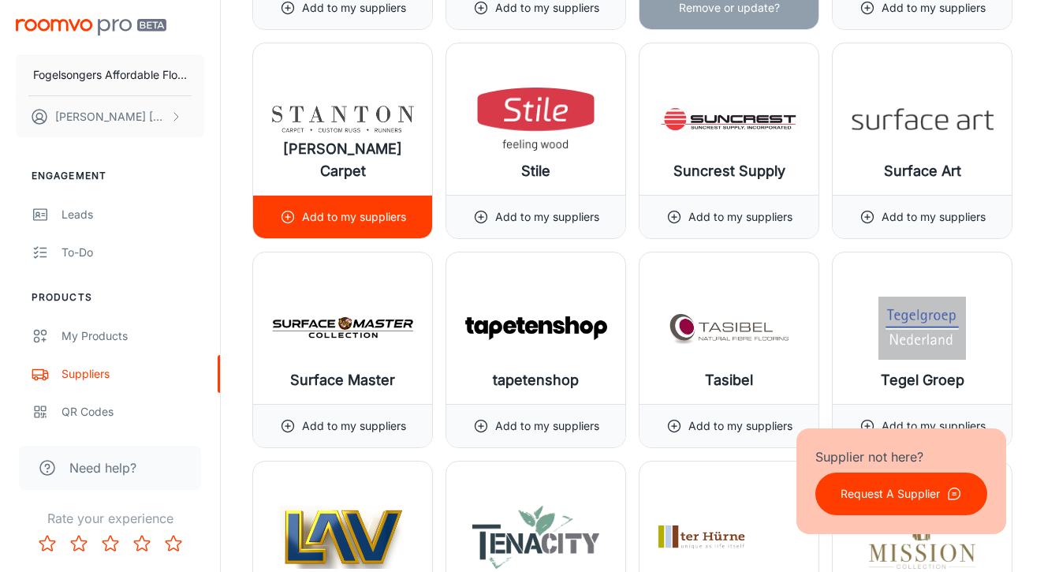
click at [327, 222] on p "Add to my suppliers" at bounding box center [354, 216] width 104 height 17
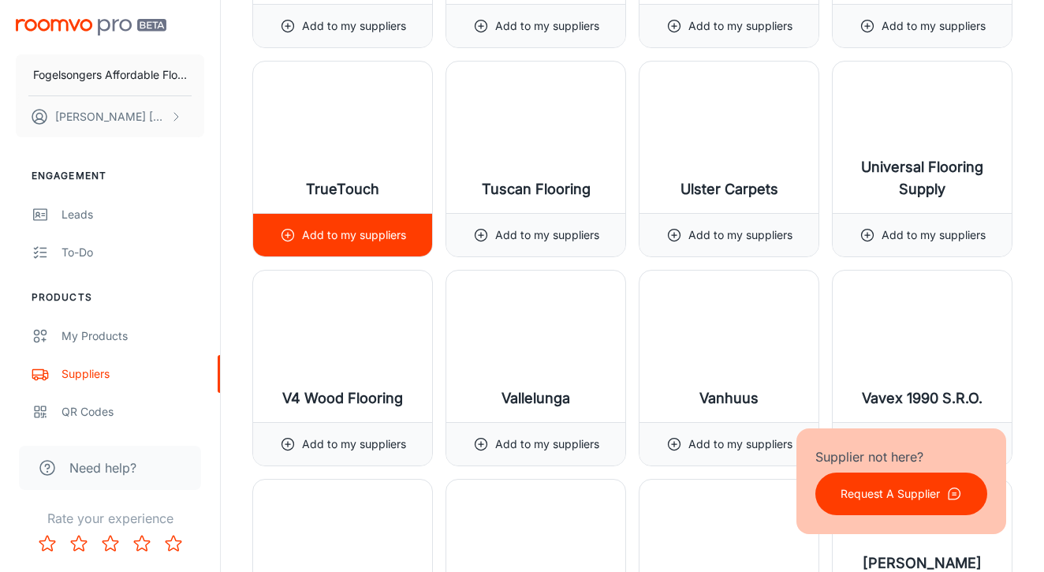
scroll to position [18164, 0]
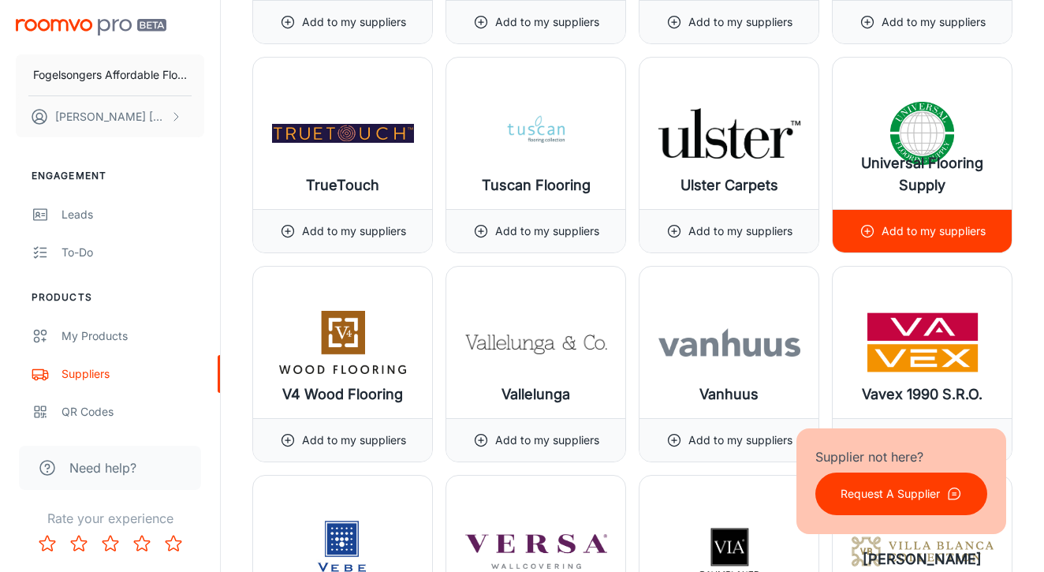
click at [916, 235] on p "Add to my suppliers" at bounding box center [934, 230] width 104 height 17
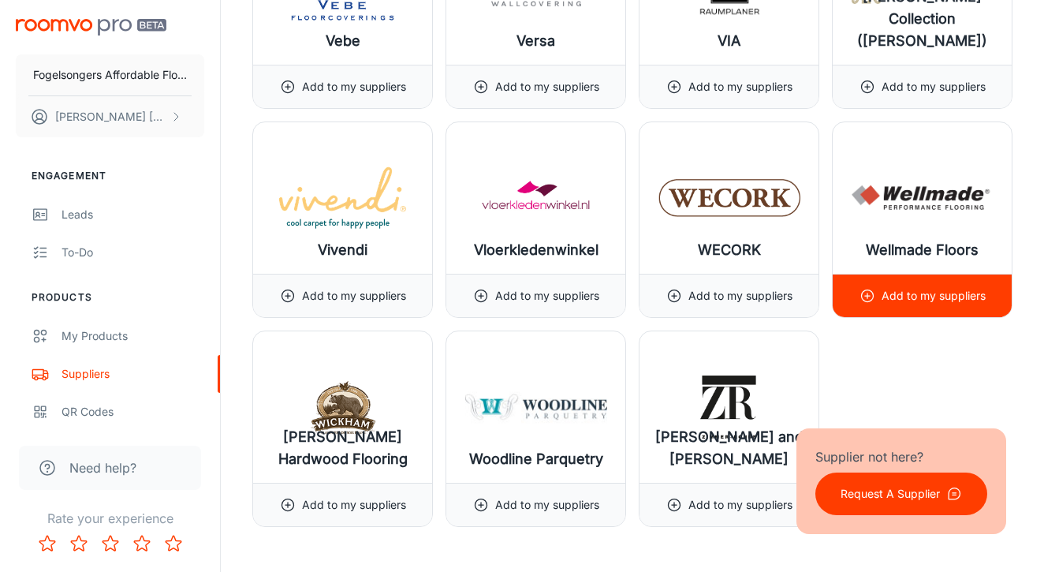
scroll to position [18738, 0]
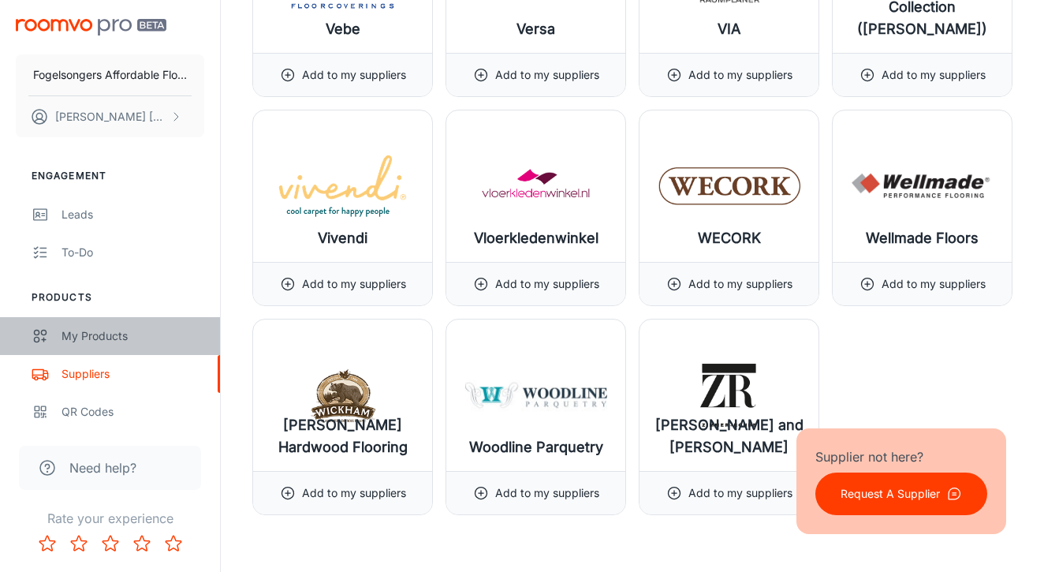
click at [84, 327] on div "My Products" at bounding box center [133, 335] width 143 height 17
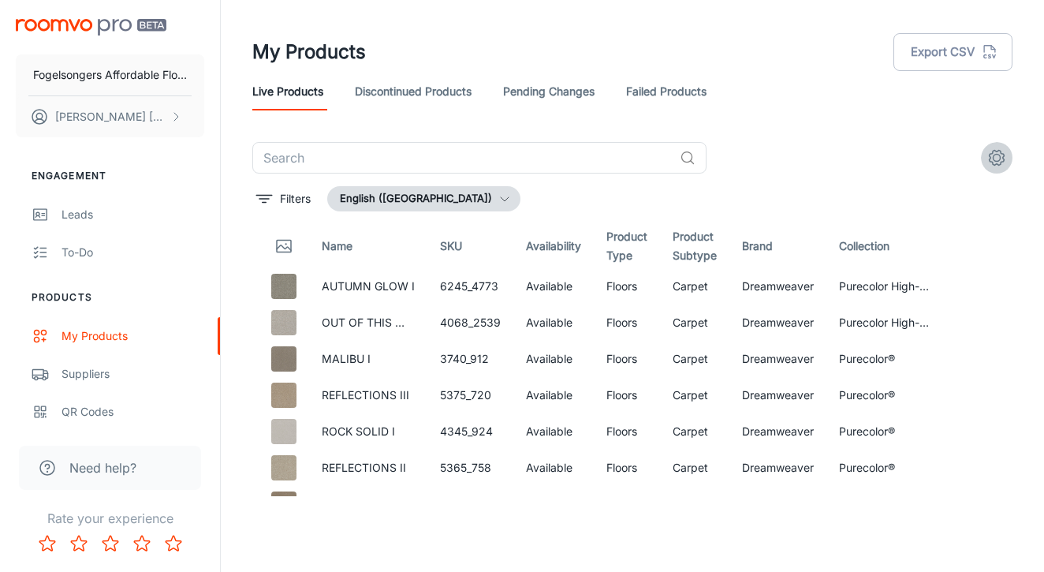
click at [999, 159] on icon "settings" at bounding box center [996, 157] width 19 height 19
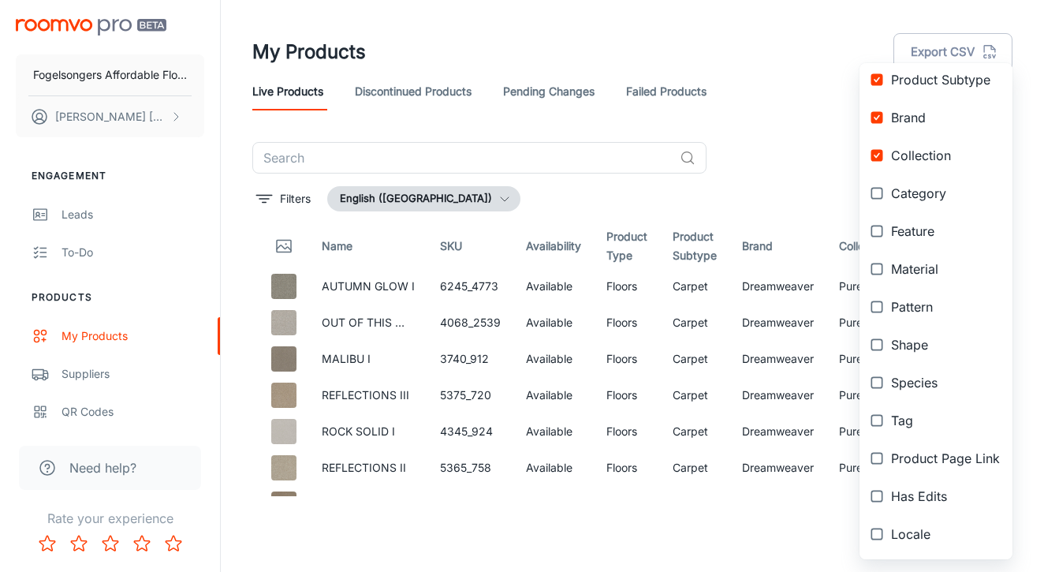
scroll to position [298, 0]
